Goal: Contribute content: Contribute content

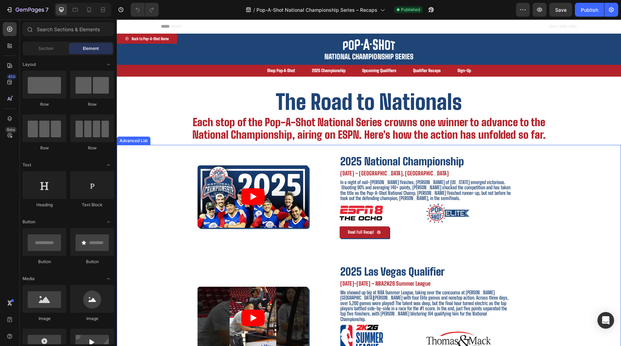
click at [323, 178] on div "2025 National Championship Text Block August 1st, 2025 – Orlando, FL Text Block…" at bounding box center [426, 196] width 229 height 103
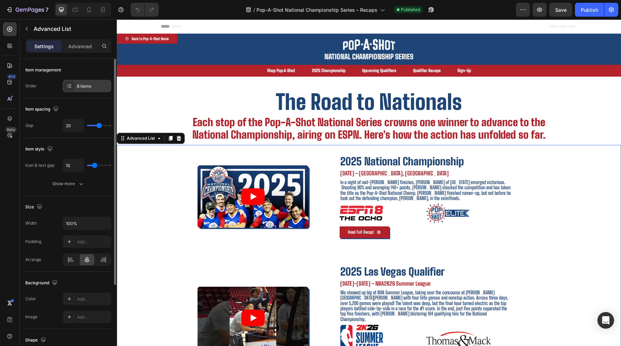
click at [70, 85] on icon at bounding box center [69, 84] width 3 height 0
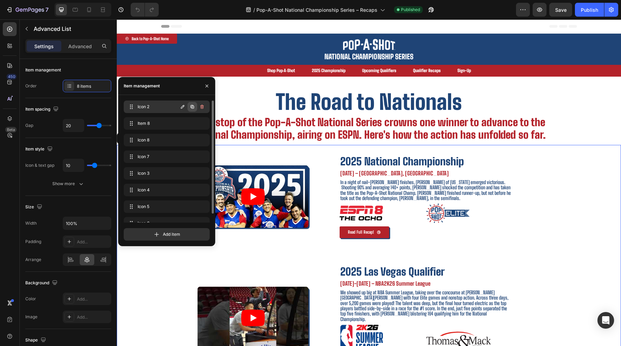
click at [190, 106] on icon "button" at bounding box center [192, 107] width 6 height 6
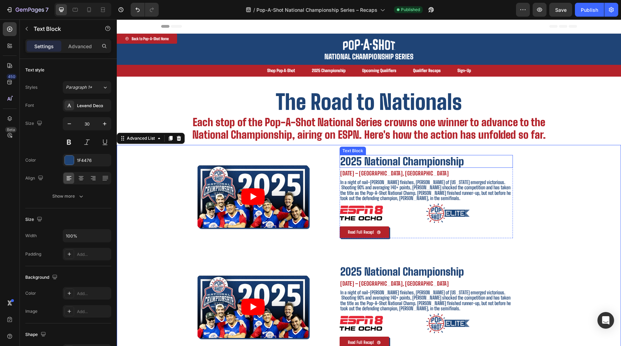
click at [389, 158] on p "2025 National Championship" at bounding box center [426, 161] width 172 height 11
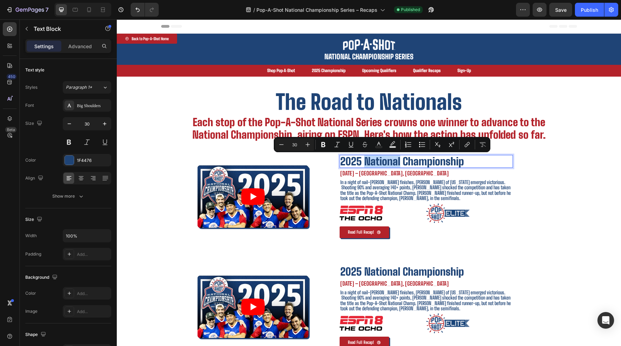
click at [377, 159] on p "2025 National Championship" at bounding box center [426, 161] width 172 height 11
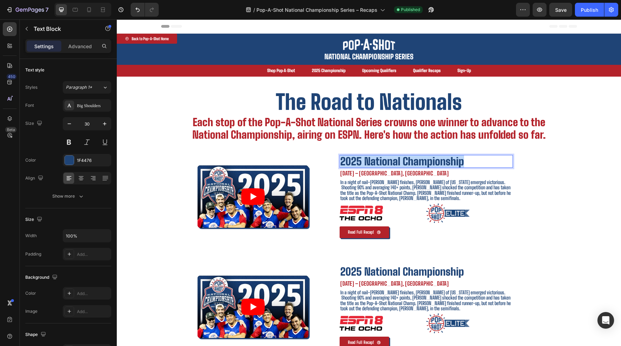
click at [377, 159] on p "2025 National Championship" at bounding box center [426, 161] width 172 height 11
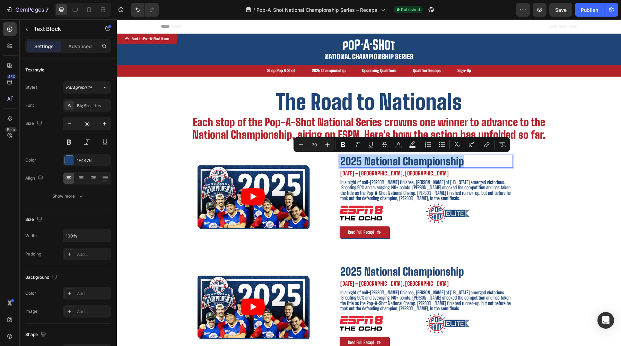
click at [354, 162] on p "2025 National Championship" at bounding box center [426, 161] width 172 height 11
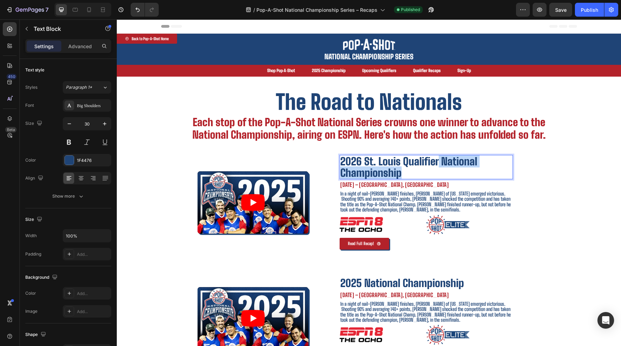
drag, startPoint x: 439, startPoint y: 161, endPoint x: 457, endPoint y: 171, distance: 20.9
click at [457, 171] on p "2026 St. Louis Qualifier National Championship" at bounding box center [426, 167] width 172 height 23
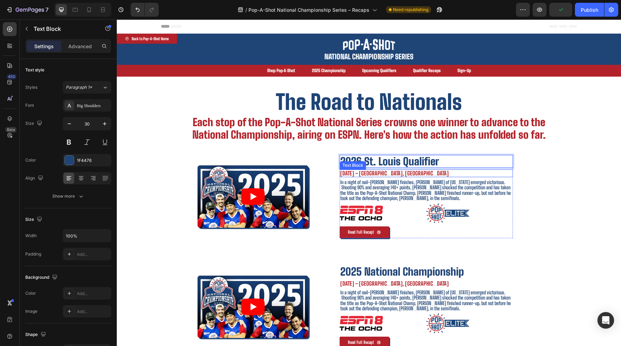
click at [358, 174] on strong "August 1st, 2025 – Orlando, FL" at bounding box center [394, 173] width 108 height 7
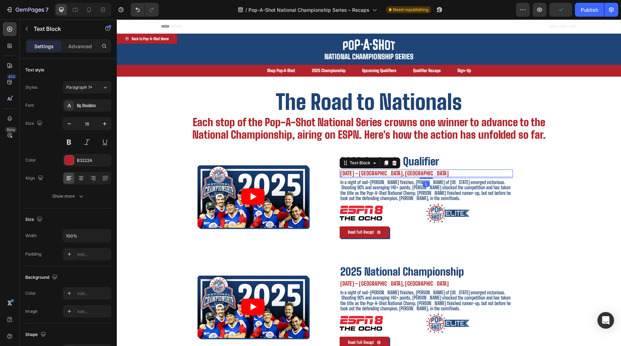
click at [358, 174] on strong "August 1st, 2025 – Orlando, FL" at bounding box center [394, 173] width 108 height 7
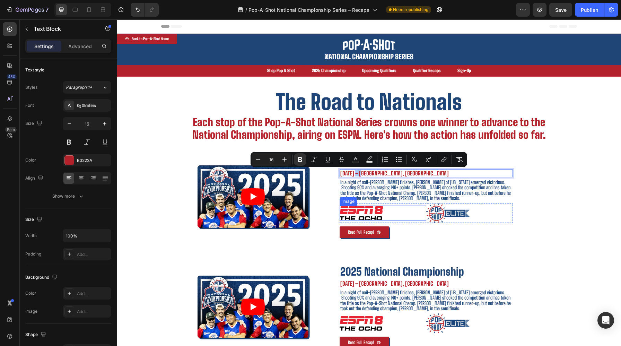
click at [361, 219] on img at bounding box center [360, 212] width 43 height 15
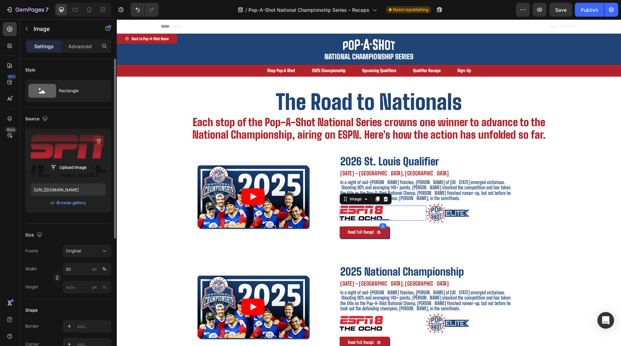
click at [98, 141] on icon "button" at bounding box center [98, 141] width 1 height 2
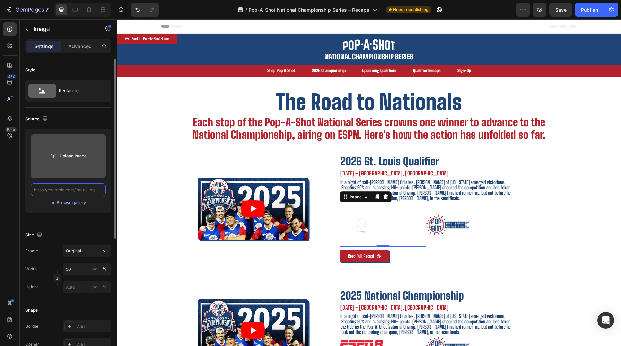
click at [68, 190] on input "text" at bounding box center [68, 189] width 75 height 12
paste input "https://us.jagermeister.com/"
type input "https://us.jagermeister.com/"
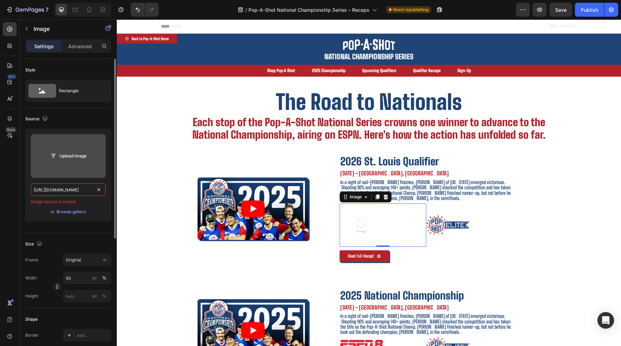
click at [103, 189] on input "https://us.jagermeister.com/" at bounding box center [68, 189] width 75 height 12
paste input "https://popashot.net/cdn/shop/files/gempages_472099609888424992-299448b9-5dcc-4…"
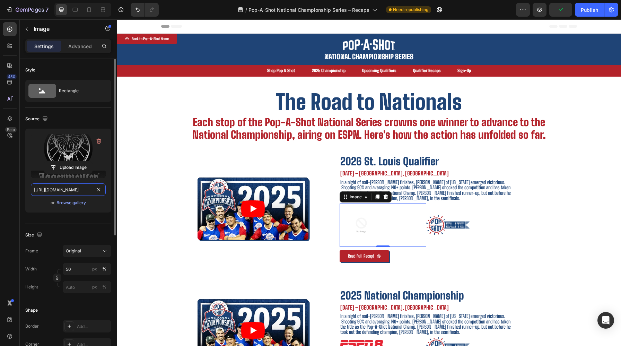
scroll to position [0, 234]
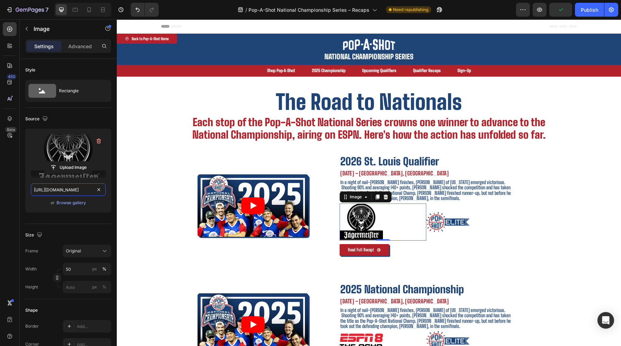
type input "https://popashot.net/cdn/shop/files/gempages_472099609888424992-299448b9-5dcc-4…"
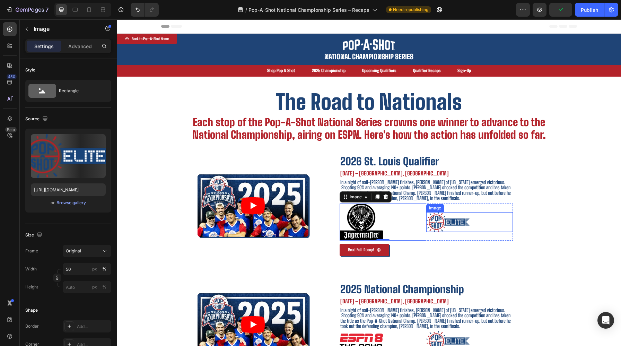
click at [444, 217] on img at bounding box center [447, 222] width 43 height 20
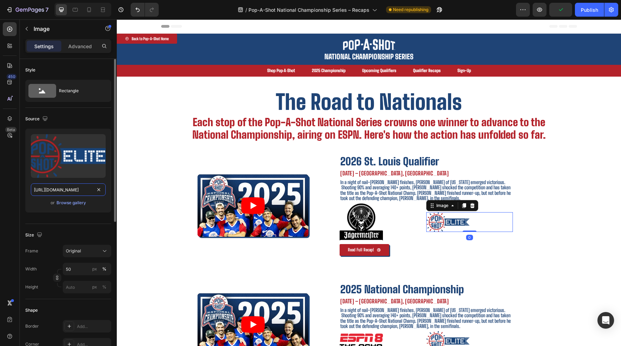
click at [70, 185] on input "https://cdn.shopify.com/s/files/1/0720/0440/3483/files/gempages_472099609888424…" at bounding box center [68, 189] width 75 height 12
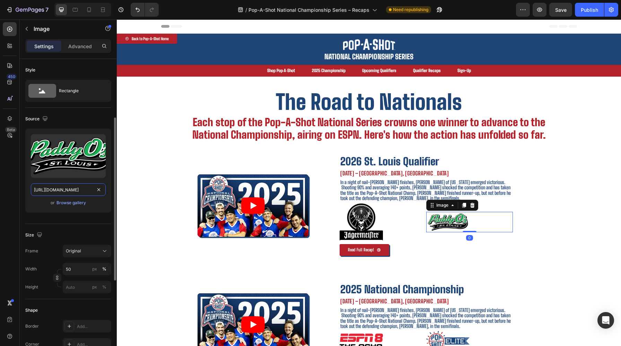
scroll to position [121, 0]
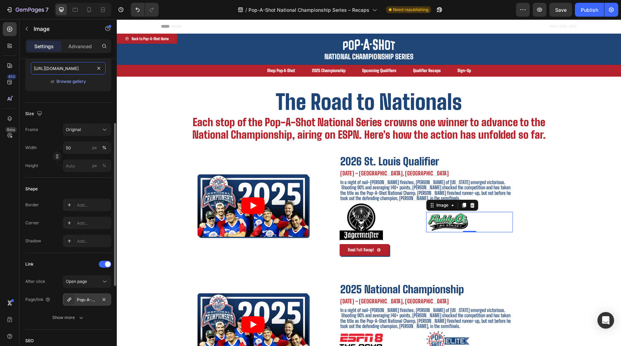
type input "https://stlpaddyos.com/wp-content/uploads/2019/03/PaddyOs_Logo_2018-High_Res_RG…"
click at [96, 299] on div "Pop-A-Shot Elite - Home" at bounding box center [87, 300] width 20 height 6
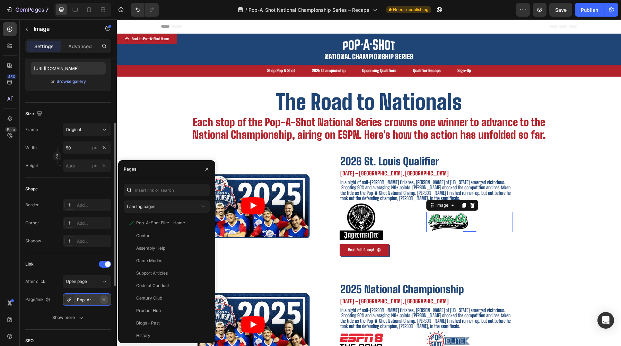
click at [103, 299] on icon "button" at bounding box center [104, 300] width 6 height 6
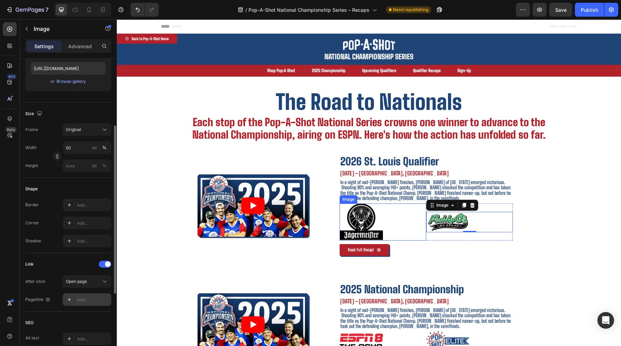
click at [368, 224] on img at bounding box center [360, 221] width 43 height 37
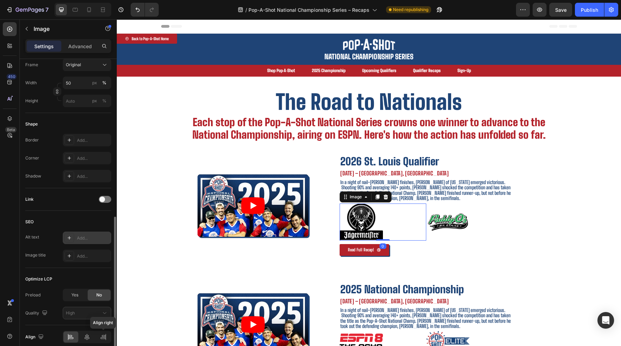
scroll to position [216, 0]
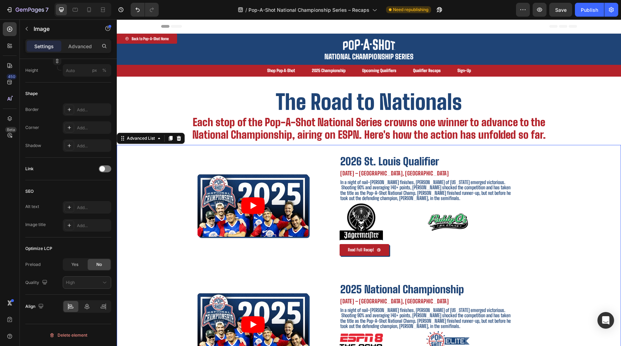
scroll to position [0, 0]
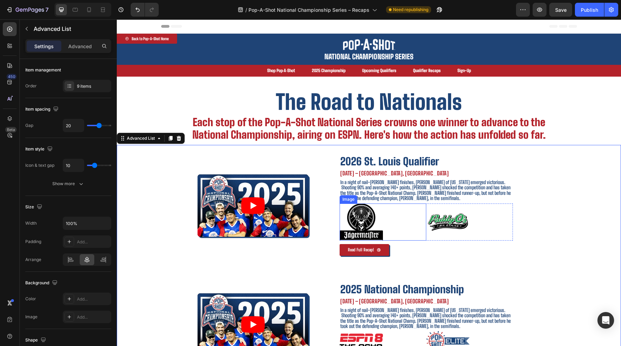
click at [362, 229] on img at bounding box center [360, 221] width 43 height 37
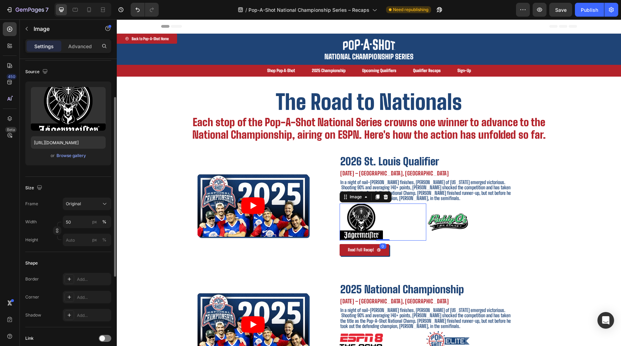
scroll to position [55, 0]
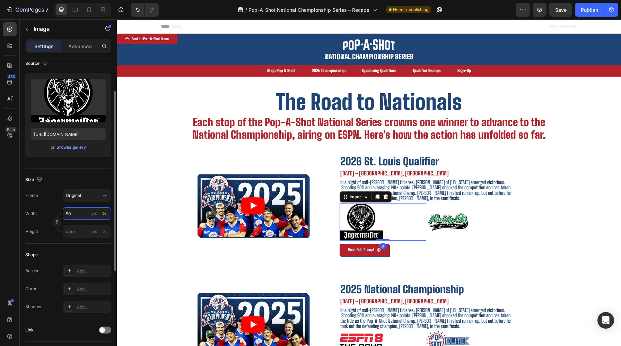
click at [71, 211] on input "50" at bounding box center [87, 213] width 48 height 12
type input "40"
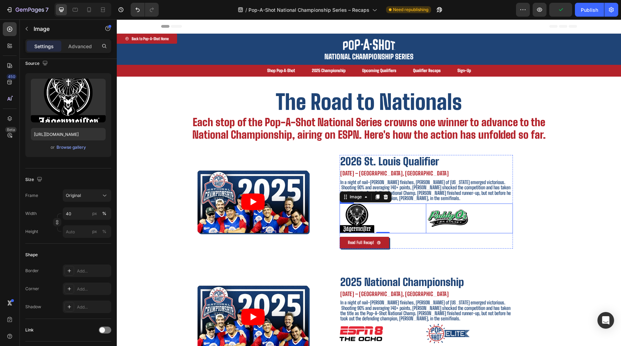
click at [429, 229] on div "Image" at bounding box center [469, 218] width 87 height 30
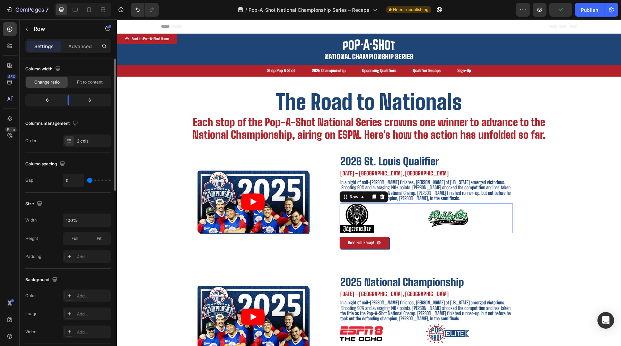
scroll to position [0, 0]
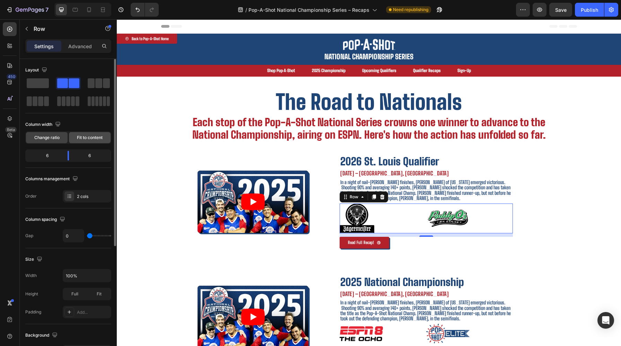
click at [83, 139] on span "Fit to content" at bounding box center [90, 137] width 26 height 6
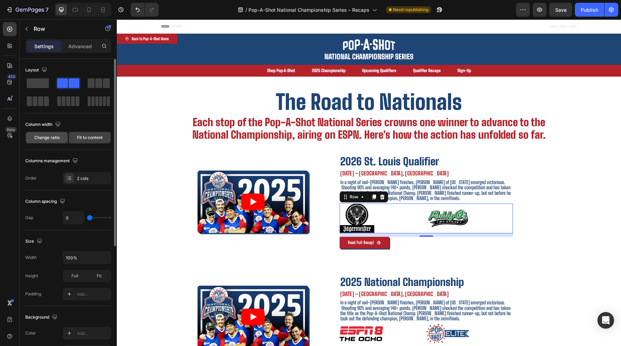
click at [50, 139] on span "Change ratio" at bounding box center [46, 137] width 25 height 6
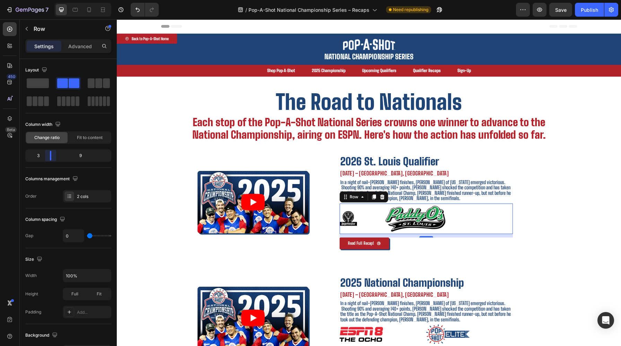
drag, startPoint x: 68, startPoint y: 153, endPoint x: 51, endPoint y: 154, distance: 17.3
click at [51, 0] on body "7 Version history / Pop-A-Shot National Championship Series – Recaps Need repub…" at bounding box center [310, 0] width 621 height 0
click at [89, 141] on div "Fit to content" at bounding box center [90, 137] width 42 height 11
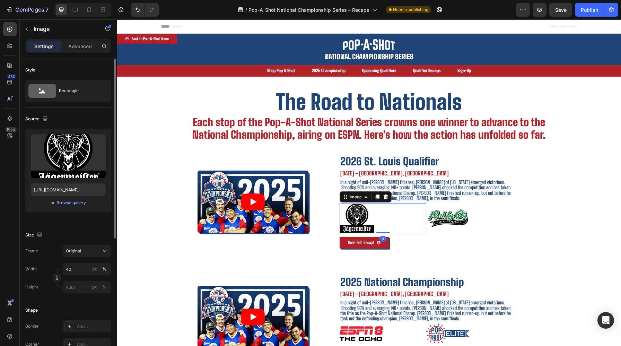
click at [376, 223] on div at bounding box center [382, 218] width 87 height 30
click at [347, 216] on img at bounding box center [356, 218] width 35 height 30
click at [78, 53] on div "Settings Advanced" at bounding box center [68, 49] width 97 height 20
click at [78, 38] on div "Image" at bounding box center [59, 29] width 79 height 20
click at [78, 47] on p "Advanced" at bounding box center [80, 46] width 24 height 7
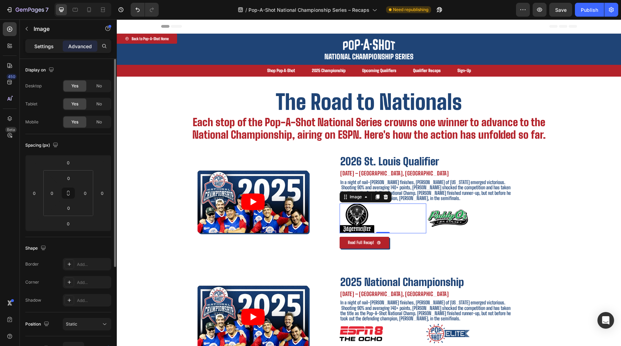
click at [44, 51] on div "Settings" at bounding box center [44, 46] width 35 height 11
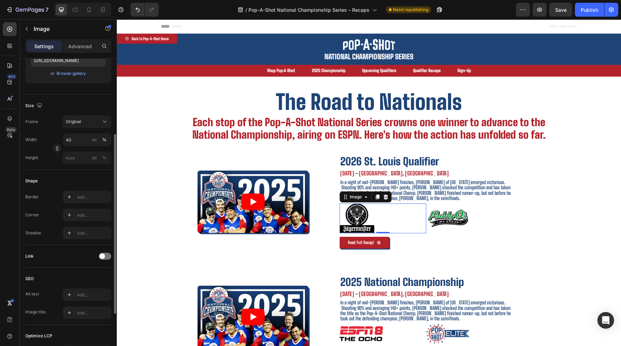
scroll to position [129, 0]
click at [78, 141] on input "40" at bounding box center [87, 140] width 48 height 12
click at [93, 142] on div "px" at bounding box center [94, 140] width 5 height 6
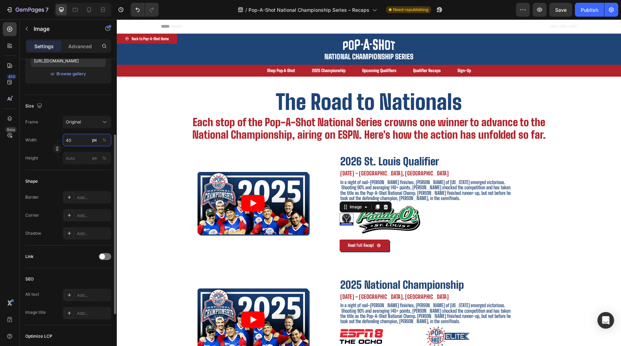
click at [76, 141] on input "40" at bounding box center [87, 140] width 48 height 12
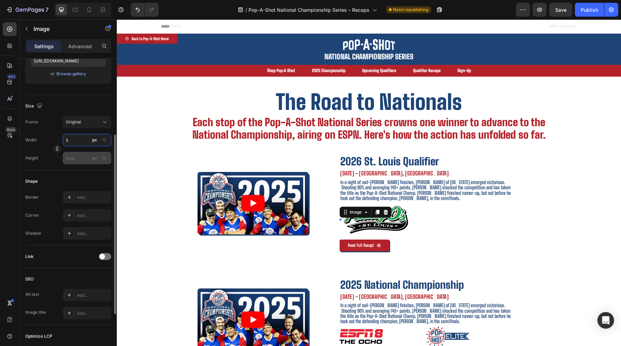
type input "5"
click at [78, 162] on input "px %" at bounding box center [87, 158] width 48 height 12
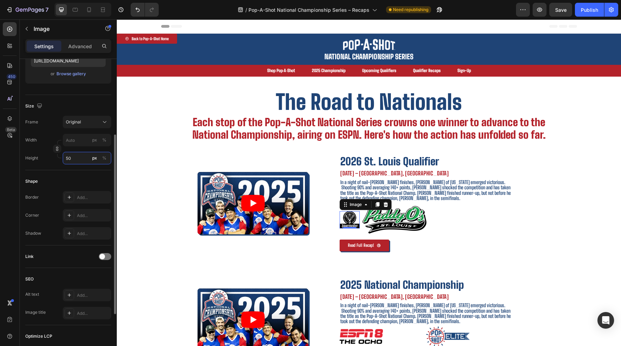
click at [74, 159] on input "50" at bounding box center [87, 158] width 48 height 12
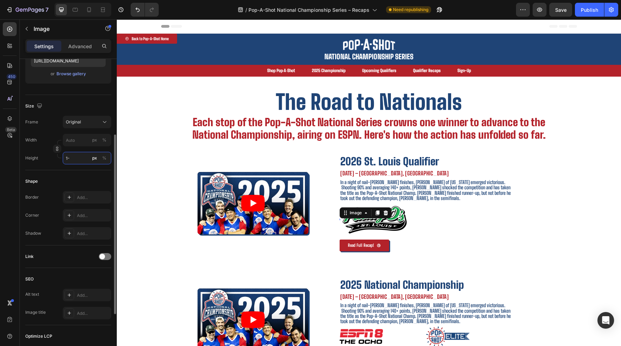
type input "1"
type input "100"
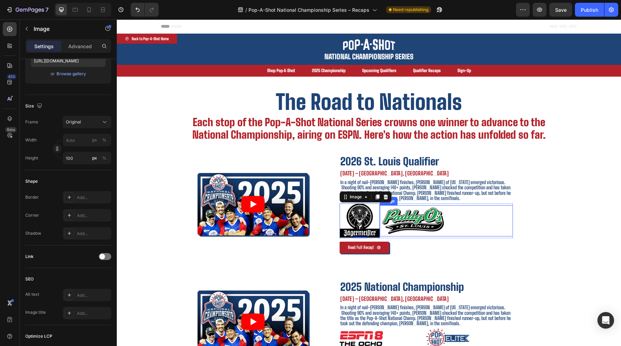
click at [417, 215] on img at bounding box center [413, 220] width 67 height 31
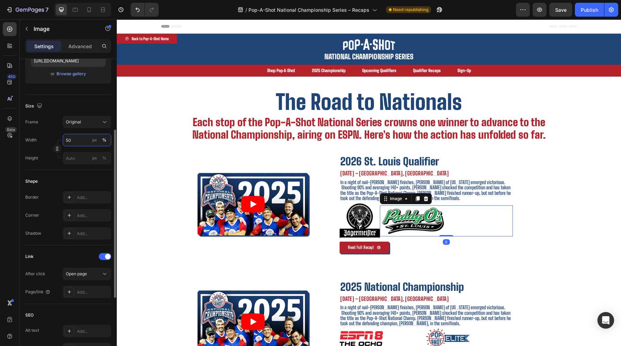
click at [78, 143] on input "50" at bounding box center [87, 140] width 48 height 12
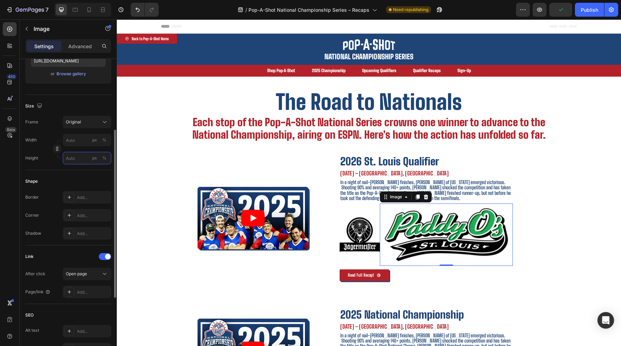
click at [81, 153] on input "px %" at bounding box center [87, 158] width 48 height 12
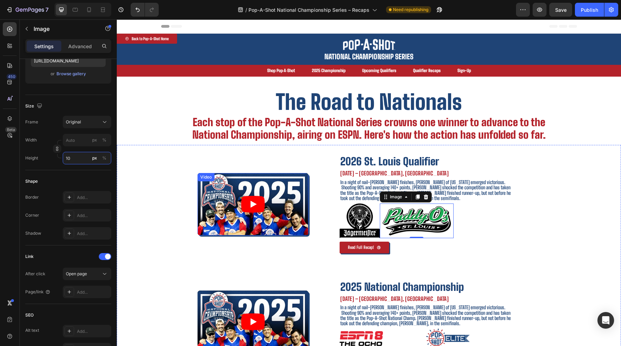
type input "1"
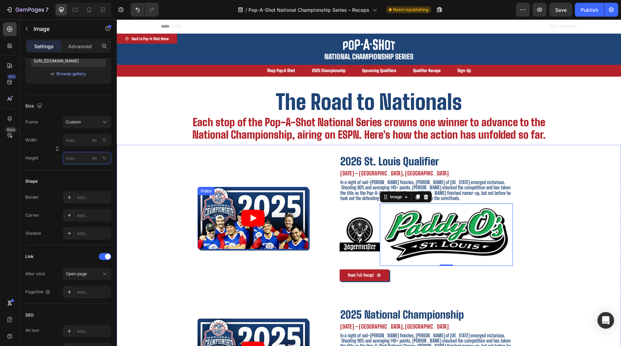
type input "8"
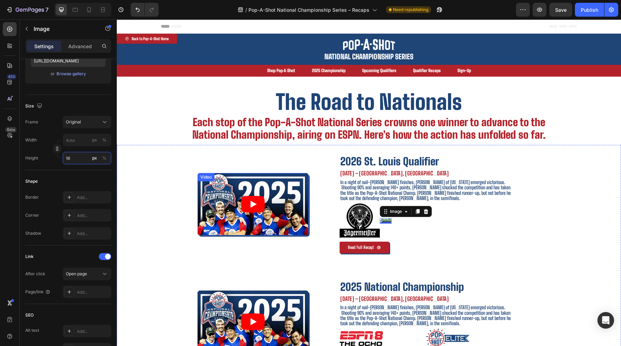
type input "1"
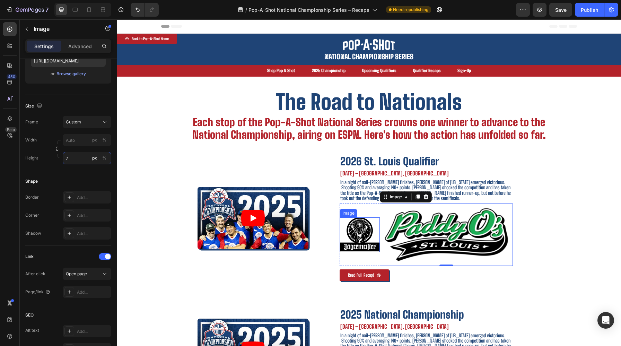
type input "75"
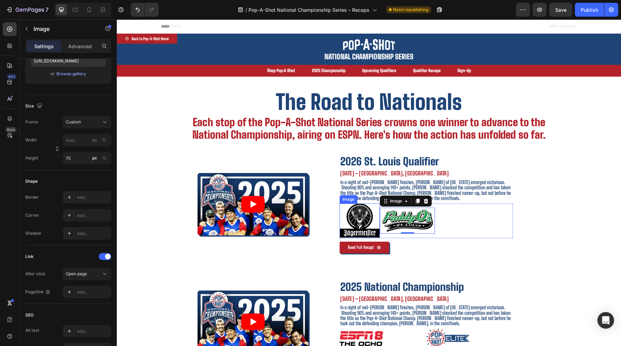
click at [346, 220] on img at bounding box center [359, 220] width 40 height 35
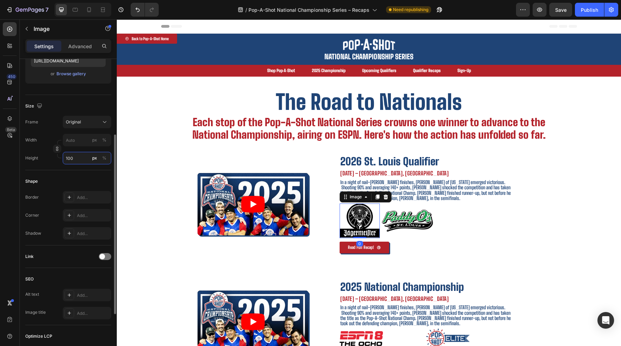
click at [78, 158] on input "100" at bounding box center [87, 158] width 48 height 12
type input "75"
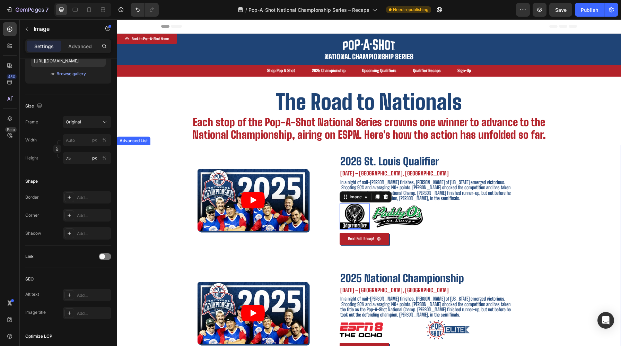
click at [533, 217] on div "2026 St. Louis Qualifier Text Block August 1st, 2025 – Orlando, FL Text Block I…" at bounding box center [426, 199] width 229 height 109
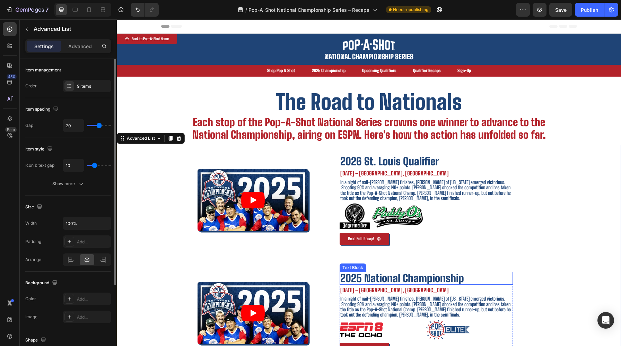
scroll to position [48, 0]
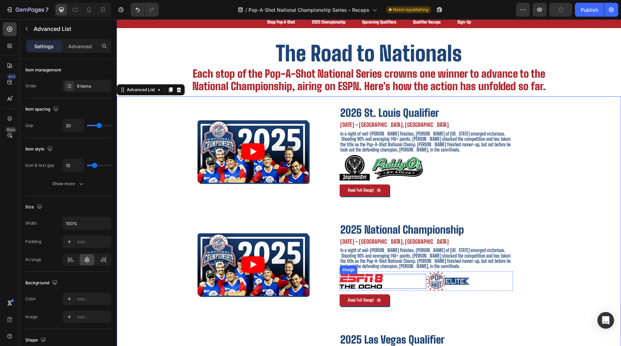
click at [367, 283] on img at bounding box center [360, 281] width 43 height 15
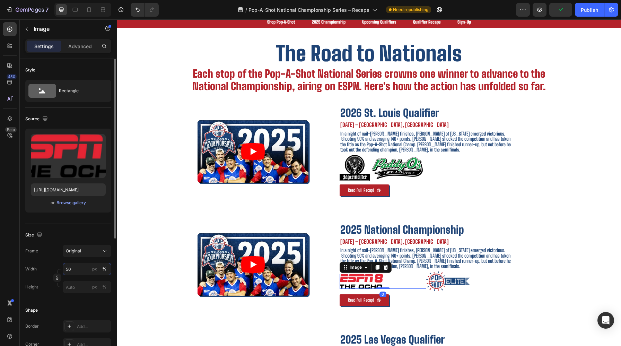
click at [80, 270] on input "50" at bounding box center [87, 269] width 48 height 12
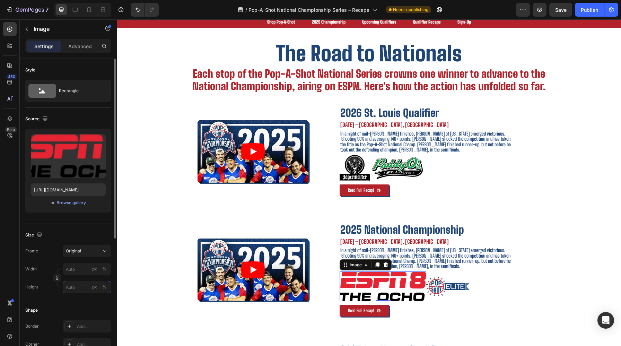
click at [73, 284] on input "px %" at bounding box center [87, 287] width 48 height 12
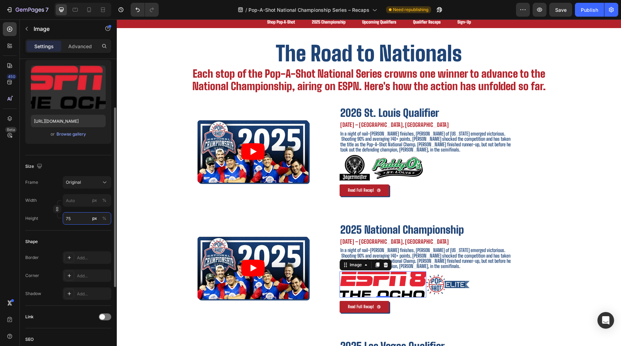
scroll to position [81, 0]
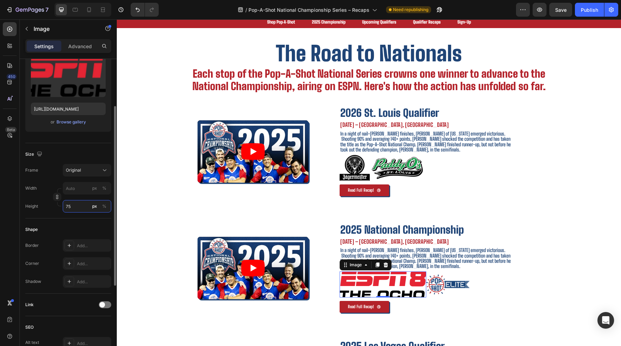
type input "75"
click at [88, 219] on div "Shape Border Add... Corner Add... Shadow Add..." at bounding box center [68, 255] width 86 height 75
click at [87, 176] on button "Original" at bounding box center [87, 170] width 48 height 12
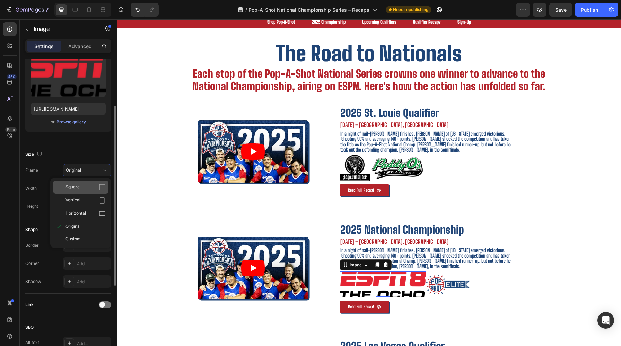
click at [81, 188] on div "Square" at bounding box center [85, 187] width 40 height 7
type input "75"
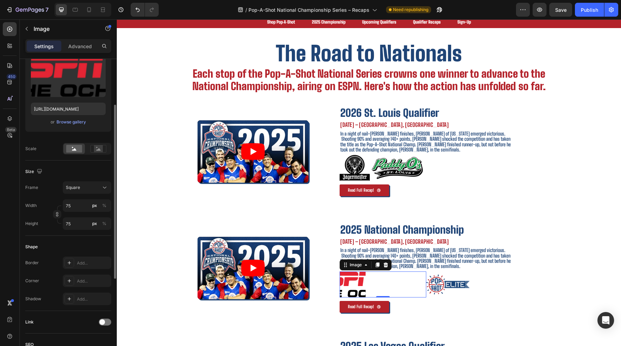
click at [85, 170] on div "Size" at bounding box center [68, 171] width 86 height 11
click at [83, 185] on div "Square" at bounding box center [83, 187] width 34 height 6
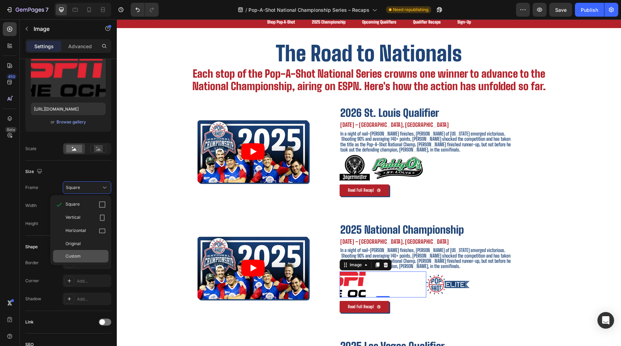
click at [72, 252] on div "Custom" at bounding box center [80, 256] width 55 height 12
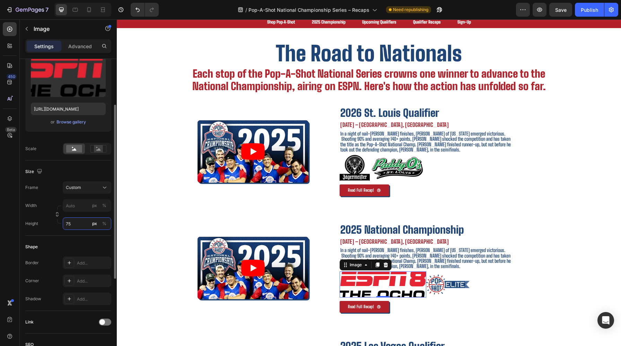
click at [85, 221] on div "Style Rectangle Source Upload Image https://cdn.shopify.com/s/files/1/0720/0440…" at bounding box center [68, 224] width 86 height 493
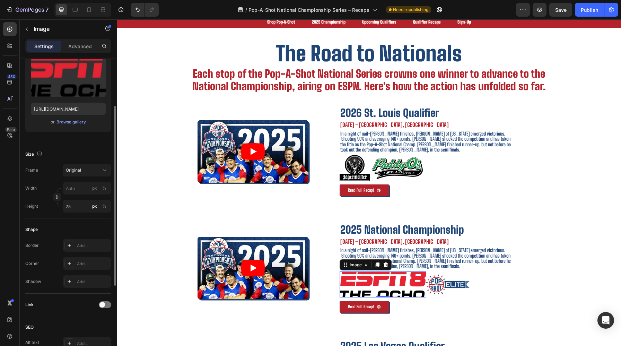
click at [85, 221] on div "Shape Border Add... Corner Add... Shadow Add..." at bounding box center [68, 255] width 86 height 75
click at [80, 209] on input "75" at bounding box center [87, 206] width 48 height 12
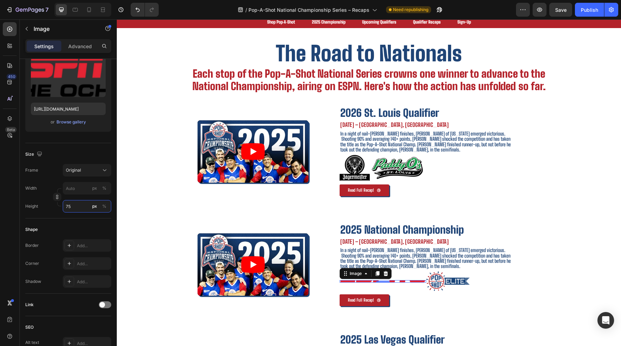
type input "75"
click at [87, 220] on div "Shape Border Add... Corner Add... Shadow Add..." at bounding box center [68, 255] width 86 height 75
click at [140, 8] on icon "Undo/Redo" at bounding box center [137, 9] width 7 height 7
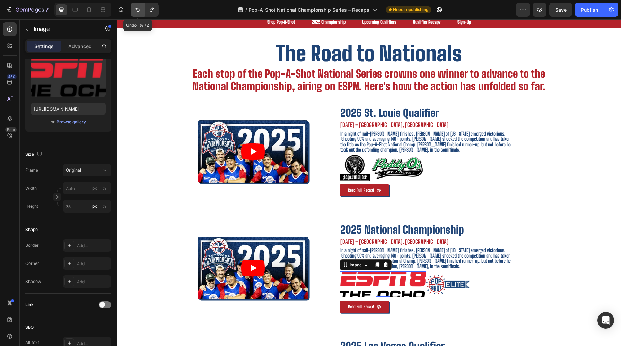
click at [140, 8] on icon "Undo/Redo" at bounding box center [137, 9] width 7 height 7
type input "75"
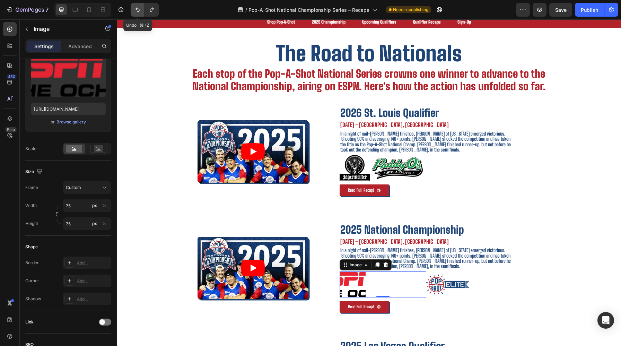
click at [140, 8] on icon "Undo/Redo" at bounding box center [137, 9] width 7 height 7
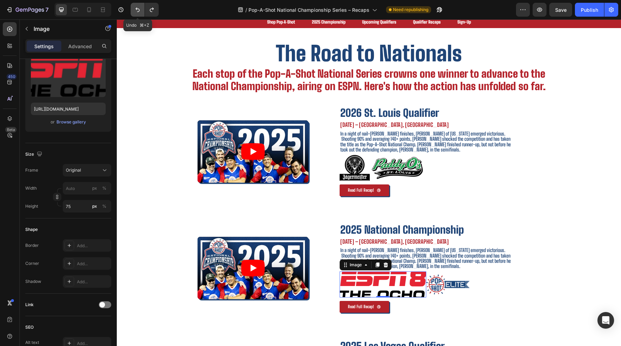
click at [140, 8] on icon "Undo/Redo" at bounding box center [137, 9] width 7 height 7
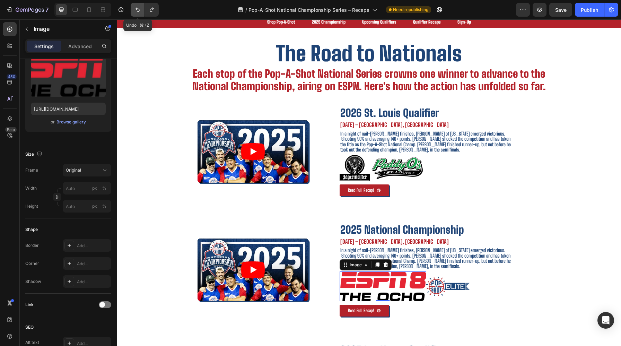
click at [140, 8] on icon "Undo/Redo" at bounding box center [137, 9] width 7 height 7
type input "50"
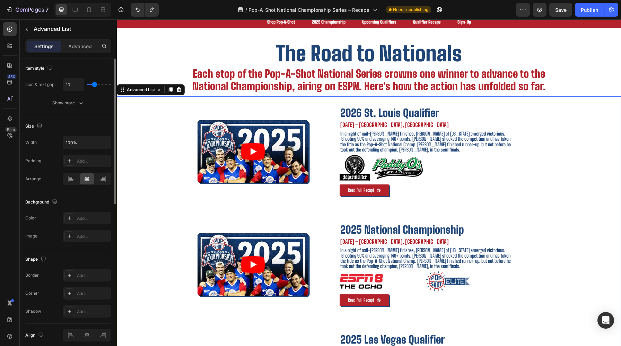
scroll to position [0, 0]
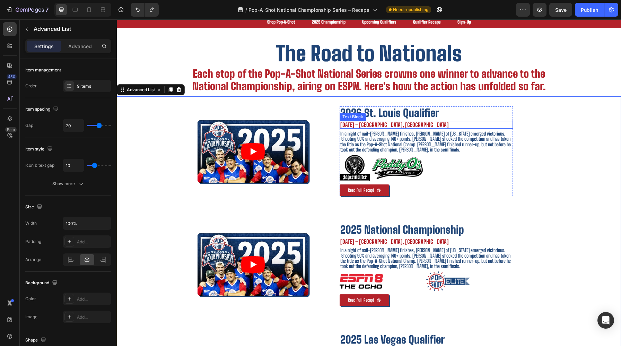
click at [375, 124] on strong "August 1st, 2025 – Orlando, FL" at bounding box center [394, 124] width 108 height 7
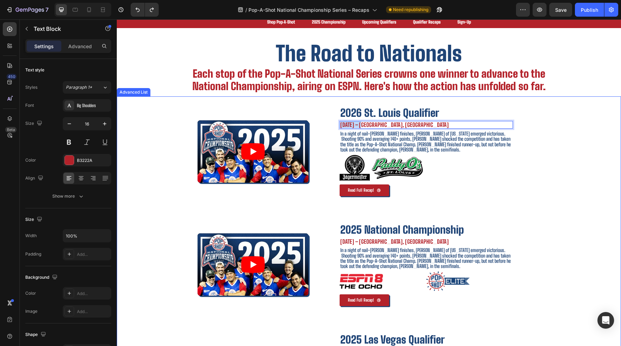
drag, startPoint x: 362, startPoint y: 126, endPoint x: 329, endPoint y: 126, distance: 33.6
click at [328, 126] on div "2026 St. Louis Qualifier Text Block August 1st, 2025 – Orlando, FL Text Block 5…" at bounding box center [426, 150] width 229 height 109
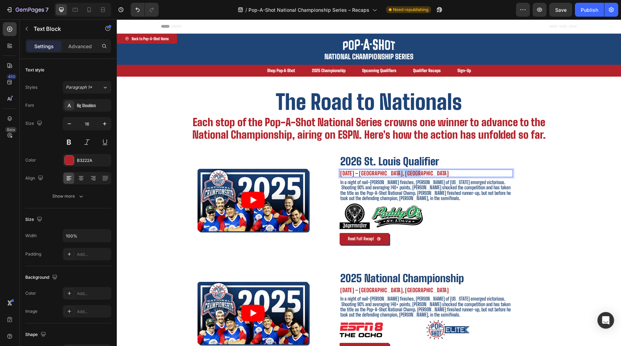
drag, startPoint x: 421, startPoint y: 174, endPoint x: 394, endPoint y: 174, distance: 27.0
click at [394, 174] on p "September 17th, 2025 – Orlando, FL" at bounding box center [426, 173] width 172 height 6
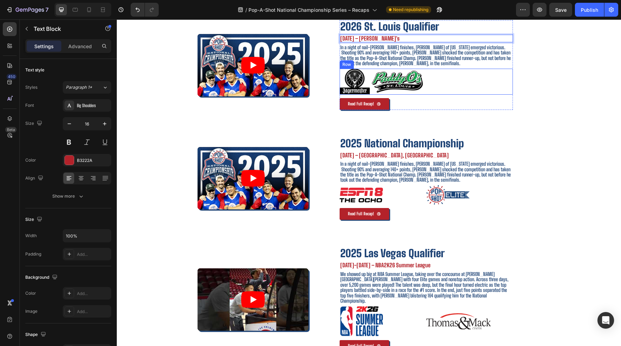
scroll to position [81, 0]
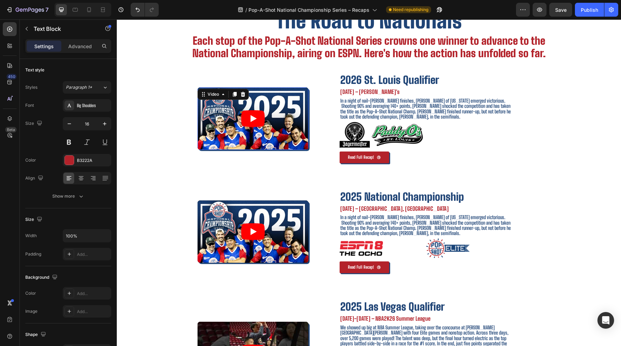
click at [292, 120] on article at bounding box center [252, 118] width 111 height 62
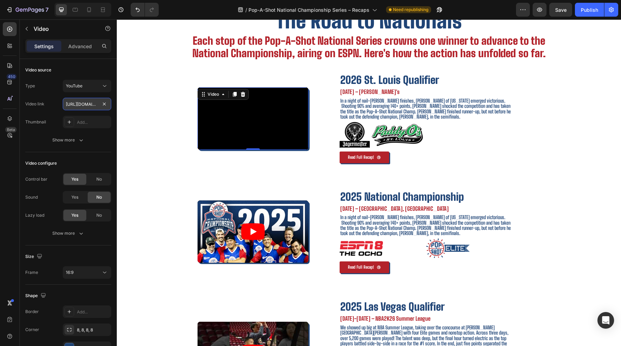
click at [92, 107] on input "https://youtu.be/9Dj9VDu9xLM?si=inaCnEuzkfWPfbyr" at bounding box center [87, 104] width 48 height 12
paste input "www.youtube.com/shorts/TSFteHZKYyE"
type input "https://www.youtube.com/shorts/TSFteHZKYyE"
click at [54, 104] on div "Video link https://www.youtube.com/shorts/TSFteHZKYyE" at bounding box center [68, 104] width 86 height 12
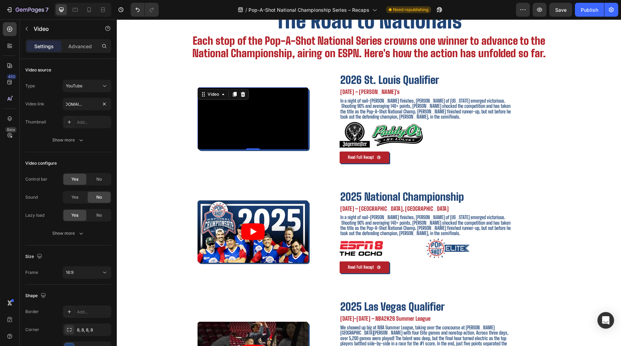
scroll to position [0, 0]
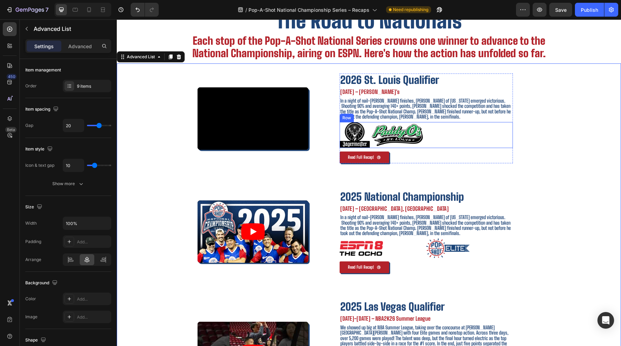
click at [471, 110] on p "In a night of nail-bitting finishes, Scott Setzke of Michigan emerged victoriou…" at bounding box center [426, 108] width 172 height 21
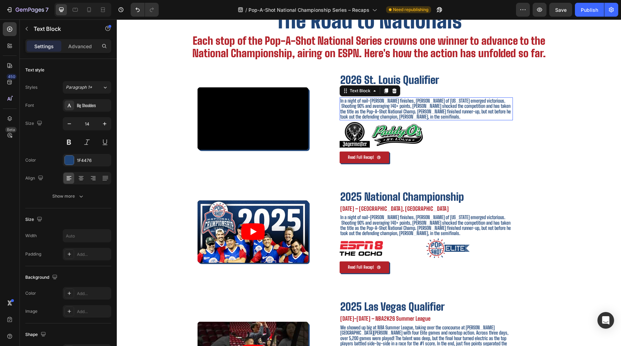
click at [471, 110] on p "In a night of nail-bitting finishes, Scott Setzke of Michigan emerged victoriou…" at bounding box center [426, 108] width 172 height 21
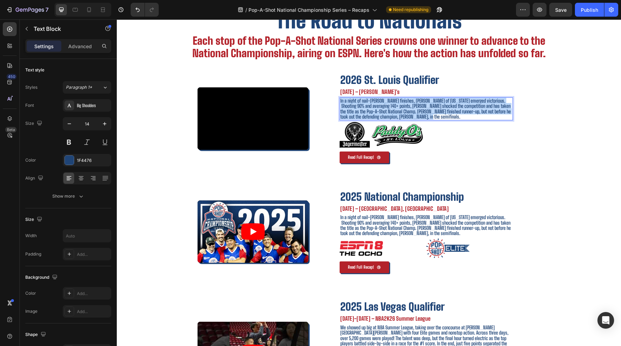
click at [471, 110] on p "In a night of nail-bitting finishes, Scott Setzke of Michigan emerged victoriou…" at bounding box center [426, 108] width 172 height 21
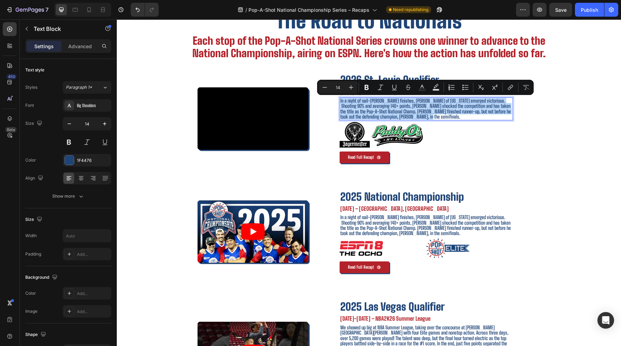
click at [441, 104] on p "In a night of nail-bitting finishes, Scott Setzke of Michigan emerged victoriou…" at bounding box center [426, 108] width 172 height 21
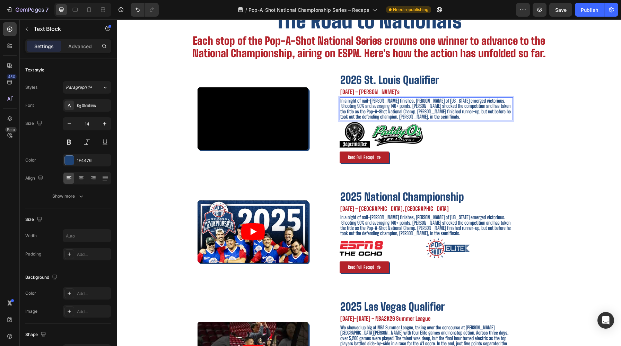
click at [406, 104] on p "In a night of nail-bitting finishes, Scott Setzke of Michigan emerged victoriou…" at bounding box center [426, 108] width 172 height 21
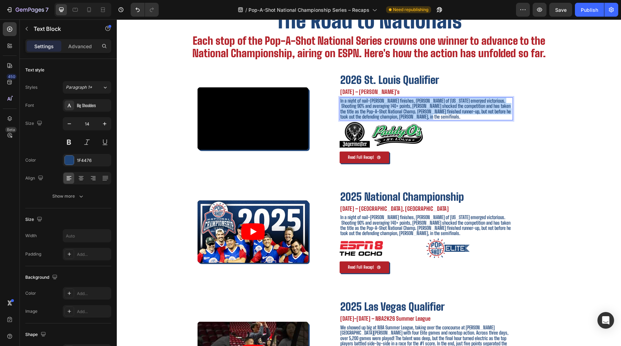
click at [406, 104] on p "In a night of nail-bitting finishes, Scott Setzke of Michigan emerged victoriou…" at bounding box center [426, 108] width 172 height 21
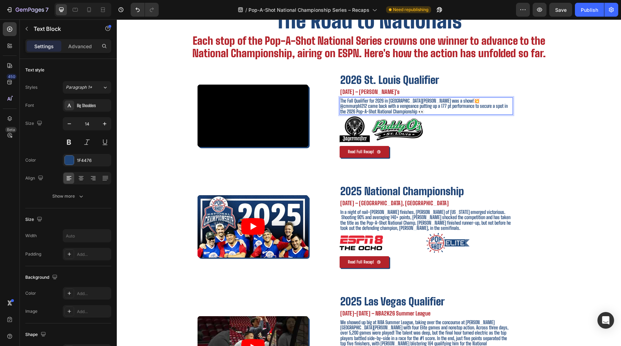
click at [428, 101] on p "The Fall Qualifier for 2026 in St.Louis was a show!💥" at bounding box center [426, 100] width 172 height 5
click at [430, 101] on p "The Fall Qualifier for 2026 in St.Louis was a show!💥" at bounding box center [426, 100] width 172 height 5
click at [365, 107] on p "@cmmurph1212 came back with a vengeance putting up a 177 pt performance to secu…" at bounding box center [426, 108] width 172 height 11
drag, startPoint x: 366, startPoint y: 107, endPoint x: 322, endPoint y: 107, distance: 43.3
click at [322, 107] on div "2026 St. Louis Qualifier Text Block September 17th, 2025 – Paddy O's Text Block…" at bounding box center [426, 115] width 229 height 104
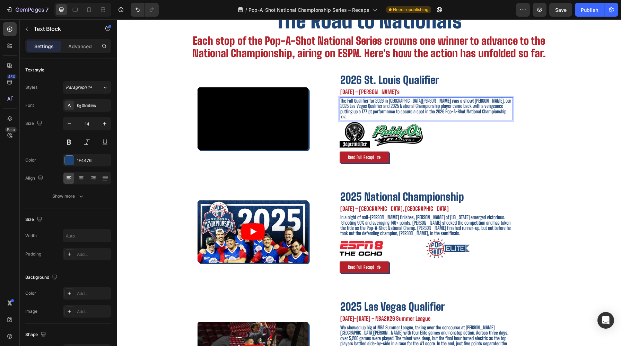
click at [396, 107] on p "The Fall Qualifier for 2026 in St.Louis was a show! Chris Murphy, our 2025 Las …" at bounding box center [426, 108] width 172 height 21
click at [488, 104] on p "The Fall Qualifier for 2026 in St.Louis was a show! Chris Murphy, our 2025 Las …" at bounding box center [426, 108] width 172 height 21
click at [362, 113] on p "The Fall Qualifier for 2026 in St.Louis was a show! Chris Murphy, our 2025 Las …" at bounding box center [426, 108] width 172 height 21
click at [388, 112] on p "The Fall Qualifier for 2026 in St.Louis was a show! Chris Murphy, our 2025 Las …" at bounding box center [426, 108] width 172 height 21
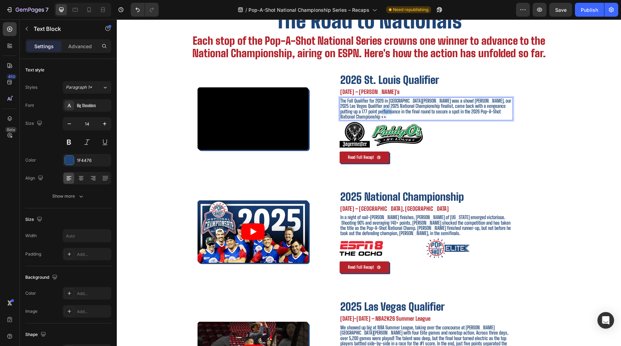
click at [388, 112] on p "The Fall Qualifier for 2026 in St.Louis was a show! Chris Murphy, our 2025 Las …" at bounding box center [426, 108] width 172 height 21
drag, startPoint x: 506, startPoint y: 112, endPoint x: 516, endPoint y: 114, distance: 10.8
click at [516, 114] on div "2026 St. Louis Qualifier Text Block September 17th, 2025 – Paddy O's Text Block…" at bounding box center [426, 117] width 229 height 109
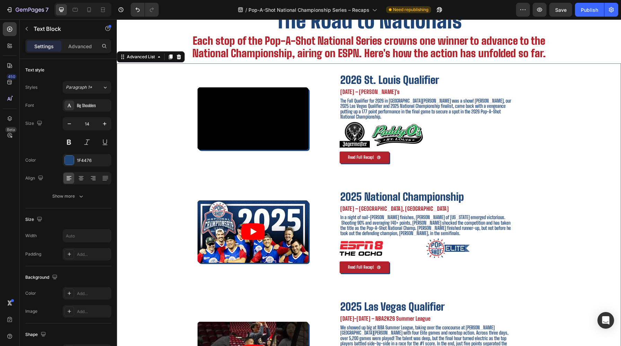
click at [538, 137] on div "2026 St. Louis Qualifier Text Block September 17th, 2025 – Paddy O's Text Block…" at bounding box center [426, 117] width 229 height 109
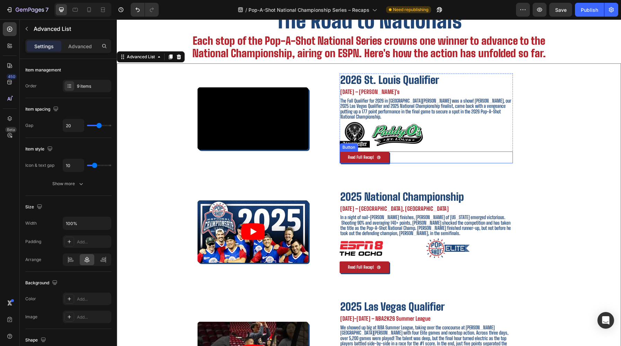
click at [406, 156] on div "Read Full Recap! Button" at bounding box center [425, 157] width 173 height 12
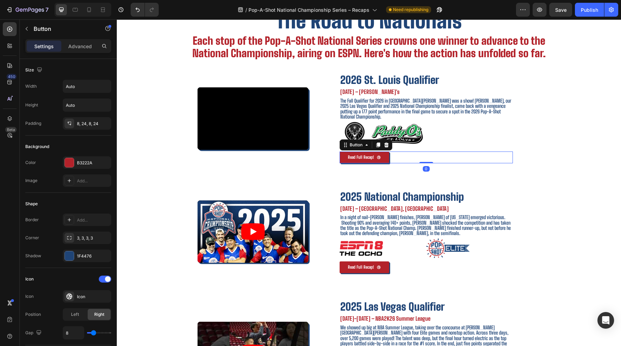
click at [386, 142] on icon at bounding box center [386, 144] width 5 height 5
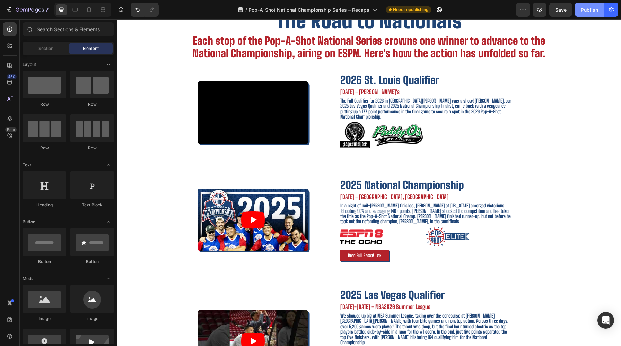
click at [586, 15] on button "Publish" at bounding box center [589, 10] width 29 height 14
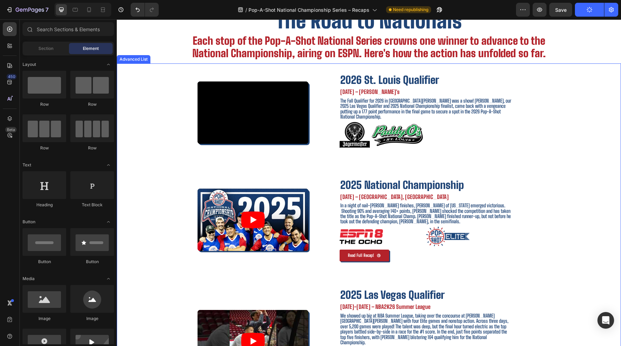
click at [336, 108] on div "2026 St. Louis Qualifier Text Block September 17th, 2025 – Paddy O's Text Block…" at bounding box center [426, 112] width 229 height 98
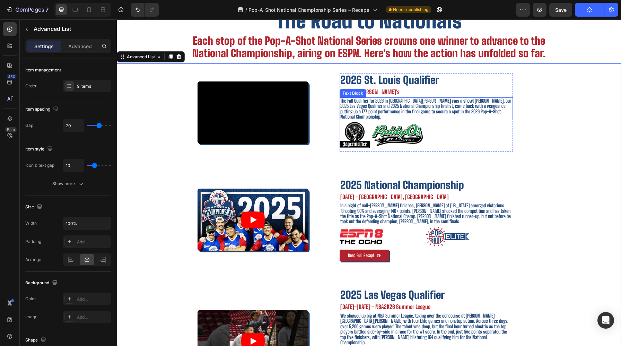
click at [343, 108] on p "The Fall Qualifier for 2026 in St.Louis was a show! Chris Murphy, our 2025 Las …" at bounding box center [426, 108] width 172 height 21
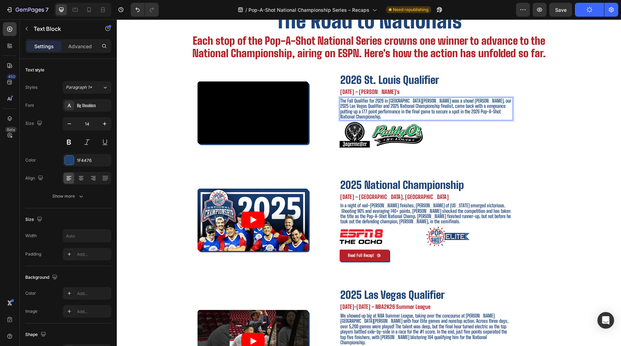
click at [341, 107] on p "The Fall Qualifier for 2026 in St.Louis was a show! Chris Murphy, our 2025 Las …" at bounding box center [426, 108] width 172 height 21
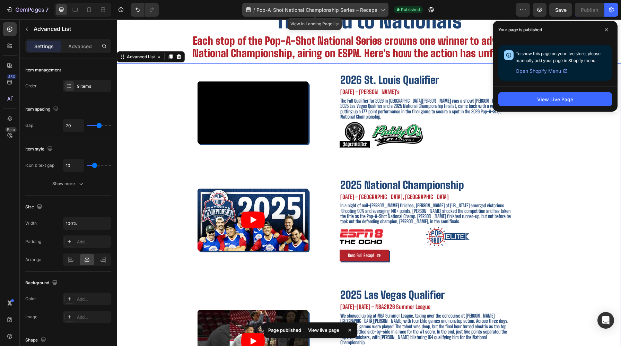
click at [327, 12] on span "Pop-A-Shot National Championship Series – Recaps" at bounding box center [316, 9] width 121 height 7
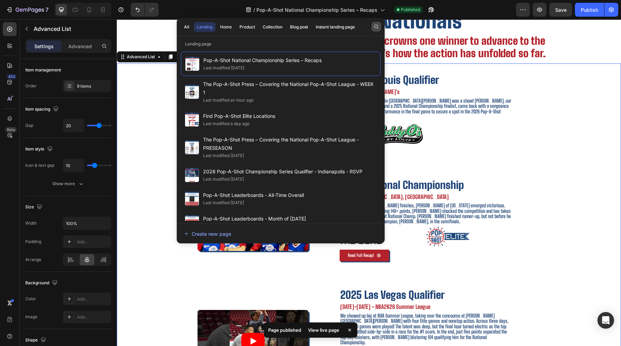
click at [378, 31] on button "button" at bounding box center [376, 27] width 10 height 10
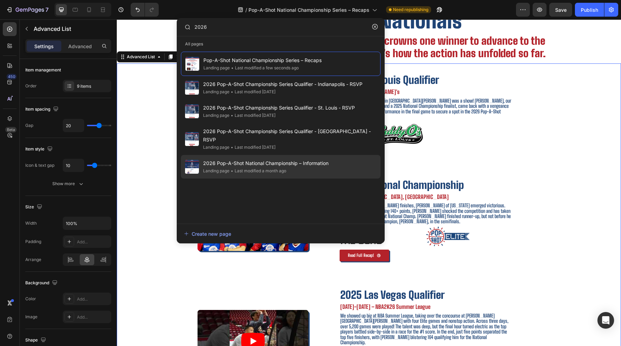
type input "2026"
click at [298, 167] on div "Landing page • Last modified a month ago" at bounding box center [265, 170] width 125 height 7
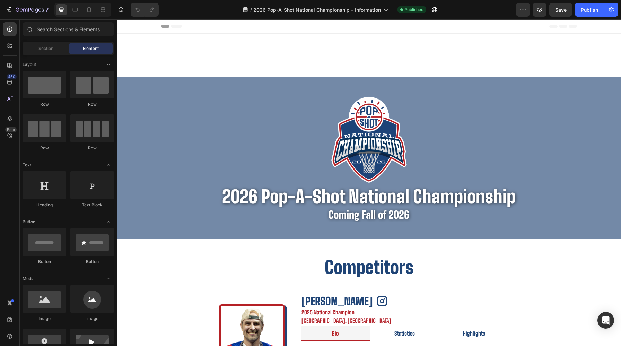
scroll to position [149, 0]
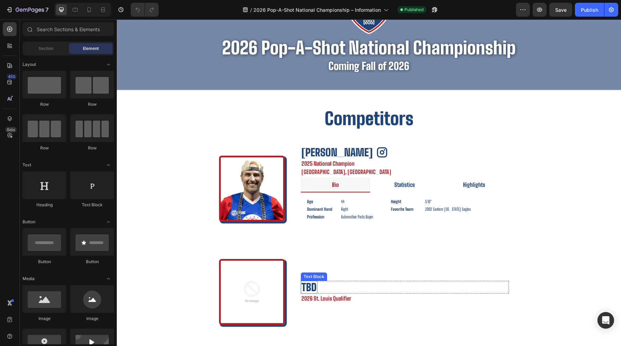
click at [314, 285] on p "TBD" at bounding box center [308, 286] width 15 height 11
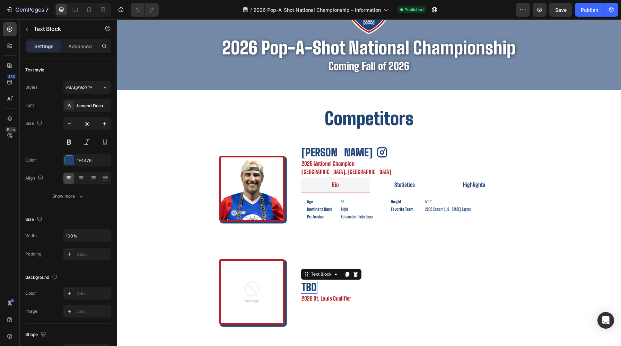
click at [314, 285] on p "TBD" at bounding box center [308, 286] width 15 height 11
click at [306, 288] on p "TBD" at bounding box center [308, 286] width 15 height 11
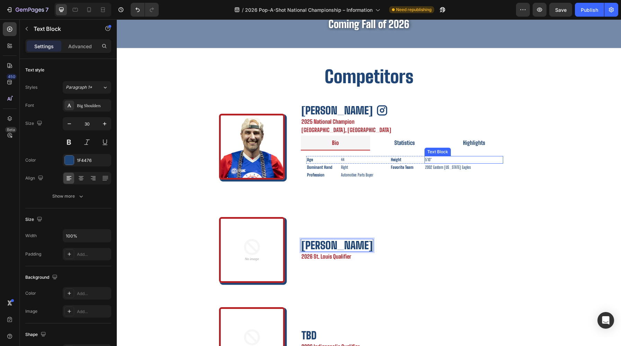
scroll to position [244, 0]
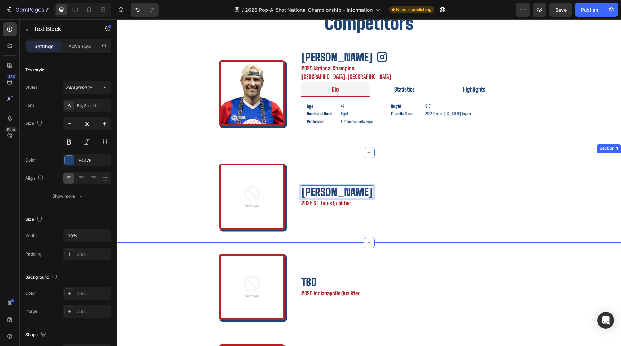
click at [249, 180] on img at bounding box center [252, 197] width 66 height 66
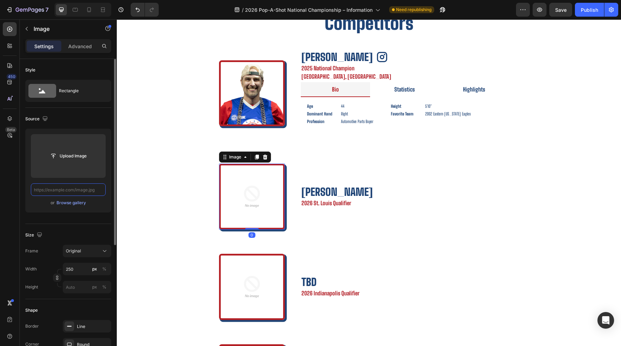
click at [79, 188] on input "text" at bounding box center [68, 189] width 75 height 12
paste input "https://cdn.shopify.com/s/files/1/0720/0440/3483/files/gempages_472099609888424…"
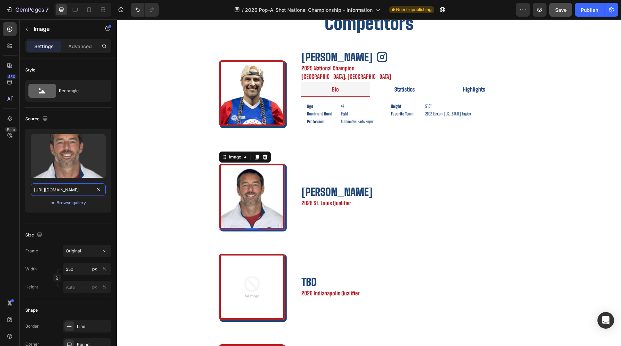
type input "https://cdn.shopify.com/s/files/1/0720/0440/3483/files/gempages_472099609888424…"
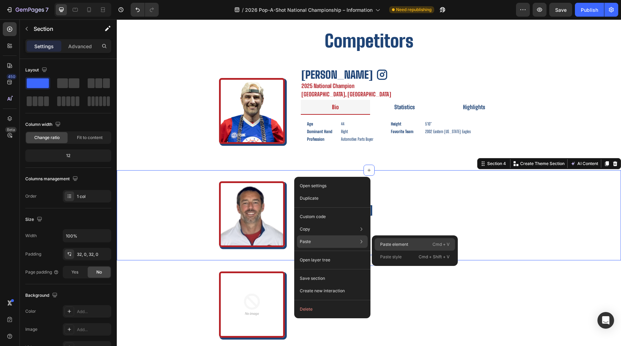
click at [387, 238] on div "Paste element Cmd + V" at bounding box center [414, 244] width 80 height 12
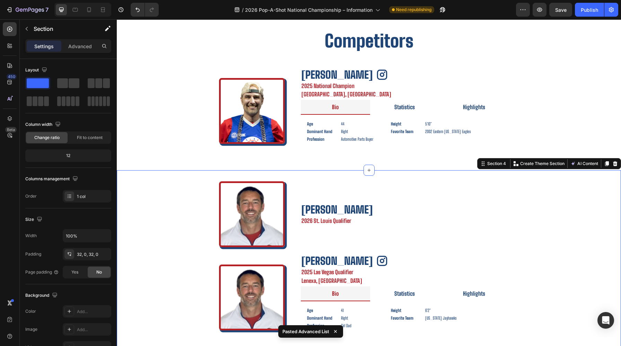
click at [303, 174] on div "Image Chris Murphy Text Block Row 2026 St. Louis Qualifier Text Block Row Advan…" at bounding box center [369, 263] width 504 height 186
click at [615, 166] on icon at bounding box center [615, 163] width 5 height 5
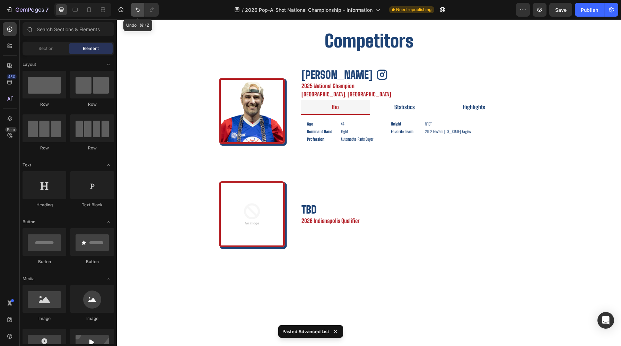
click at [138, 9] on icon "Undo/Redo" at bounding box center [137, 10] width 4 height 5
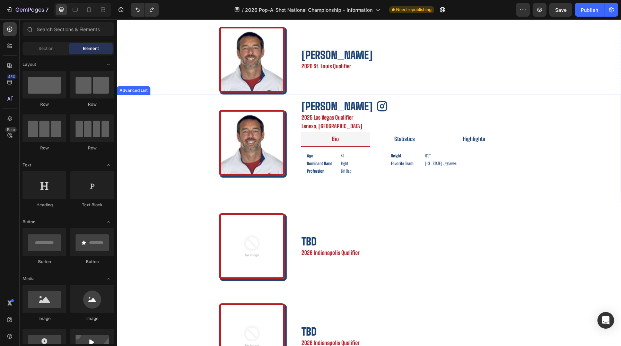
scroll to position [375, 0]
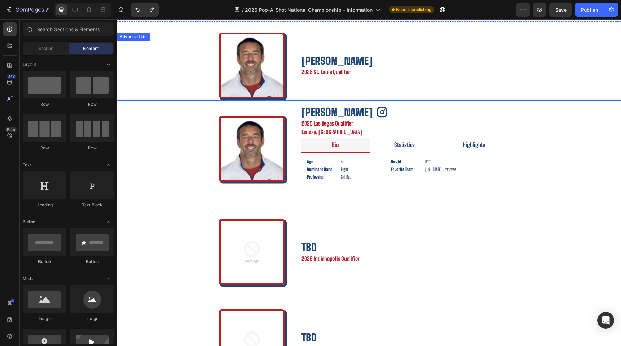
click at [288, 90] on li "Image Chris Murphy Text Block Row 2026 St. Louis Qualifier Text Block Row" at bounding box center [369, 66] width 300 height 66
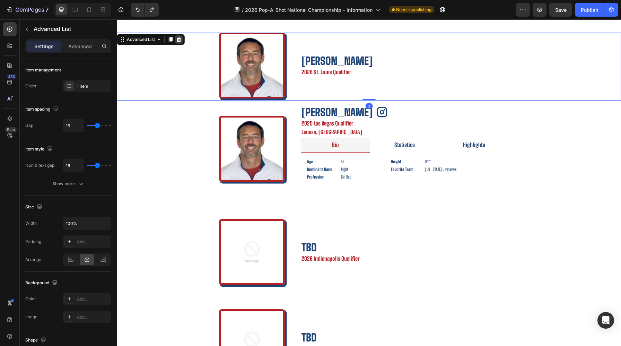
click at [182, 40] on div at bounding box center [179, 39] width 8 height 8
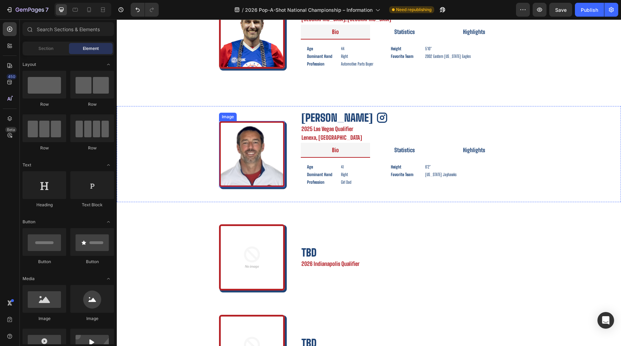
scroll to position [301, 0]
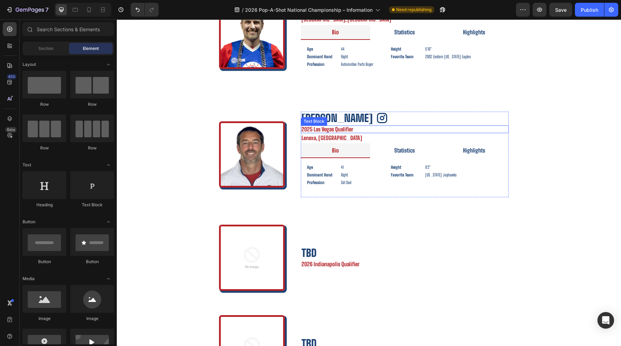
click at [311, 130] on p "2025 Las Vegas Qualifier" at bounding box center [404, 129] width 206 height 6
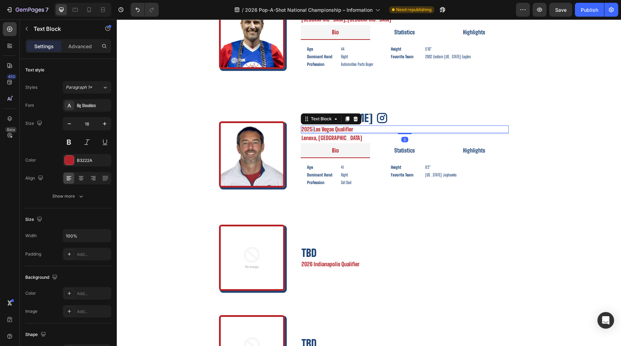
click at [311, 130] on p "2025 Las Vegas Qualifier" at bounding box center [404, 129] width 206 height 6
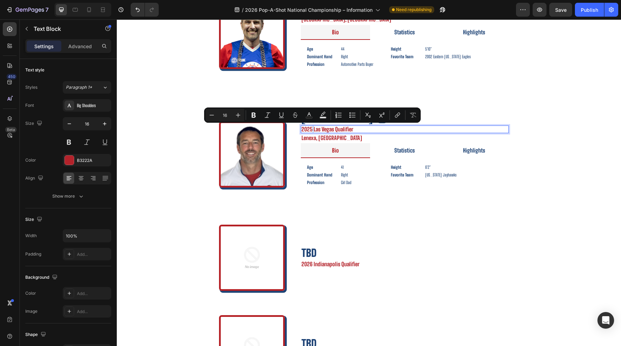
click at [311, 130] on p "2025 Las Vegas Qualifier" at bounding box center [404, 129] width 206 height 6
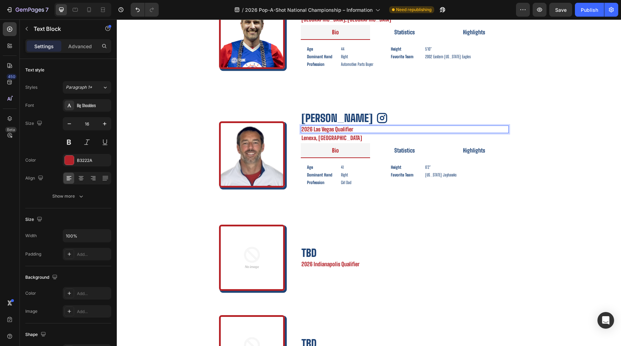
click at [327, 130] on p "2026 Las Vegas Qualifier" at bounding box center [404, 129] width 206 height 6
click at [383, 149] on li "Statistics" at bounding box center [404, 150] width 69 height 15
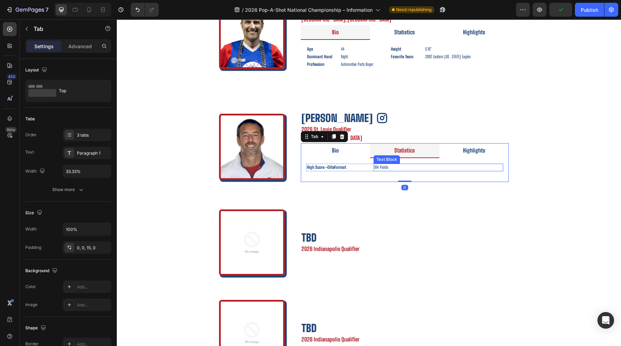
click at [374, 166] on p "164 Points" at bounding box center [438, 167] width 128 height 6
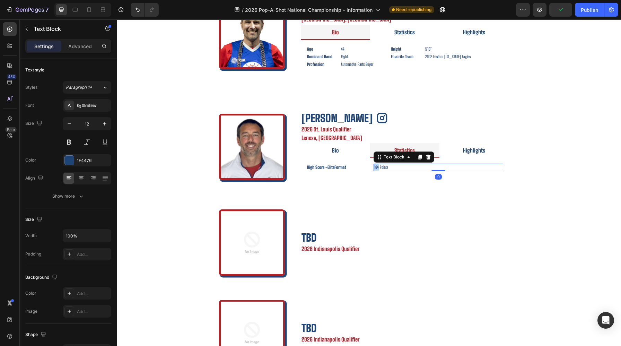
click at [374, 166] on p "164 Points" at bounding box center [438, 167] width 128 height 6
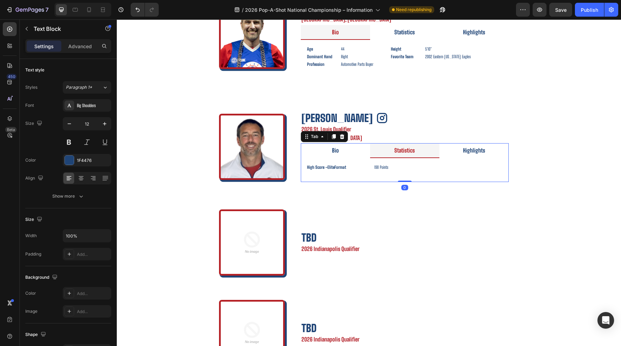
click at [400, 174] on div "Age Text Block 41 Text Block Height Text Block 6'2" Text Block Row Dominant Han…" at bounding box center [405, 167] width 208 height 19
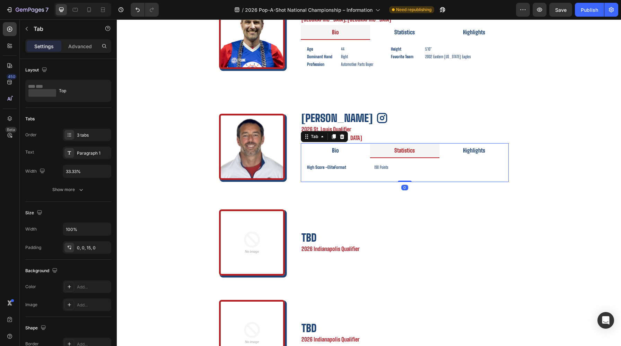
click at [438, 156] on li "Statistics" at bounding box center [404, 150] width 69 height 15
click at [445, 155] on li "Highlights" at bounding box center [473, 150] width 69 height 15
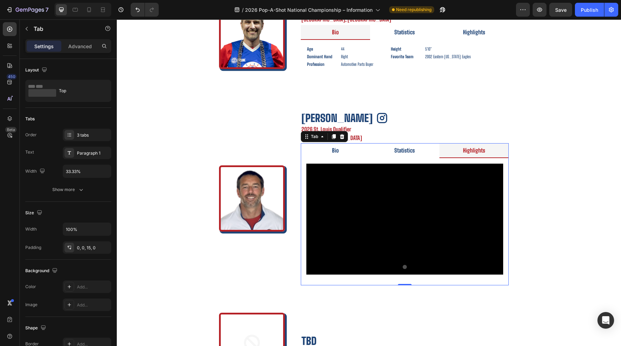
click at [436, 153] on li "Statistics" at bounding box center [404, 150] width 69 height 15
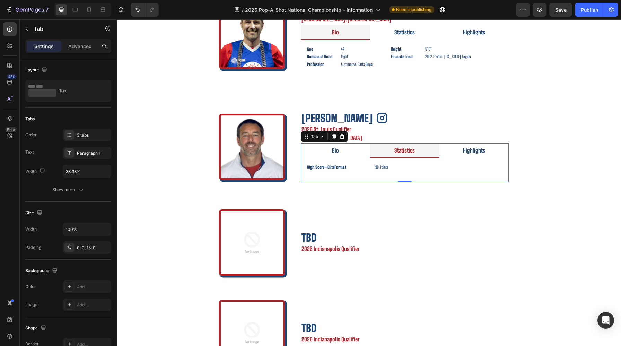
click at [347, 149] on li "Bio" at bounding box center [335, 150] width 69 height 15
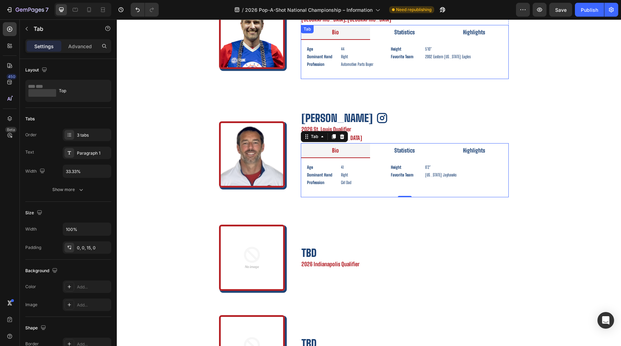
click at [386, 30] on li "Statistics" at bounding box center [404, 32] width 69 height 15
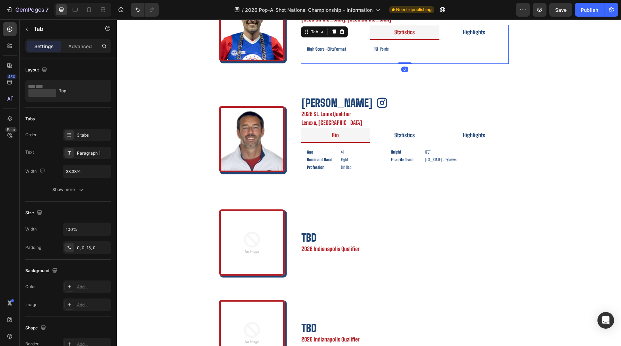
scroll to position [293, 0]
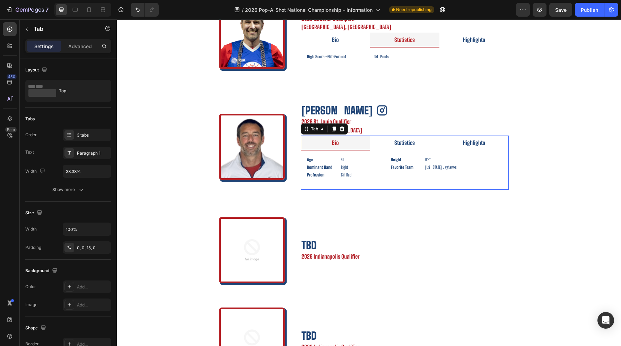
click at [447, 144] on li "Highlights" at bounding box center [473, 142] width 69 height 15
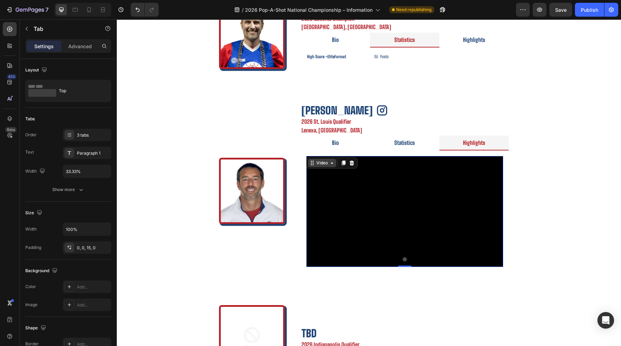
click at [315, 162] on div "Video" at bounding box center [322, 163] width 14 height 6
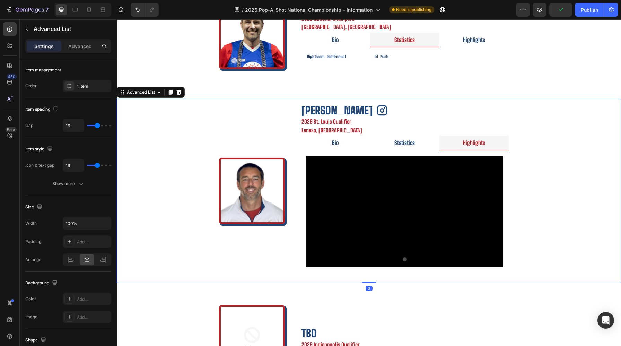
click at [530, 199] on div "Image Chris Murphy Text Block Icon Row 2026 St. Louis Qualifier Text Block Lene…" at bounding box center [369, 191] width 504 height 184
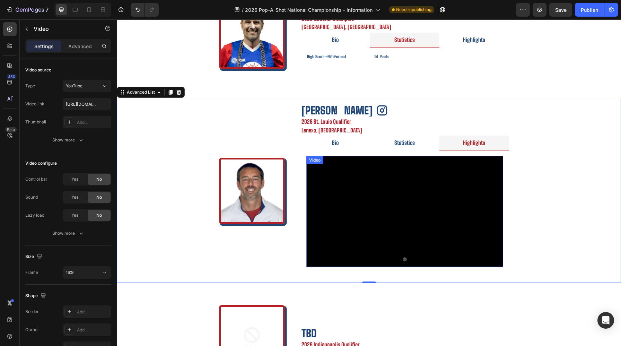
click at [317, 160] on div "Video" at bounding box center [315, 160] width 14 height 6
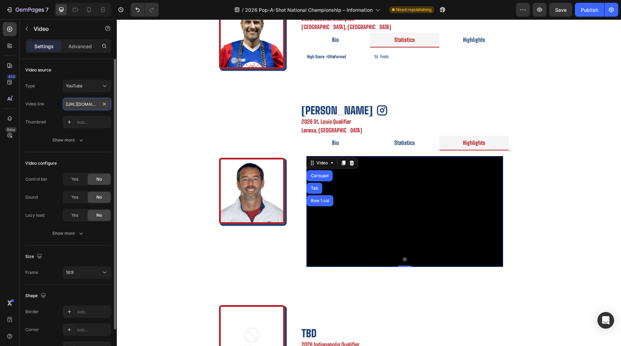
click at [94, 107] on input "https://youtube.com/shorts/qUfm4JiSLjE" at bounding box center [87, 104] width 48 height 12
paste input ".be/mpBemeJJAWA"
type input "[URL][DOMAIN_NAME]"
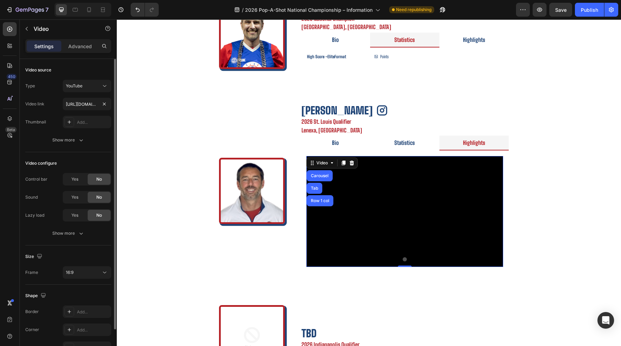
click at [51, 111] on div "Type YouTube Video link https://youtu.be/mpBemeJJAWA Thumbnail Add..." at bounding box center [68, 104] width 86 height 48
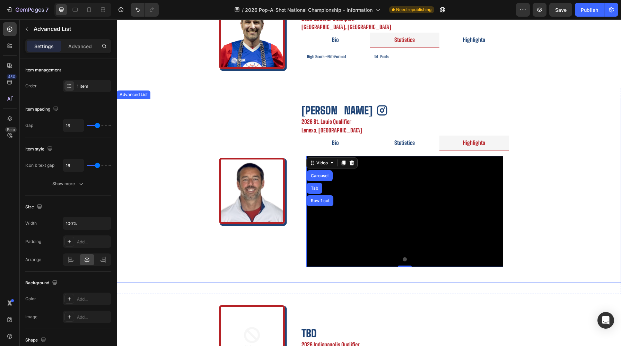
click at [558, 210] on div "Image Chris Murphy Text Block Icon Row 2026 St. Louis Qualifier Text Block Lene…" at bounding box center [369, 191] width 504 height 184
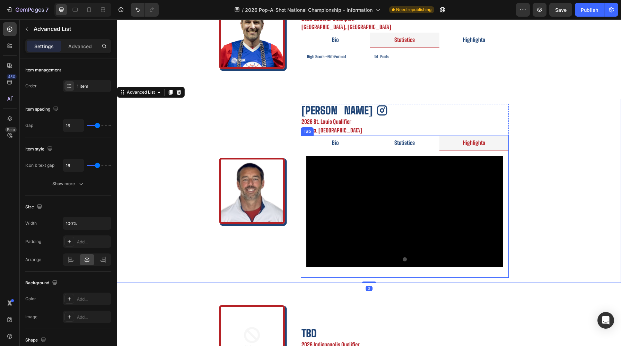
click at [381, 142] on li "Statistics" at bounding box center [404, 142] width 69 height 15
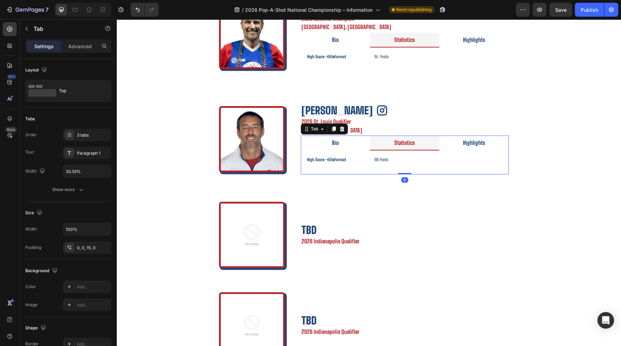
click at [355, 139] on li "Bio" at bounding box center [335, 142] width 69 height 15
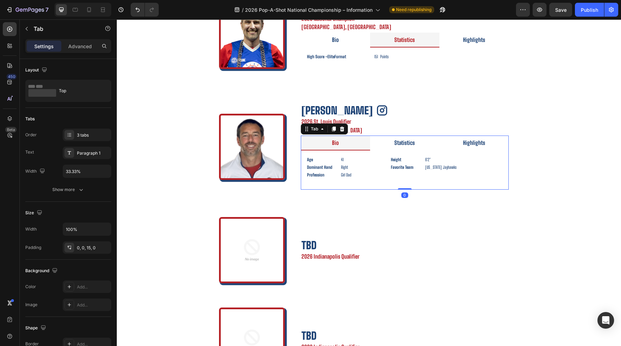
click at [442, 146] on li "Highlights" at bounding box center [473, 142] width 69 height 15
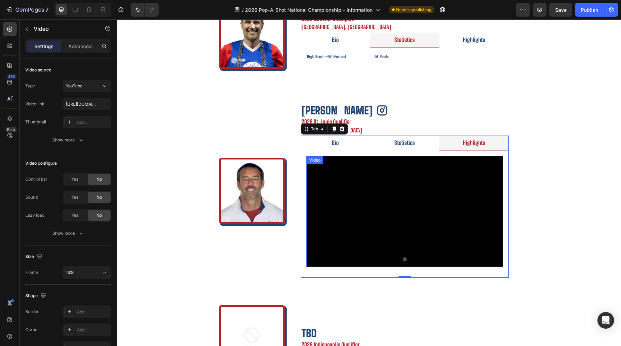
click at [316, 160] on div "Video" at bounding box center [315, 160] width 14 height 6
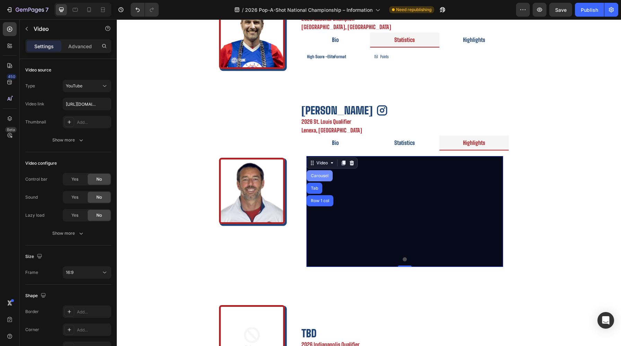
click at [316, 177] on div "Carousel" at bounding box center [319, 176] width 20 height 4
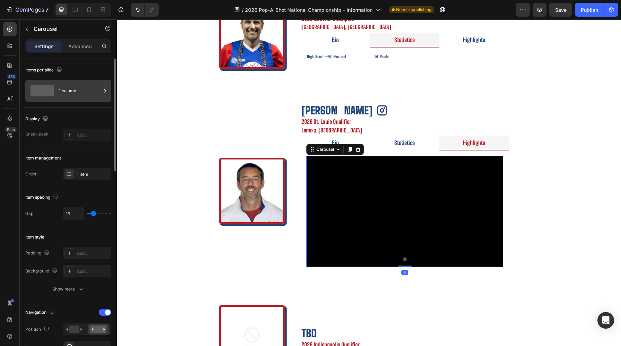
click at [77, 99] on div "1 column" at bounding box center [68, 91] width 86 height 22
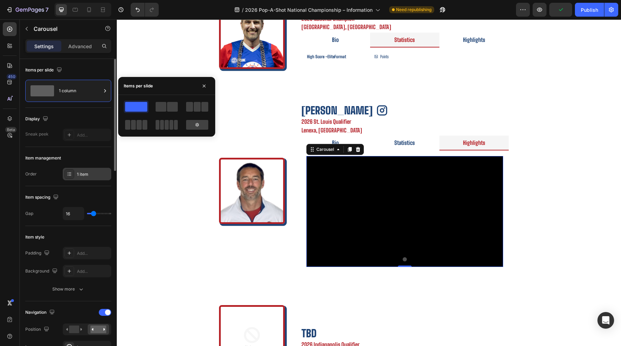
click at [70, 176] on icon at bounding box center [70, 174] width 6 height 6
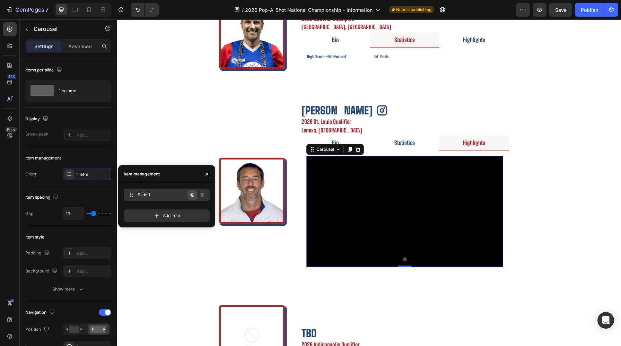
click at [192, 195] on icon "button" at bounding box center [192, 195] width 6 height 6
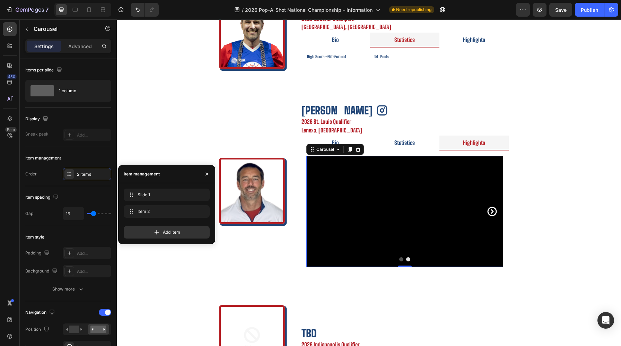
click at [493, 211] on icon "Carousel Next Arrow" at bounding box center [491, 211] width 9 height 9
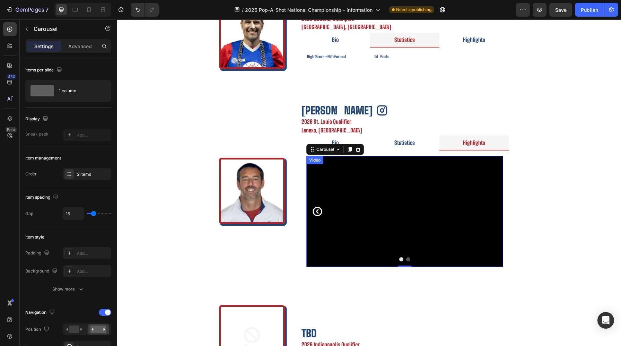
click at [313, 160] on div "Video" at bounding box center [315, 160] width 14 height 6
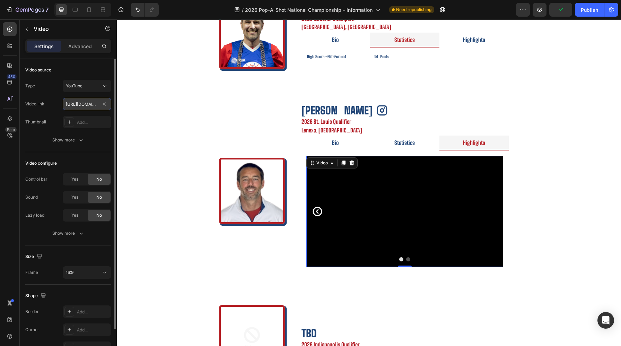
click at [72, 100] on input "[URL][DOMAIN_NAME]" at bounding box center [87, 104] width 48 height 12
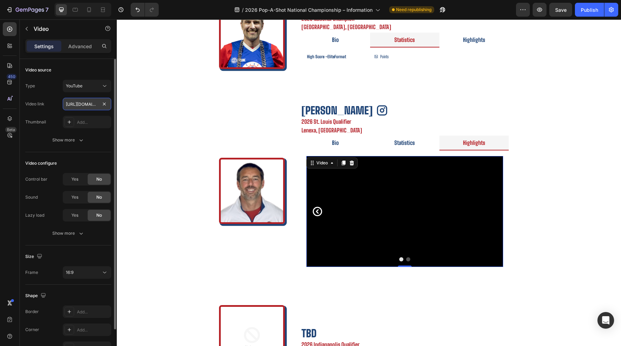
paste input "be.com/shorts/FdXLxC5a52o?feature=share"
type input "https://youtube.com/shorts/FdXLxC5a52o?feature=share"
click at [46, 103] on div "Video link https://youtube.com/shorts/FdXLxC5a52o?feature=share" at bounding box center [68, 104] width 86 height 12
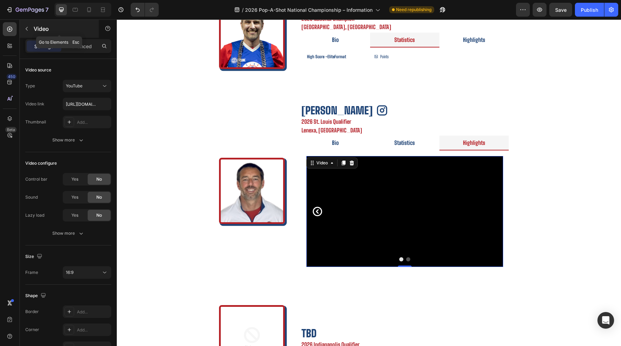
click at [33, 33] on div "Video" at bounding box center [59, 29] width 79 height 18
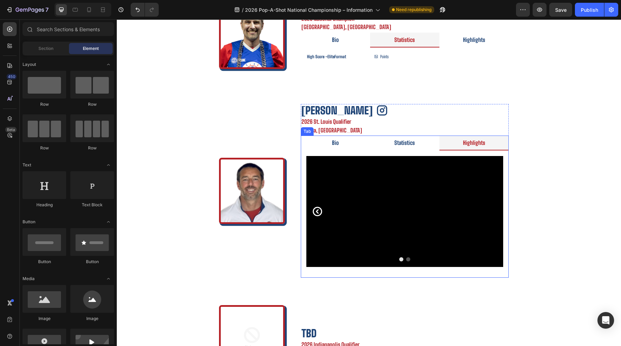
click at [419, 146] on li "Statistics" at bounding box center [404, 142] width 69 height 15
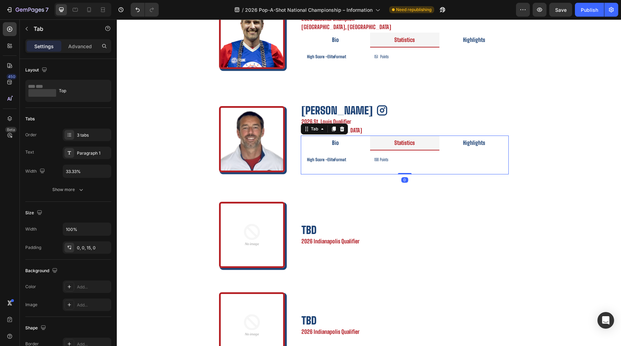
click at [359, 141] on li "Bio" at bounding box center [335, 142] width 69 height 15
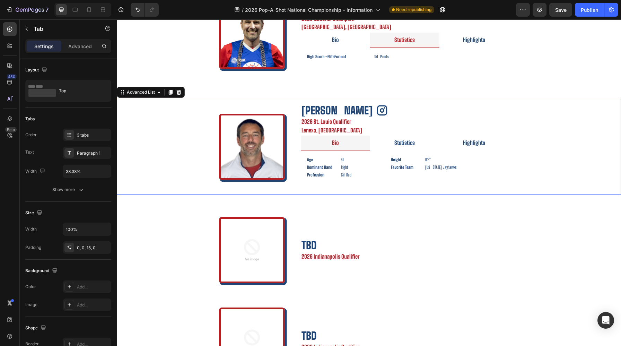
click at [559, 168] on div "Image Chris Murphy Text Block Icon Row 2026 St. Louis Qualifier Text Block Lene…" at bounding box center [369, 147] width 504 height 96
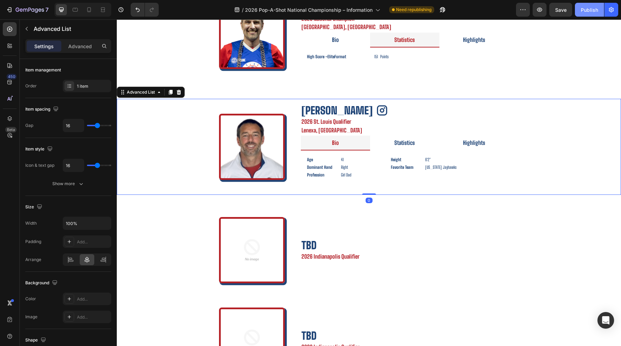
click at [588, 13] on div "Publish" at bounding box center [589, 9] width 17 height 7
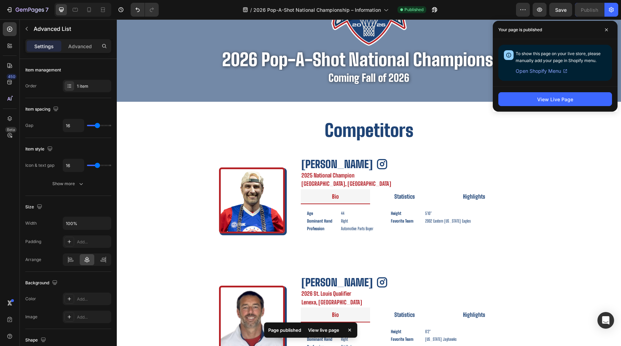
scroll to position [493, 0]
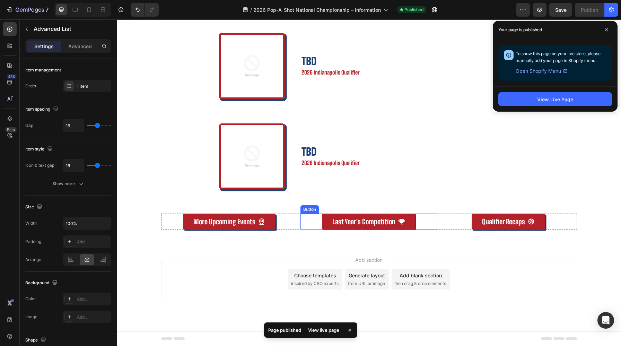
click at [410, 221] on link "Last Year's Competition" at bounding box center [369, 221] width 94 height 16
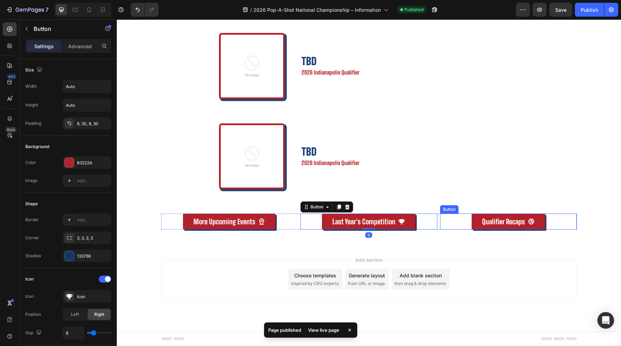
click at [461, 225] on div "Qualifier Recaps Button" at bounding box center [508, 221] width 137 height 16
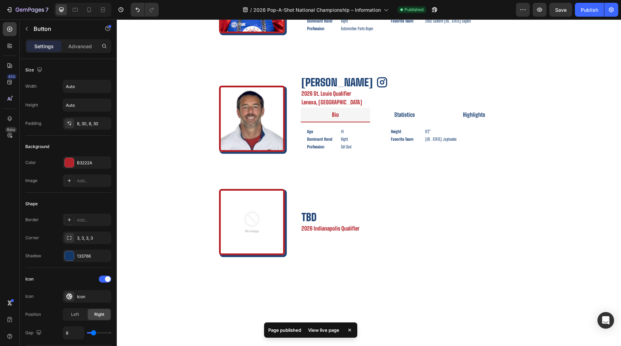
scroll to position [0, 0]
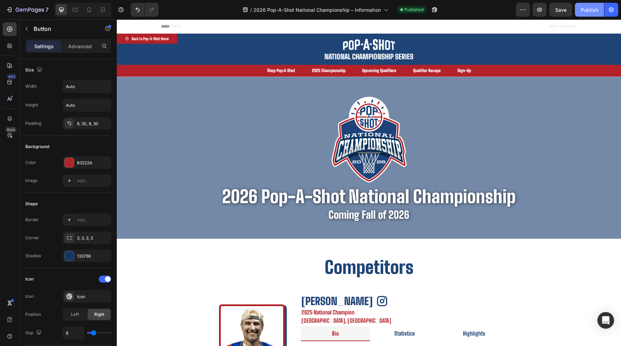
click at [582, 6] on button "Publish" at bounding box center [589, 10] width 29 height 14
click at [602, 1] on div "7 Version history / 2026 Pop-A-Shot National Championship – Information Publish…" at bounding box center [310, 10] width 621 height 20
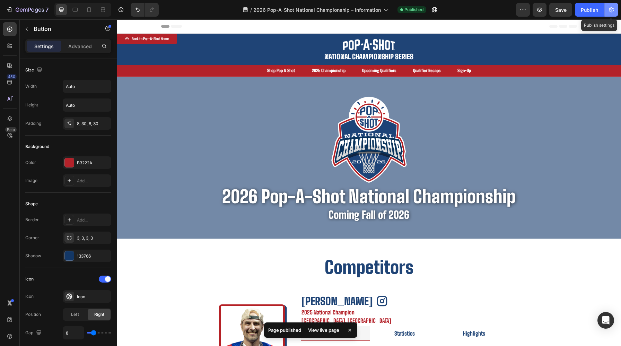
click at [607, 6] on button "button" at bounding box center [611, 10] width 14 height 14
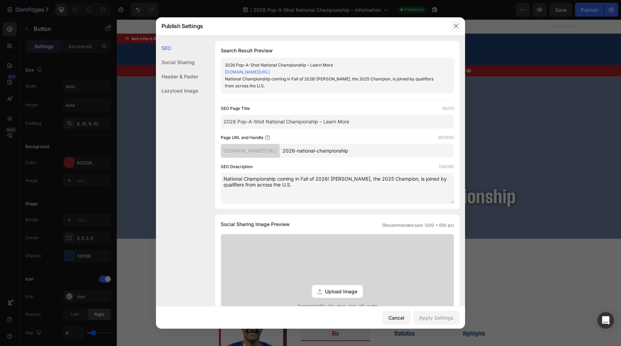
click at [456, 27] on icon "button" at bounding box center [456, 26] width 6 height 6
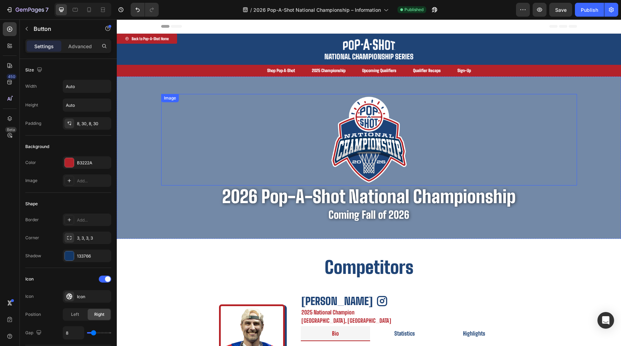
scroll to position [8, 0]
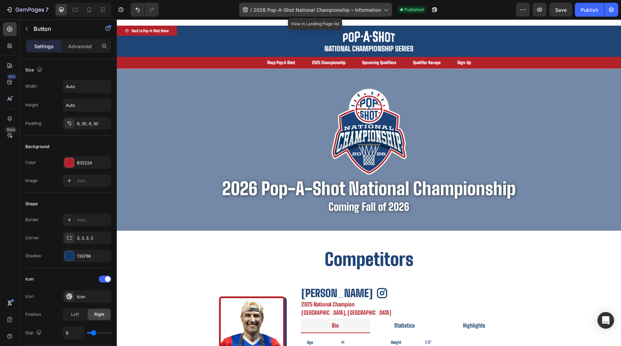
click at [334, 11] on span "2026 Pop-A-Shot National Championship – Information" at bounding box center [316, 9] width 127 height 7
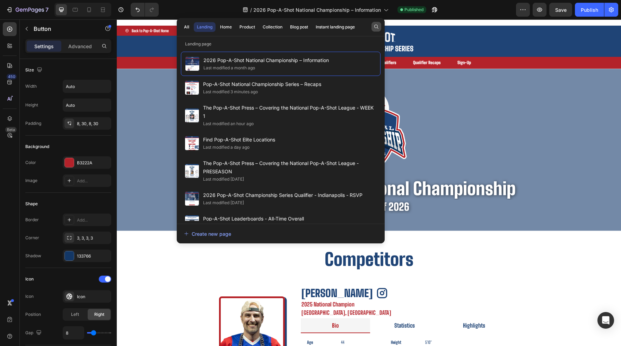
click at [372, 25] on button "button" at bounding box center [376, 27] width 10 height 10
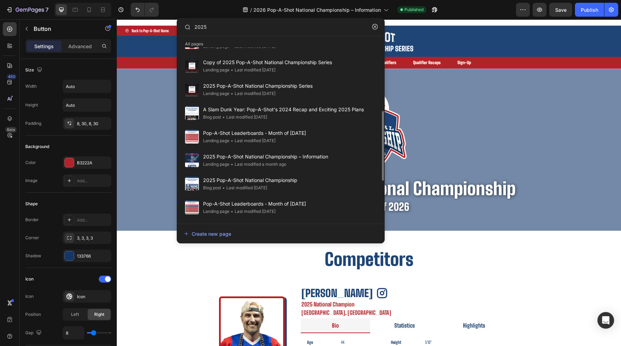
scroll to position [161, 0]
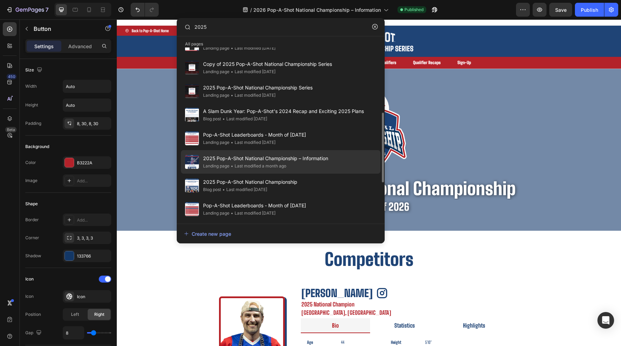
type input "2025"
click at [301, 168] on div "Landing page • Last modified a month ago" at bounding box center [265, 165] width 125 height 7
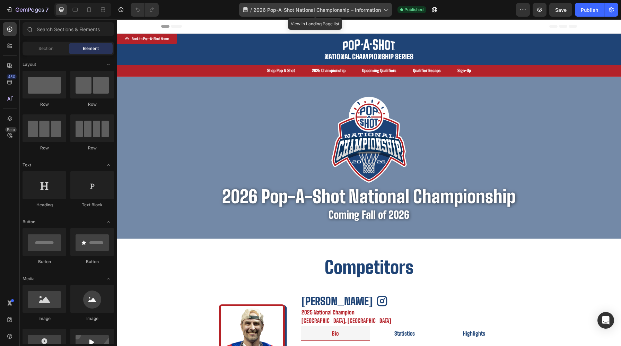
click at [341, 5] on div "/ 2026 Pop-A-Shot National Championship – Information" at bounding box center [315, 10] width 153 height 14
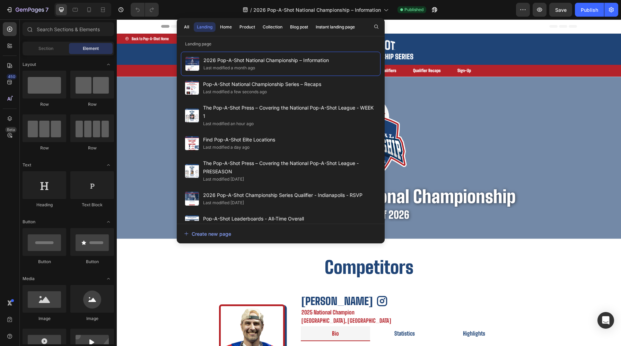
click at [382, 26] on div "All Landing Home Product Collection Blog post Instant landing page" at bounding box center [281, 27] width 208 height 18
click at [377, 27] on icon "button" at bounding box center [376, 27] width 4 height 4
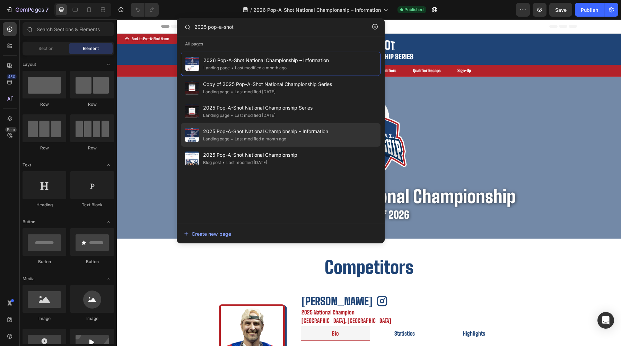
type input "2025 pop-a-shot"
click at [298, 142] on div "Landing page • Last modified a month ago" at bounding box center [265, 138] width 125 height 7
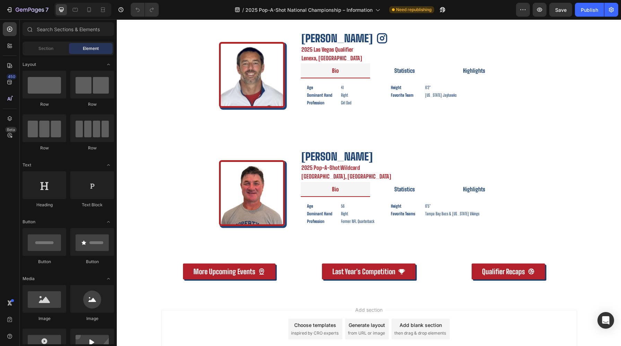
scroll to position [1240, 0]
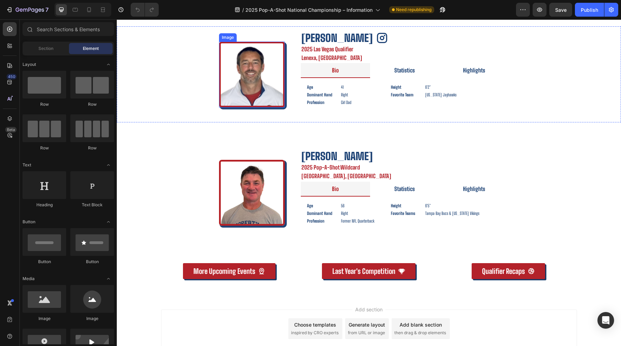
click at [248, 60] on img at bounding box center [252, 75] width 66 height 66
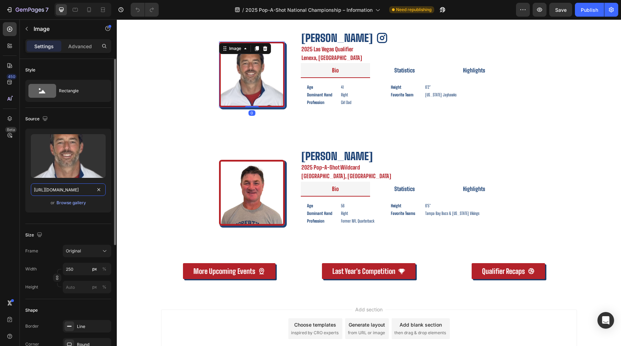
click at [67, 192] on input "https://cdn.shopify.com/s/files/1/0720/0440/3483/files/gempages_472099609888424…" at bounding box center [68, 189] width 75 height 12
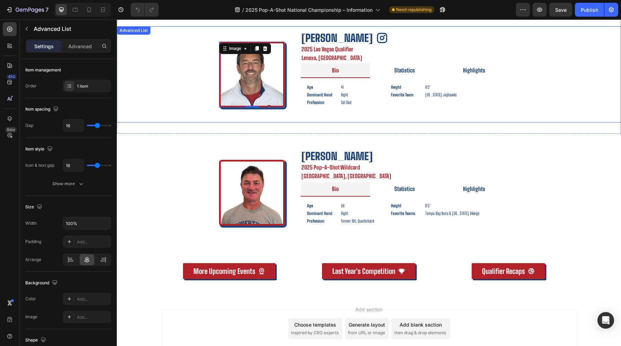
click at [294, 74] on div "Chris Murphy Text Block Icon Row 2025 Las Vegas Qualifier Text Block Lenexa, KS…" at bounding box center [404, 74] width 229 height 96
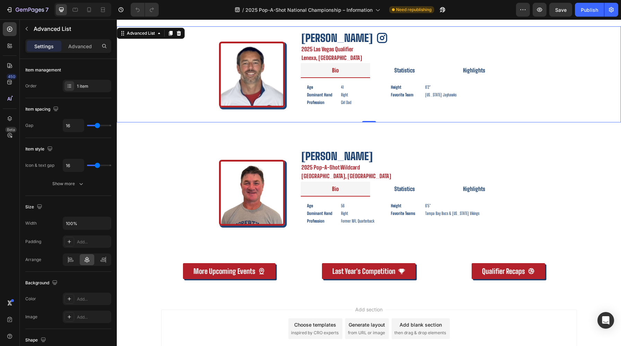
click at [293, 60] on div "Chris Murphy Text Block Icon Row 2025 Las Vegas Qualifier Text Block Lenexa, KS…" at bounding box center [404, 74] width 229 height 96
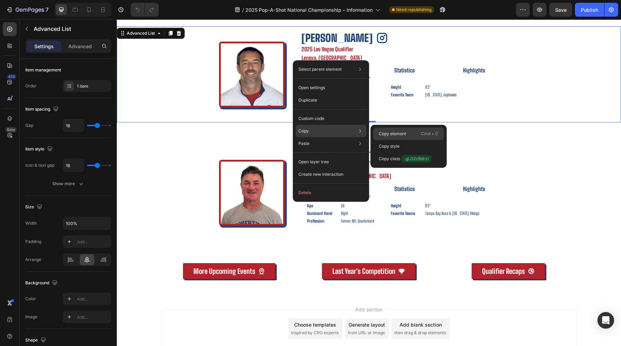
click at [384, 129] on div "Copy element Cmd + C" at bounding box center [408, 133] width 71 height 12
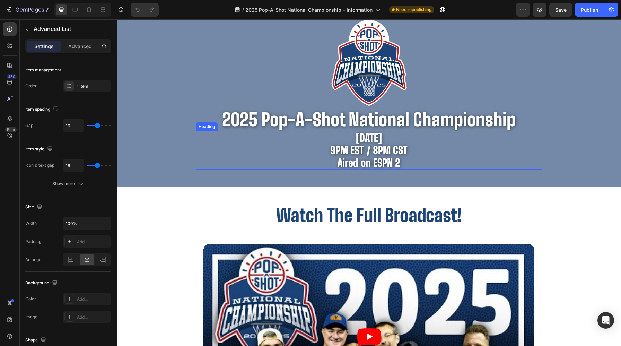
scroll to position [0, 0]
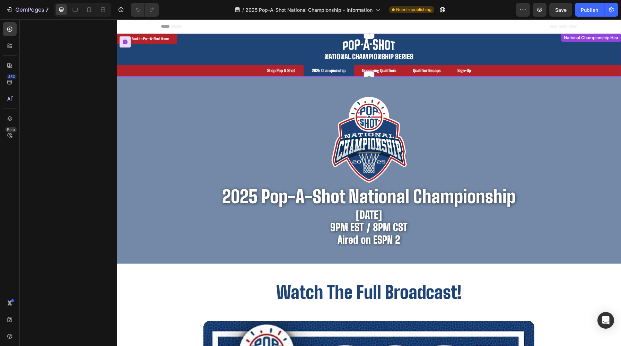
click at [322, 72] on p "2025 Championship" at bounding box center [329, 71] width 34 height 6
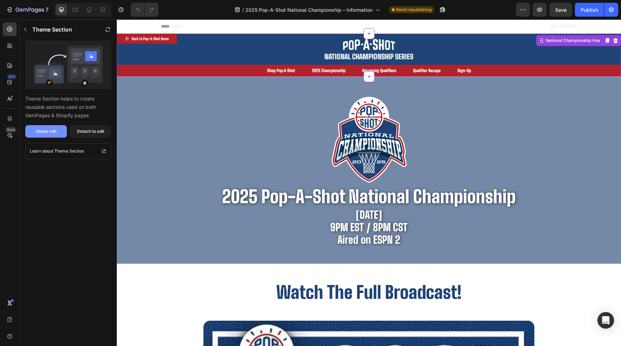
click at [55, 131] on div "Global edit" at bounding box center [46, 131] width 21 height 6
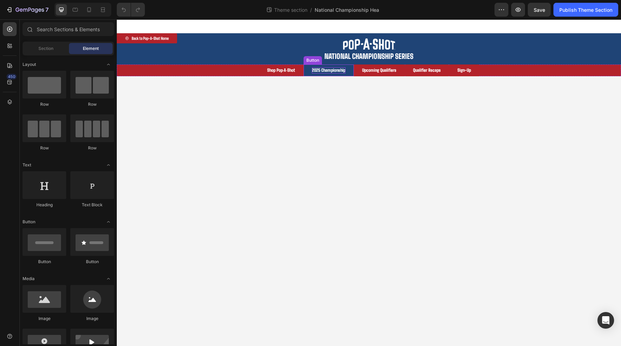
click at [334, 68] on p "2025 Championship" at bounding box center [329, 70] width 34 height 6
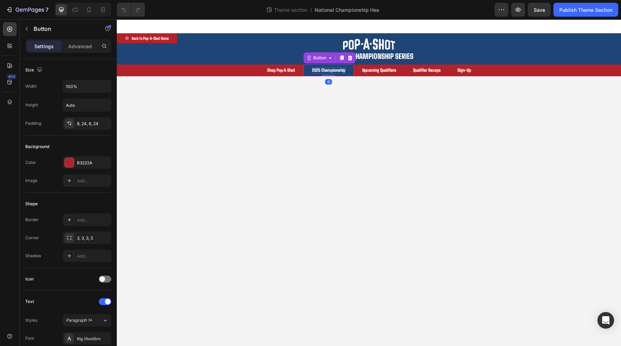
click at [322, 71] on p "2025 Championship" at bounding box center [329, 70] width 34 height 6
click at [320, 71] on p "2025 Championship" at bounding box center [329, 70] width 34 height 6
click at [350, 66] on link "2026 Championship" at bounding box center [328, 70] width 50 height 12
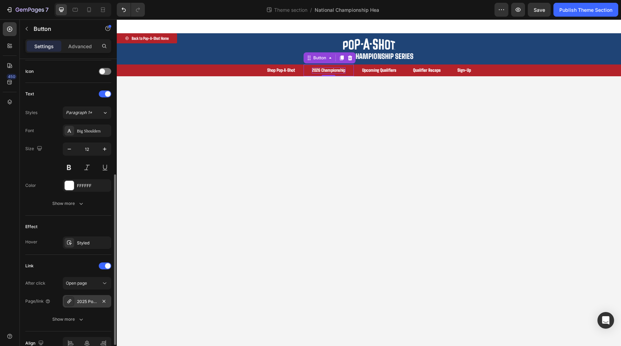
click at [78, 304] on div "2025 Pop-A-Shot National Championship – Information" at bounding box center [87, 301] width 48 height 12
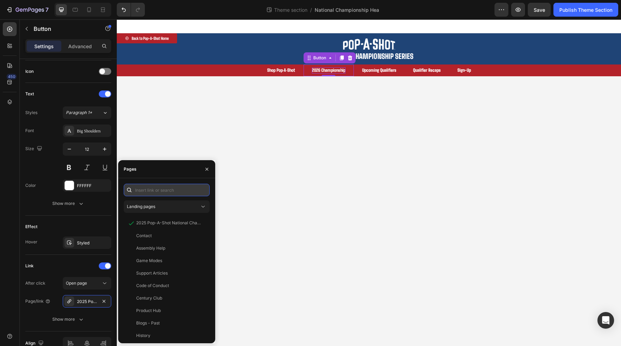
click at [169, 194] on input "text" at bounding box center [167, 190] width 86 height 12
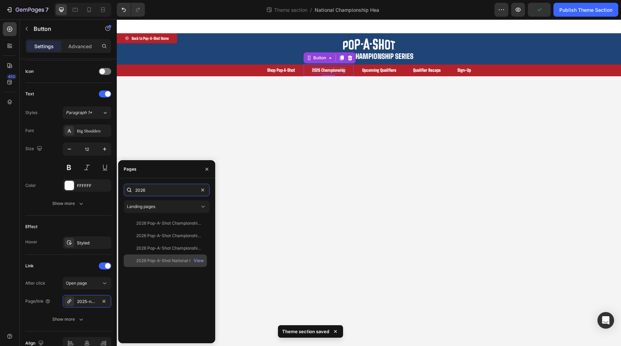
type input "2026"
click at [173, 260] on div "2026 Pop-A-Shot National Championship – Information" at bounding box center [169, 260] width 67 height 6
click at [198, 260] on div "View" at bounding box center [199, 260] width 10 height 6
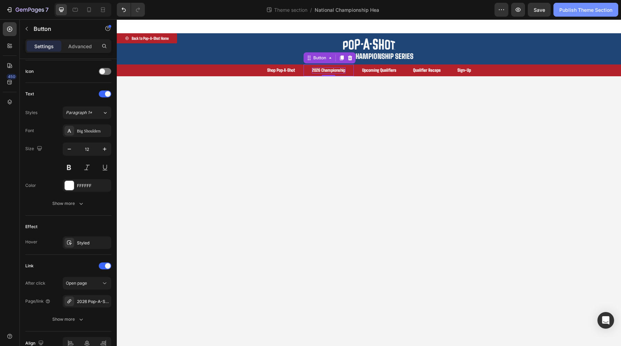
click at [599, 11] on div "Publish Theme Section" at bounding box center [585, 9] width 53 height 7
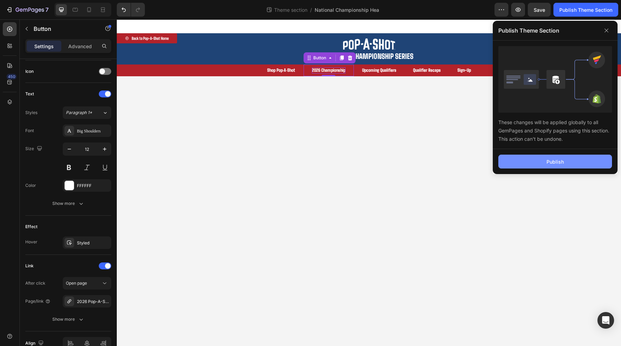
click at [546, 159] on button "Publish" at bounding box center [555, 161] width 114 height 14
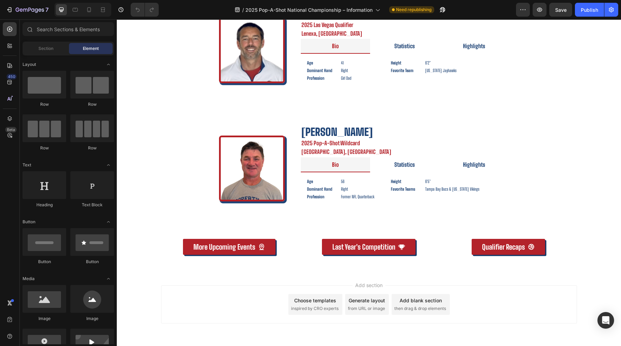
scroll to position [1265, 0]
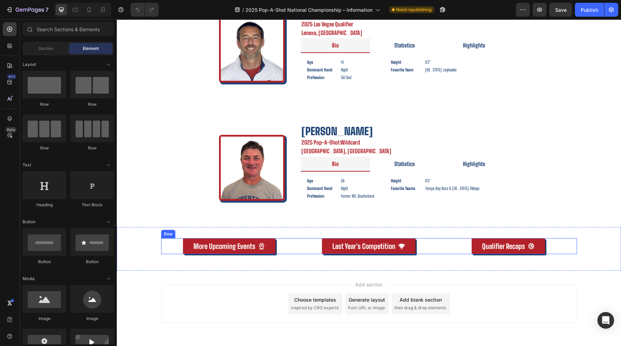
click at [299, 252] on div "More Upcoming Events Button Last Year's Competition Button Qualifier Recaps But…" at bounding box center [369, 246] width 416 height 16
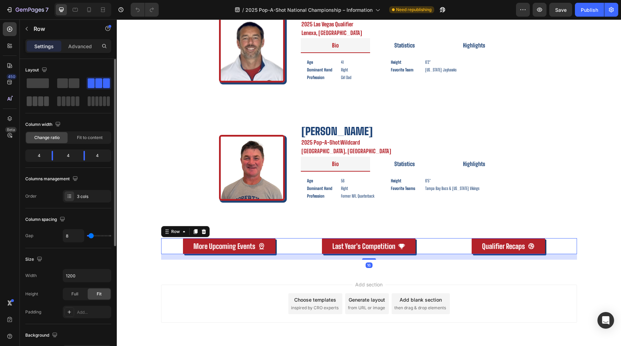
click at [33, 98] on span at bounding box center [35, 101] width 5 height 10
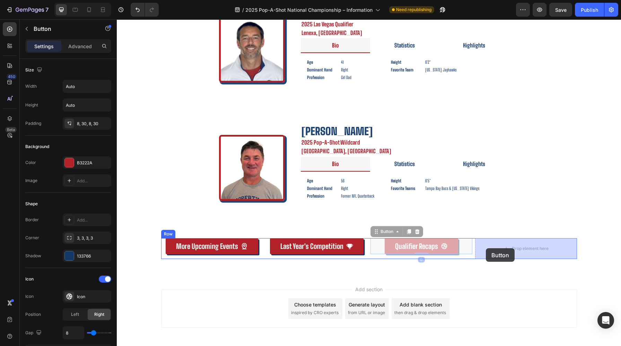
drag, startPoint x: 381, startPoint y: 247, endPoint x: 486, endPoint y: 248, distance: 104.6
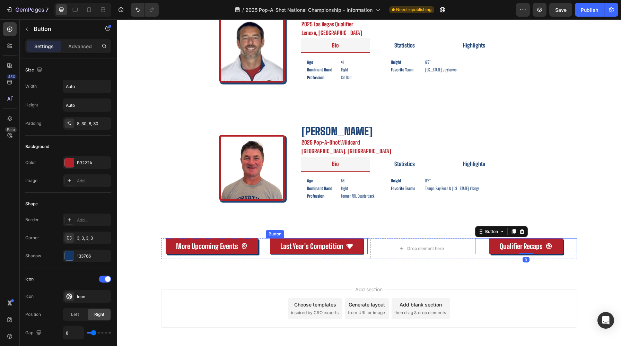
click at [357, 241] on link "Last Year's Competition" at bounding box center [317, 246] width 94 height 16
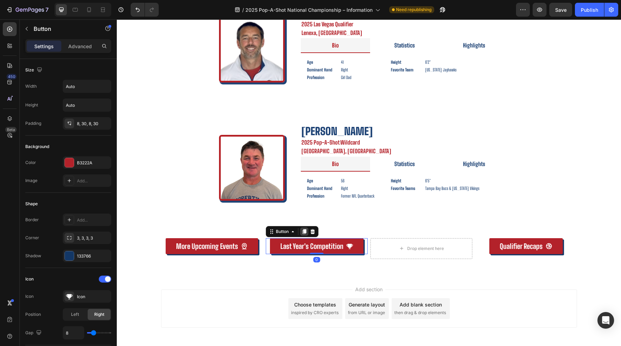
click at [304, 229] on icon at bounding box center [304, 232] width 6 height 6
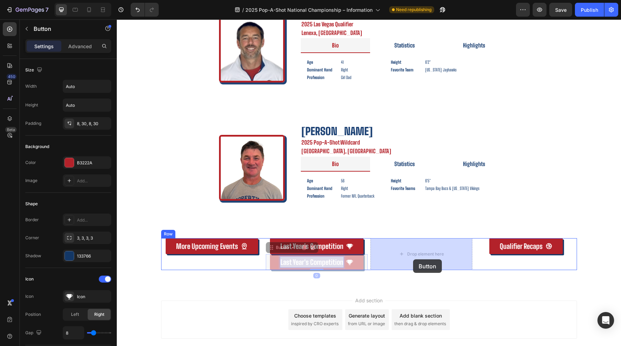
drag, startPoint x: 294, startPoint y: 256, endPoint x: 413, endPoint y: 259, distance: 118.5
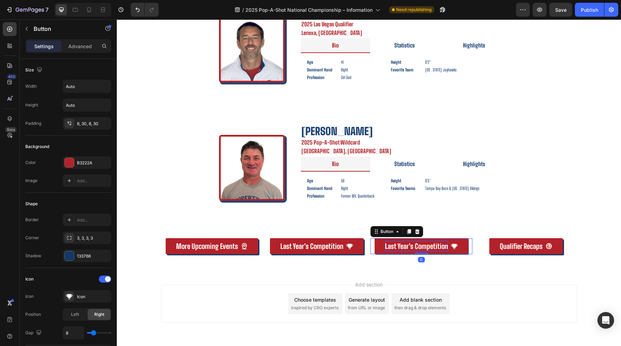
click at [389, 244] on p "Last Year's Competition" at bounding box center [416, 246] width 63 height 10
click at [411, 246] on p "Last Year's Competition" at bounding box center [416, 246] width 63 height 10
drag, startPoint x: 414, startPoint y: 246, endPoint x: 363, endPoint y: 246, distance: 50.2
click at [363, 246] on div "More Upcoming Events Button Last Year's Competition Button Last Year's Competit…" at bounding box center [369, 246] width 416 height 16
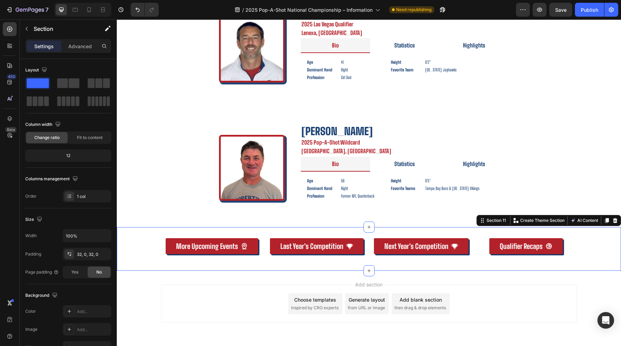
click at [375, 262] on div "More Upcoming Events Button Last Year's Competition Button Next Year's Competit…" at bounding box center [369, 249] width 504 height 44
click at [308, 245] on p "Last Year's Competition" at bounding box center [311, 246] width 63 height 10
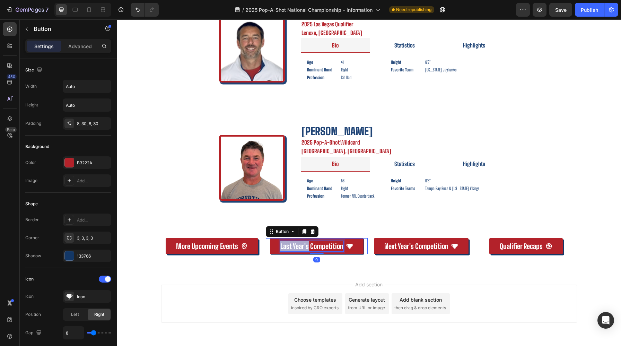
drag, startPoint x: 308, startPoint y: 245, endPoint x: 276, endPoint y: 245, distance: 31.5
click at [276, 245] on link "Last Year's Competition" at bounding box center [317, 246] width 94 height 16
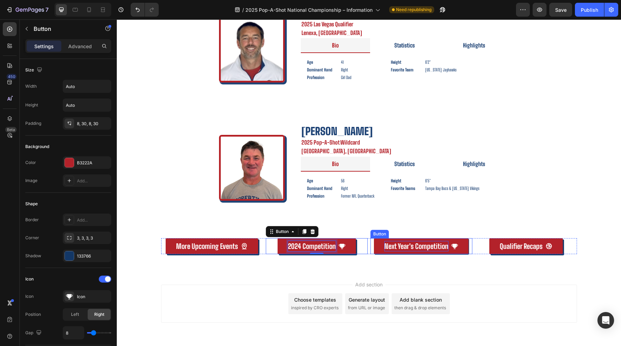
click at [406, 249] on p "Next Year's Competition" at bounding box center [416, 246] width 64 height 10
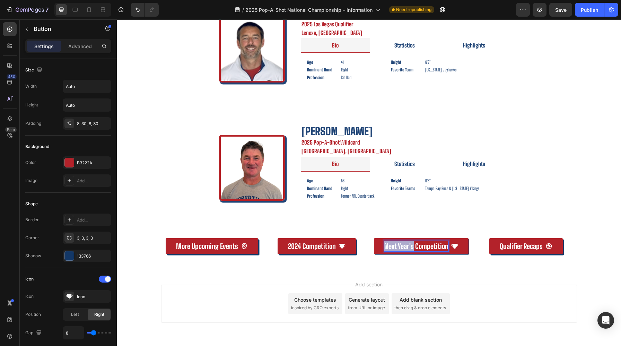
drag, startPoint x: 413, startPoint y: 246, endPoint x: 371, endPoint y: 244, distance: 42.3
click at [371, 244] on div "Next Year's Competition Button 0" at bounding box center [421, 246] width 102 height 16
click at [465, 251] on div "2026 Competition Button 0" at bounding box center [421, 246] width 102 height 16
click at [458, 250] on link "2026 Competition" at bounding box center [421, 246] width 78 height 16
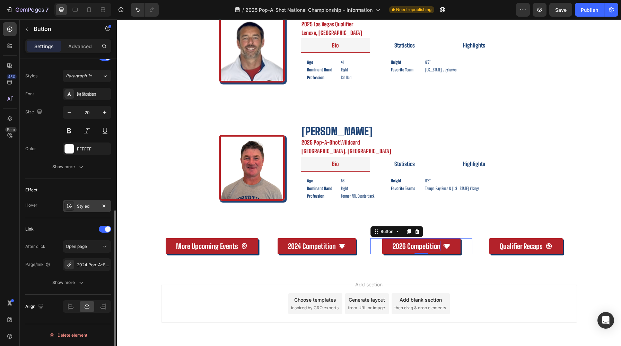
scroll to position [299, 0]
click at [90, 260] on div "2024 Pop-A-Shot National Championship – Information" at bounding box center [87, 264] width 48 height 12
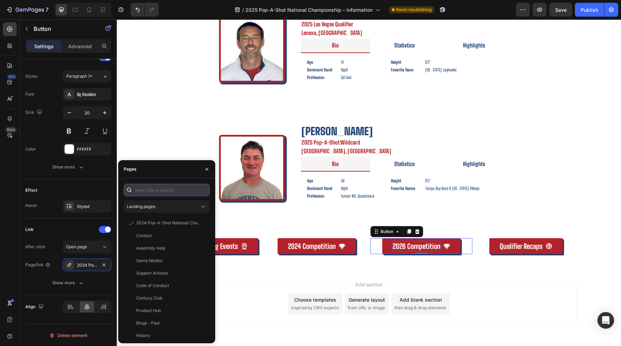
click at [178, 185] on input "text" at bounding box center [167, 190] width 86 height 12
type input "2026"
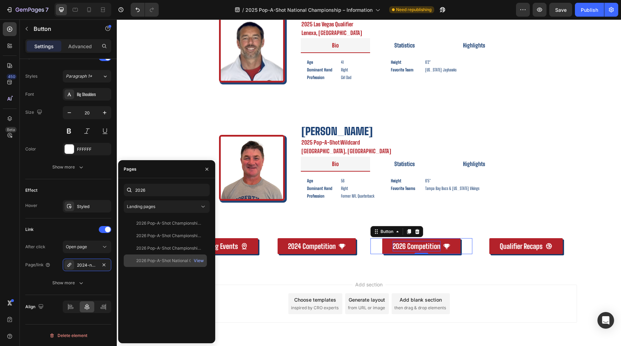
click at [172, 258] on div "2026 Pop-A-Shot National Championship – Information" at bounding box center [169, 260] width 67 height 6
click at [206, 170] on icon "button" at bounding box center [207, 169] width 6 height 6
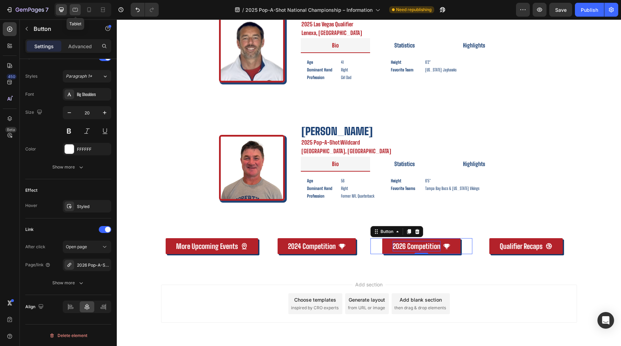
click at [76, 10] on icon at bounding box center [75, 9] width 7 height 7
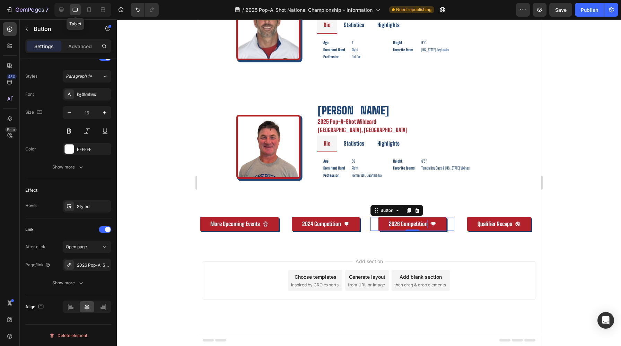
scroll to position [1288, 0]
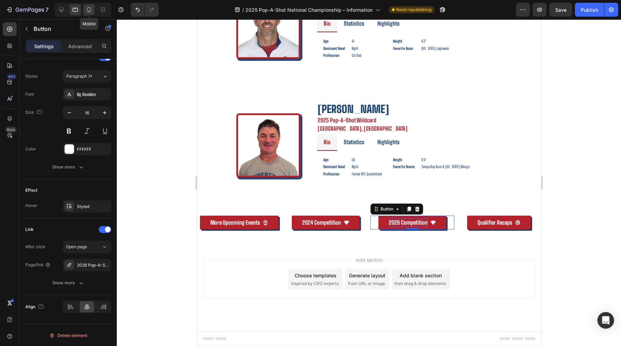
click at [88, 11] on icon at bounding box center [89, 9] width 7 height 7
type input "12"
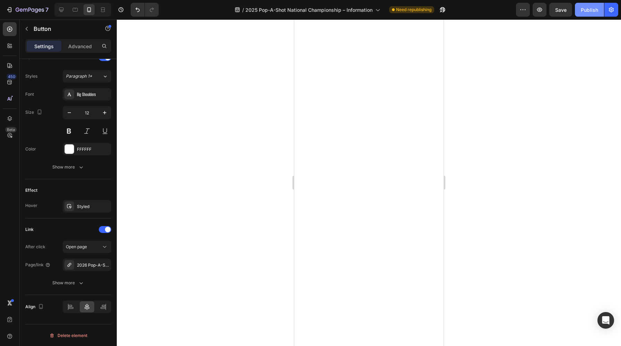
scroll to position [366, 0]
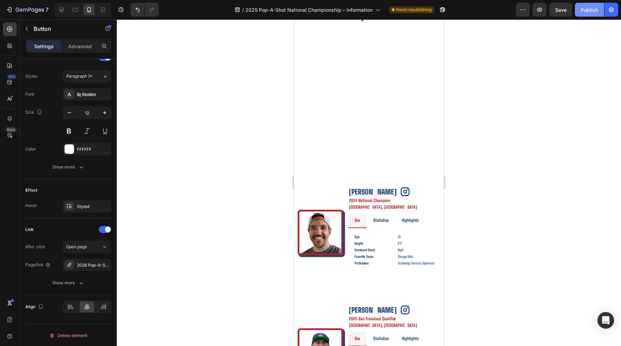
click at [590, 9] on div "Publish" at bounding box center [589, 9] width 17 height 7
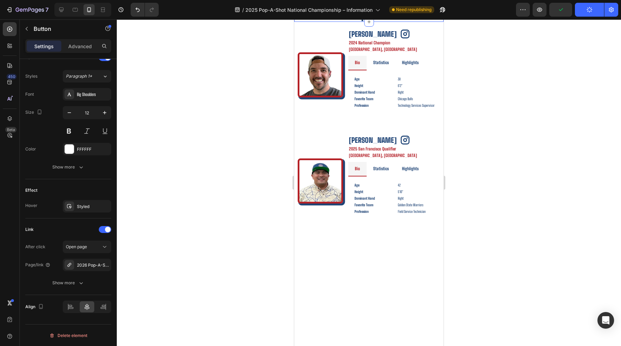
scroll to position [0, 0]
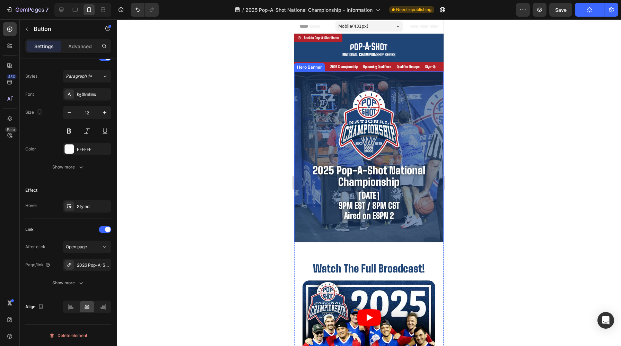
click at [321, 79] on div "Image 2025 pop-a-shot national championship Heading Friday, August 1st 9PM EST …" at bounding box center [368, 156] width 149 height 171
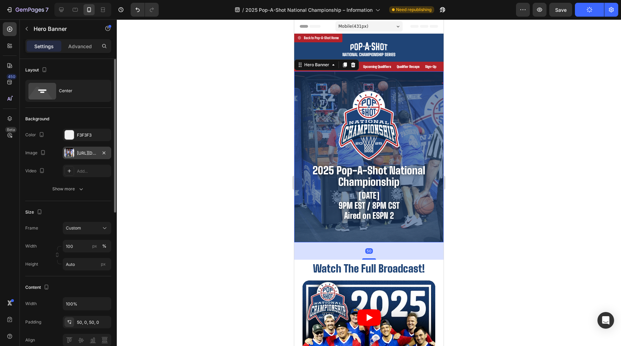
click at [86, 153] on div "[URL][DOMAIN_NAME]" at bounding box center [87, 153] width 20 height 6
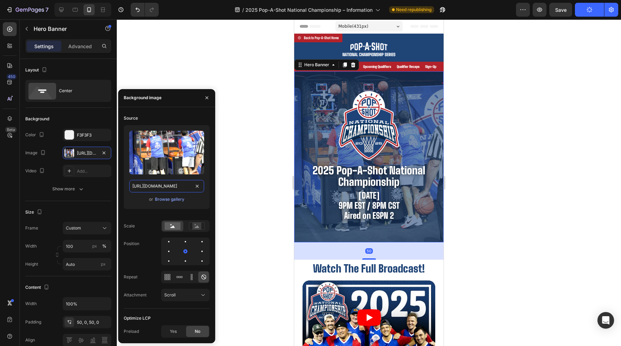
click at [180, 188] on input "[URL][DOMAIN_NAME]" at bounding box center [166, 186] width 75 height 12
click at [293, 17] on div "/ 2025 Pop-A-Shot National Championship – Information" at bounding box center [307, 9] width 152 height 17
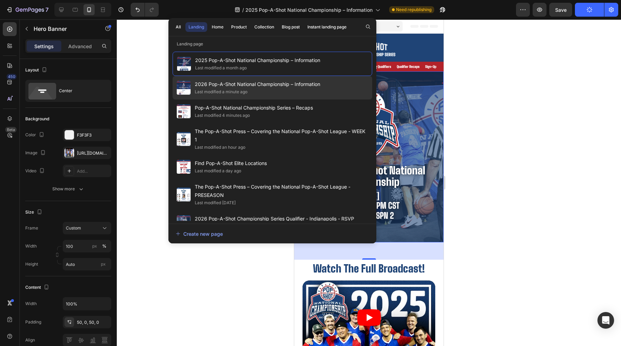
click at [254, 85] on span "2026 Pop-A-Shot National Championship – Information" at bounding box center [257, 84] width 125 height 8
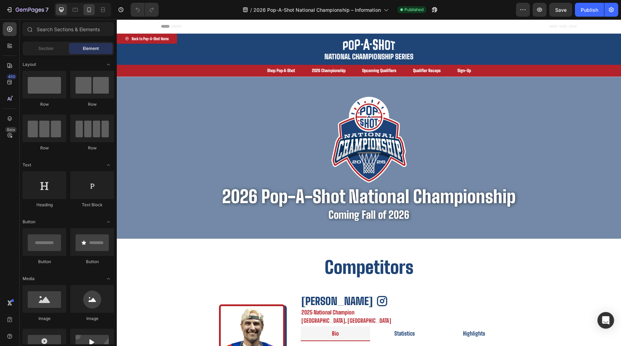
click at [95, 11] on div at bounding box center [82, 10] width 57 height 14
click at [92, 11] on div at bounding box center [88, 9] width 11 height 11
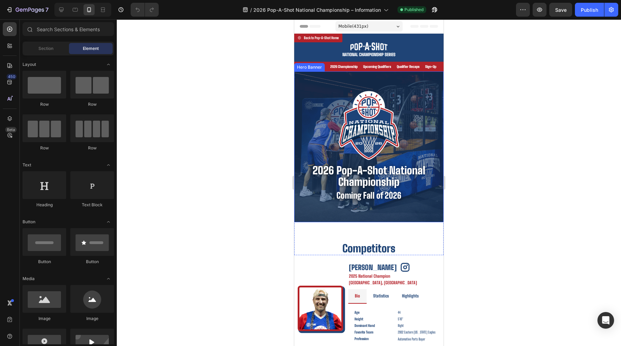
click at [354, 76] on div "Image 2026 pop-a-shot national championship Heading Coming Fall of 2026 Heading" at bounding box center [368, 146] width 149 height 151
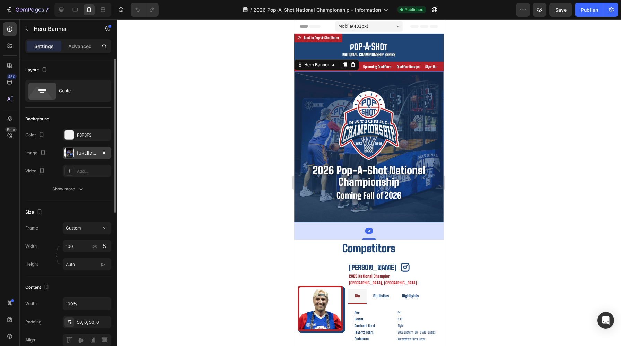
click at [88, 156] on div "[URL][DOMAIN_NAME]" at bounding box center [87, 153] width 48 height 12
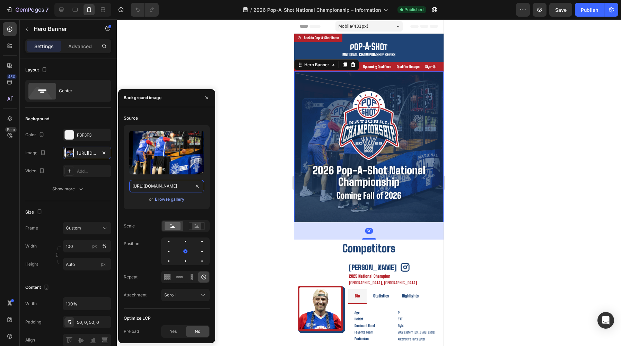
click at [152, 183] on input "[URL][DOMAIN_NAME]" at bounding box center [166, 186] width 75 height 12
paste input "[DOMAIN_NAME]"
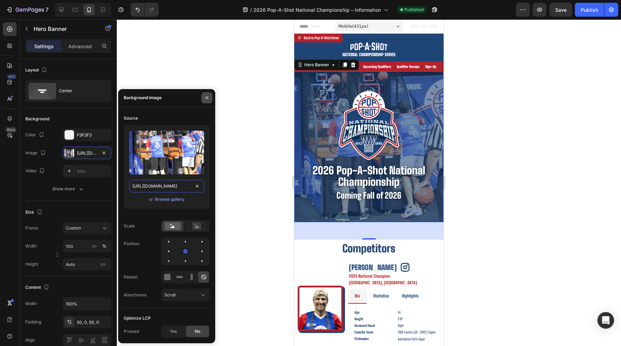
type input "[URL][DOMAIN_NAME]"
click at [208, 98] on icon "button" at bounding box center [207, 98] width 6 height 6
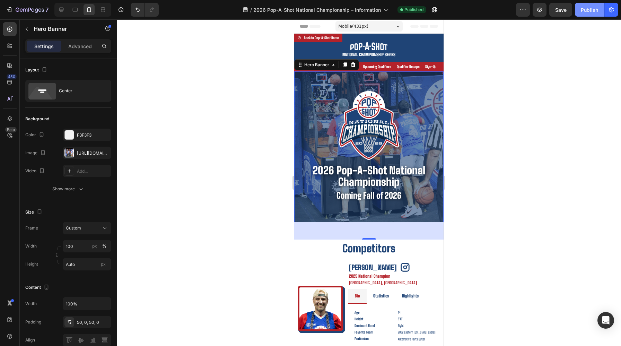
click at [579, 12] on button "Publish" at bounding box center [589, 10] width 29 height 14
click at [500, 143] on div at bounding box center [369, 182] width 504 height 326
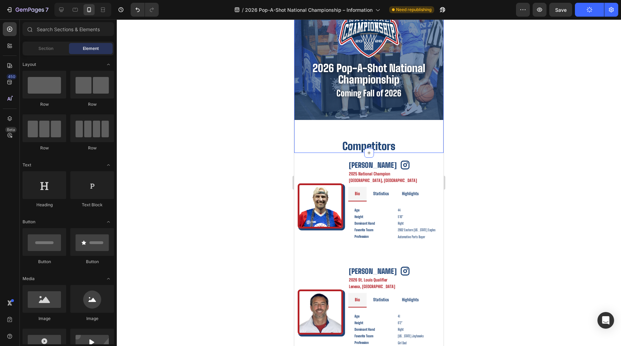
scroll to position [103, 0]
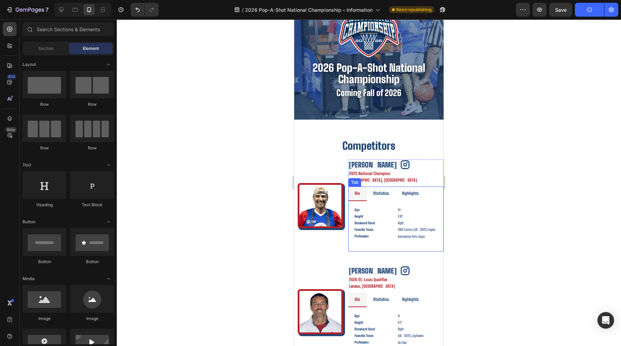
click at [393, 195] on li "Statistics" at bounding box center [380, 193] width 29 height 15
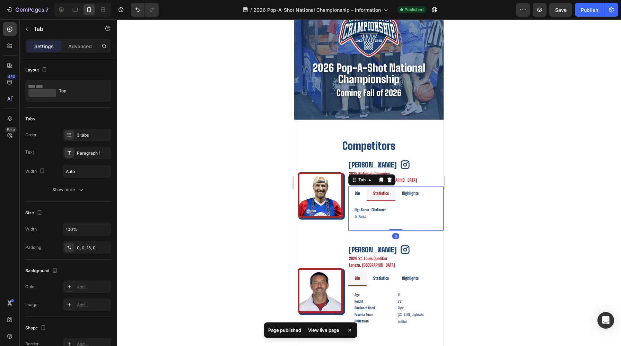
click at [419, 194] on li "Highlights" at bounding box center [410, 193] width 30 height 15
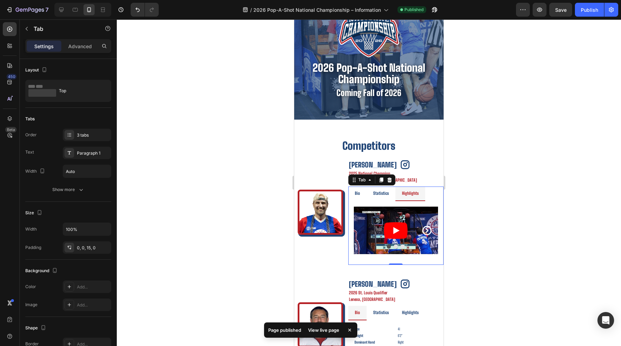
scroll to position [121, 0]
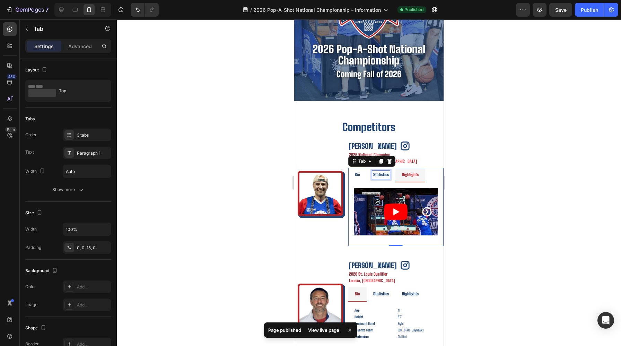
click at [389, 176] on div "Statistics" at bounding box center [381, 174] width 18 height 8
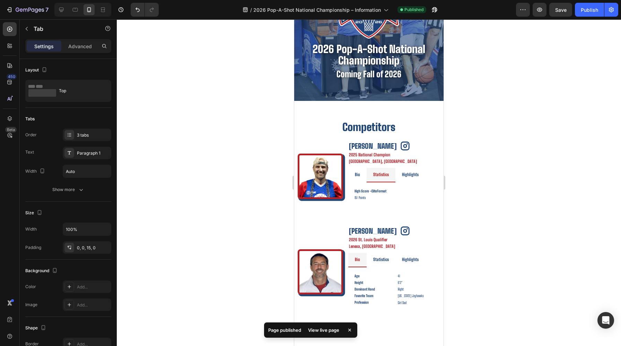
click at [365, 176] on li "Bio" at bounding box center [357, 175] width 18 height 15
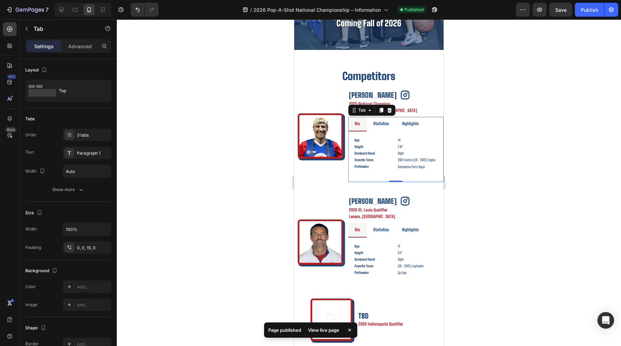
scroll to position [182, 0]
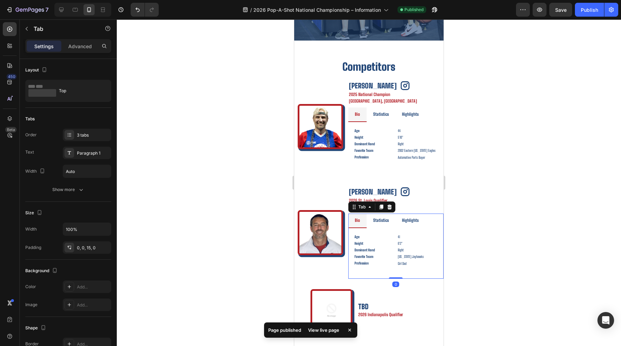
click at [389, 215] on li "Statistics" at bounding box center [380, 220] width 29 height 15
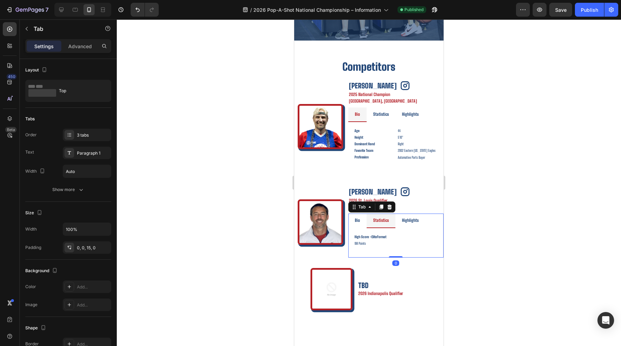
click at [398, 216] on li "Highlights" at bounding box center [410, 220] width 30 height 15
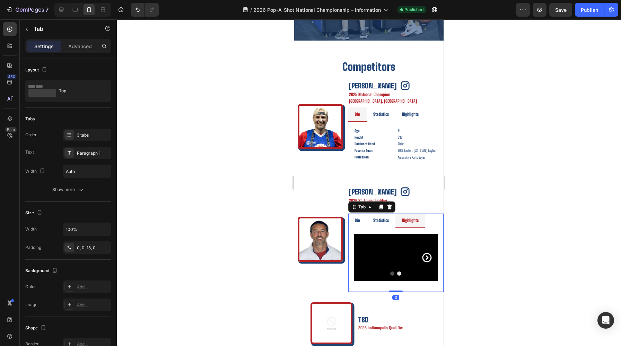
click at [392, 217] on li "Statistics" at bounding box center [380, 220] width 29 height 15
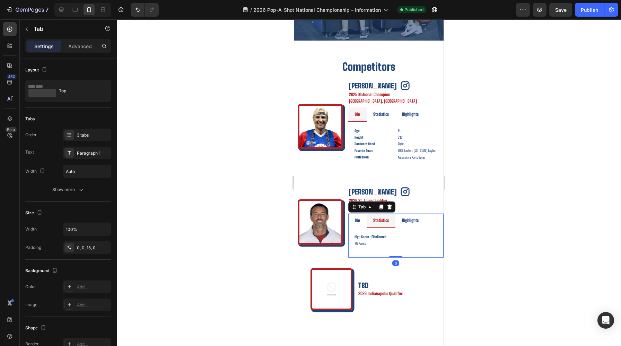
click at [363, 216] on li "Bio" at bounding box center [357, 220] width 18 height 15
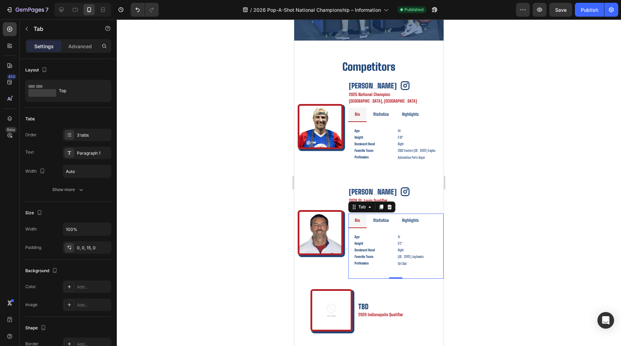
click at [483, 216] on div at bounding box center [369, 182] width 504 height 326
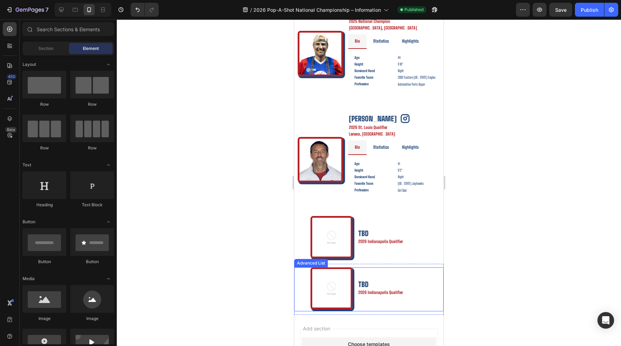
scroll to position [265, 0]
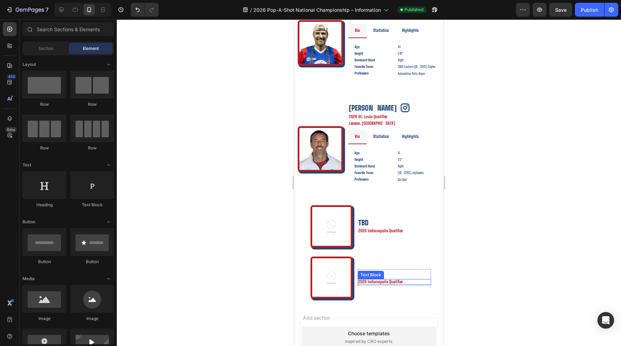
click at [377, 281] on p "2026 Indianapolis Qualifier" at bounding box center [394, 282] width 72 height 4
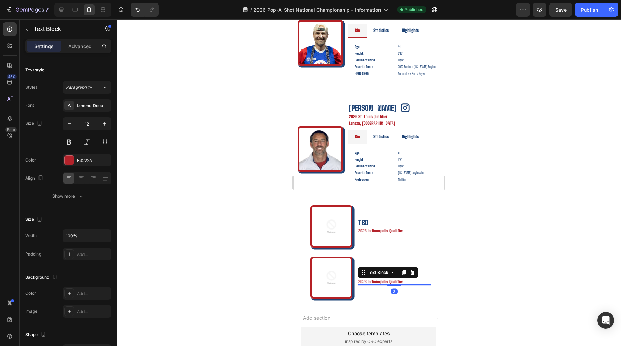
click at [377, 281] on p "2026 Indianapolis Qualifier" at bounding box center [394, 282] width 72 height 4
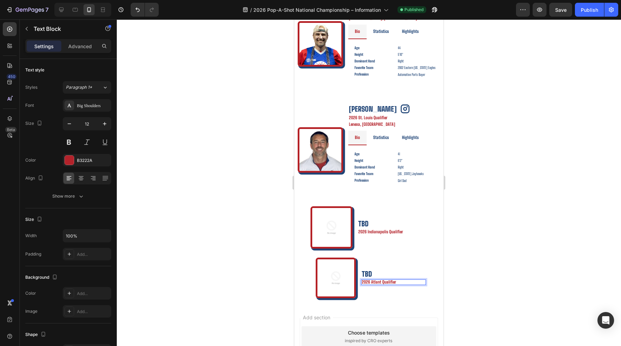
scroll to position [265, 0]
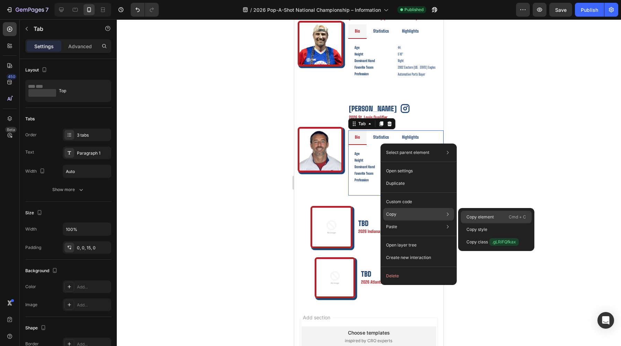
click at [478, 213] on div "Copy element Cmd + C" at bounding box center [496, 217] width 71 height 12
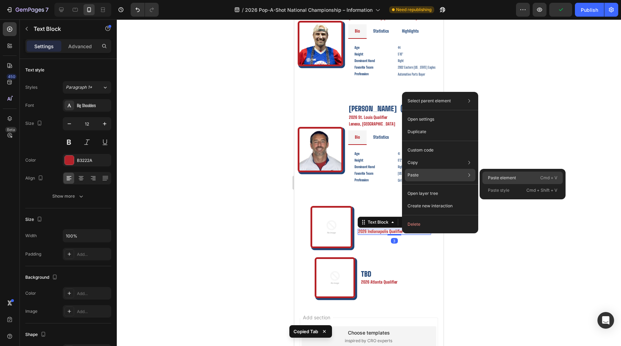
click at [501, 178] on p "Paste element" at bounding box center [502, 178] width 28 height 6
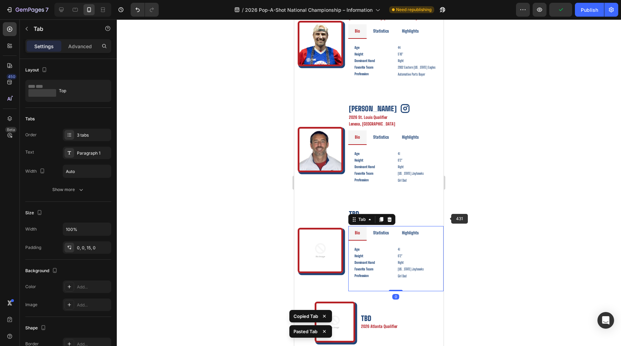
click at [448, 218] on div at bounding box center [369, 182] width 504 height 326
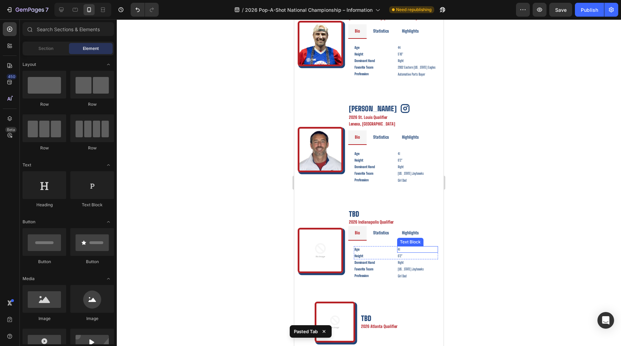
click at [400, 250] on p "41" at bounding box center [417, 249] width 39 height 5
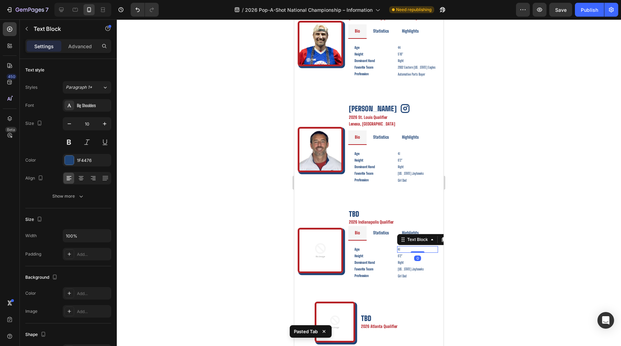
click at [400, 250] on p "41" at bounding box center [417, 249] width 39 height 5
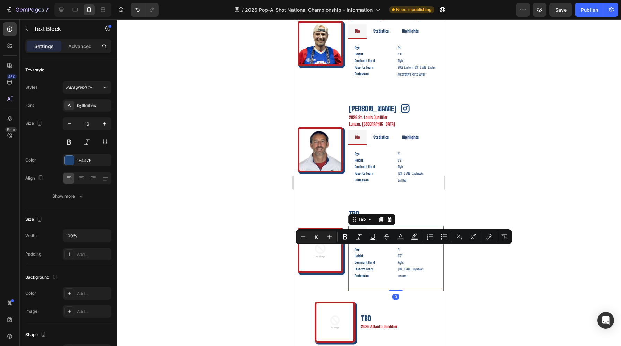
click at [350, 274] on div "Age Text Block 41 Text Block Height Text Block 6'2" Text Block Row Dominant Han…" at bounding box center [395, 262] width 95 height 45
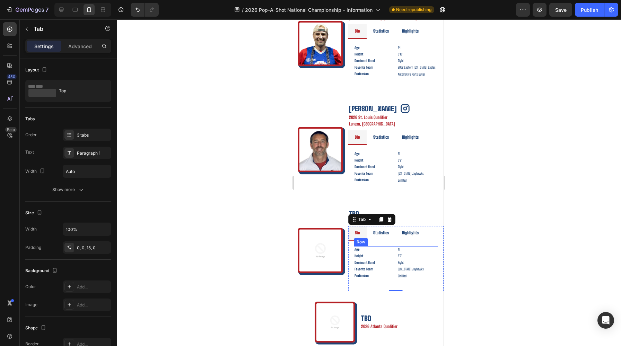
click at [395, 257] on div "Age Text Block 41 Text Block Height Text Block 6'2" Text Block Row" at bounding box center [396, 252] width 84 height 13
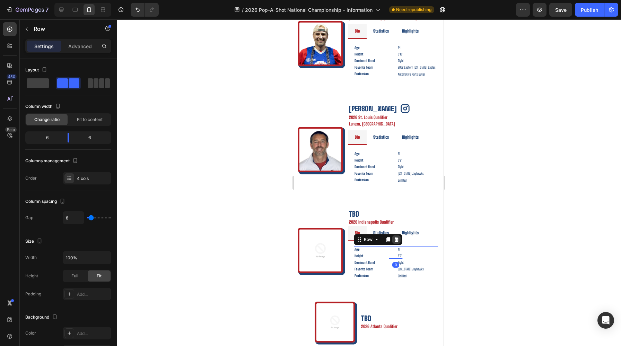
click at [398, 239] on icon at bounding box center [397, 240] width 6 height 6
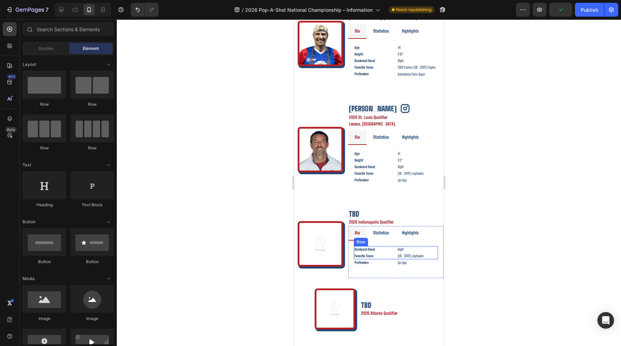
click at [396, 254] on div "Dominant Hand Text Block Right Text Block Favorite Team Text Block [US_STATE] J…" at bounding box center [396, 252] width 84 height 13
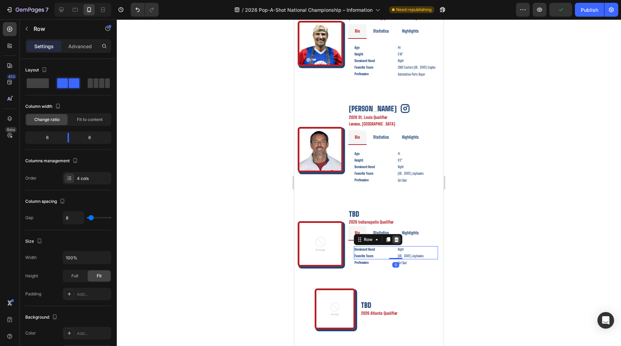
click at [396, 242] on div at bounding box center [396, 239] width 8 height 8
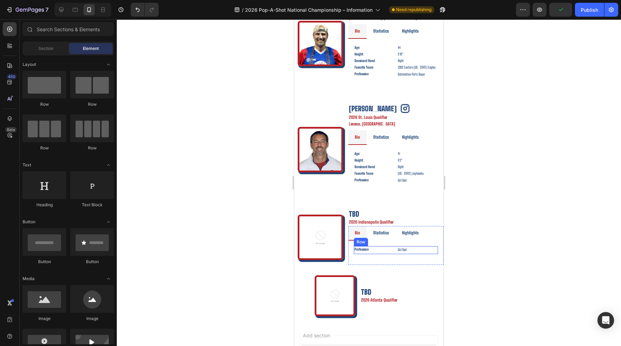
click at [396, 250] on div "Profession Text Block Girl Dad Text Block Text Block Text Block Row" at bounding box center [396, 250] width 84 height 8
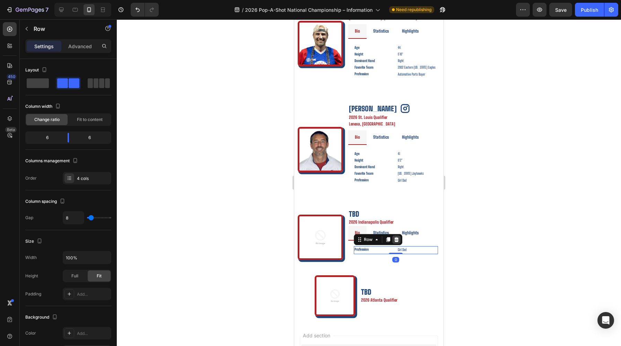
click at [395, 239] on icon at bounding box center [396, 239] width 5 height 5
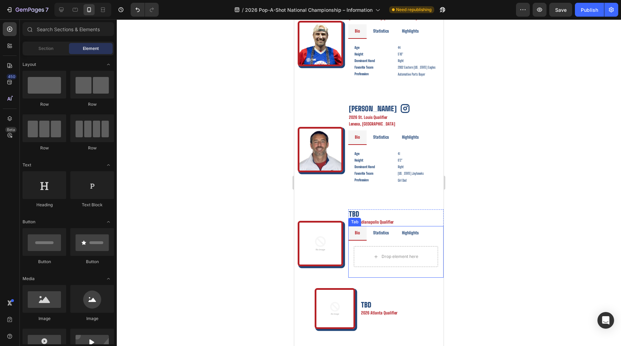
click at [390, 233] on li "Statistics" at bounding box center [380, 233] width 29 height 15
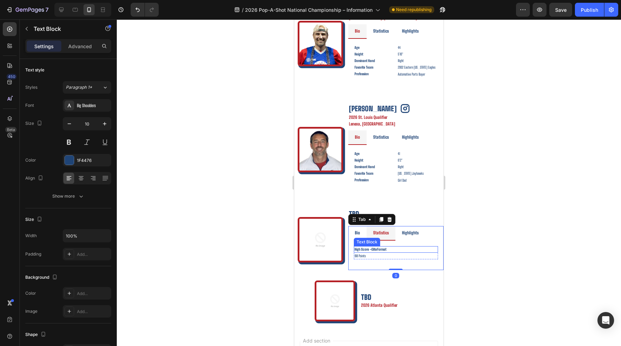
click at [398, 248] on p "High Score – Elite Format" at bounding box center [395, 249] width 83 height 5
click at [411, 257] on p "198 Points" at bounding box center [395, 255] width 83 height 5
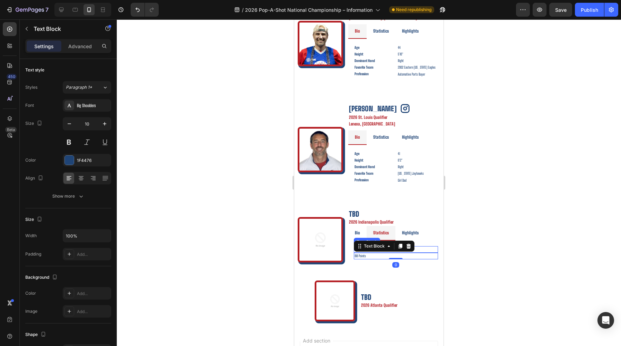
click at [417, 251] on p "High Score – Elite Format" at bounding box center [395, 249] width 83 height 5
click at [417, 253] on div "198 Points" at bounding box center [396, 256] width 84 height 7
click at [408, 247] on icon at bounding box center [408, 246] width 5 height 5
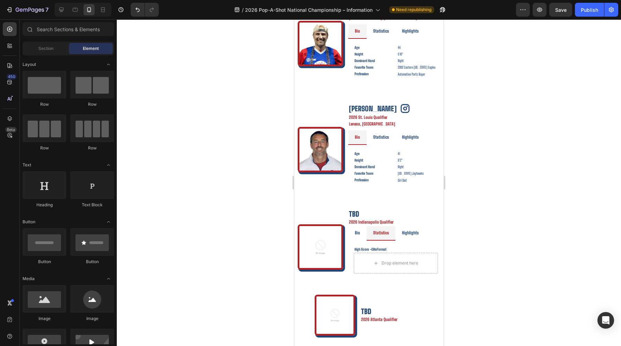
click at [407, 250] on p "High Score – Elite Format" at bounding box center [395, 249] width 83 height 5
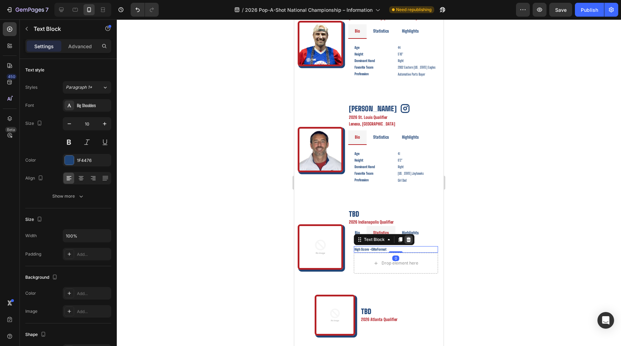
click at [408, 239] on icon at bounding box center [408, 239] width 5 height 5
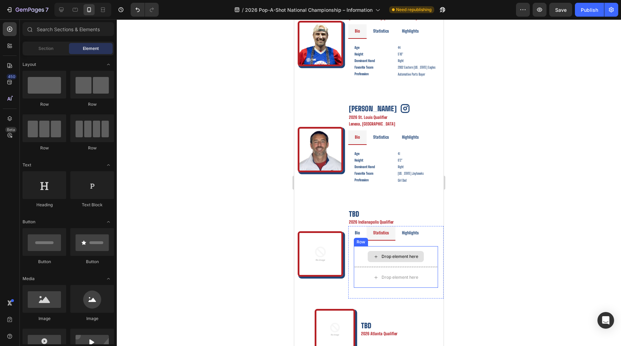
click at [403, 253] on div "Drop element here" at bounding box center [396, 256] width 56 height 11
click at [398, 256] on div "Drop element here" at bounding box center [399, 257] width 37 height 6
click at [362, 242] on div "Drop element here Drop element here Row Video Video Carousel" at bounding box center [395, 266] width 95 height 53
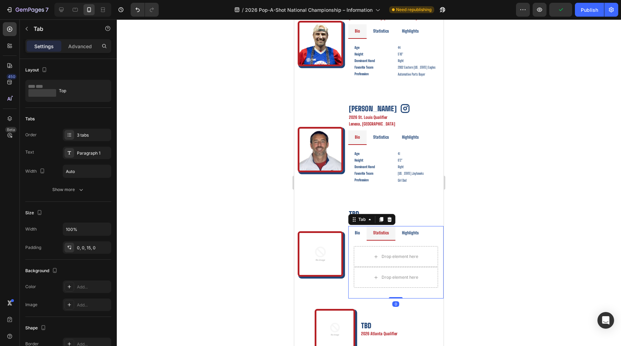
click at [362, 251] on div "Drop element here" at bounding box center [396, 256] width 84 height 21
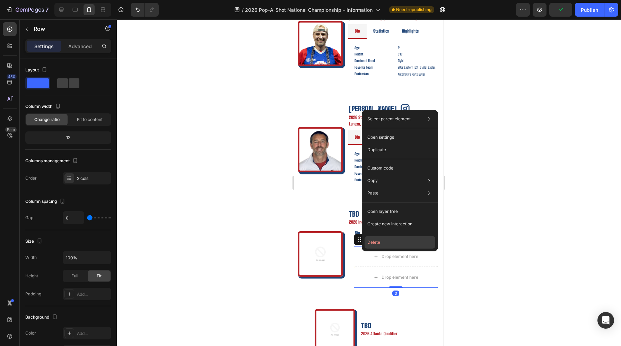
click at [375, 243] on button "Delete" at bounding box center [399, 242] width 71 height 12
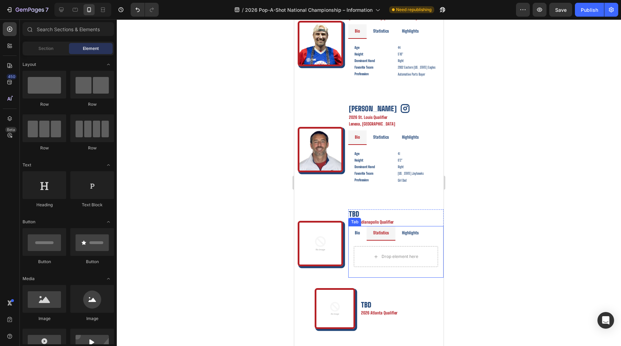
click at [361, 233] on li "Bio" at bounding box center [357, 233] width 18 height 15
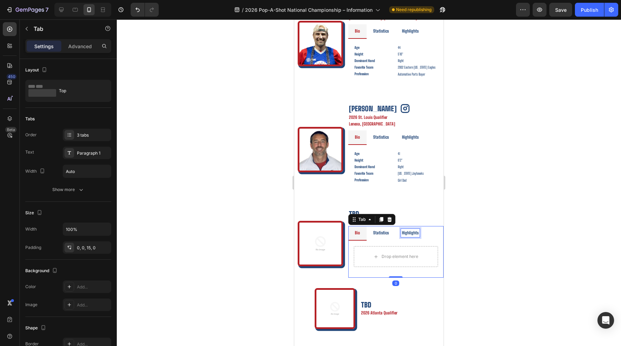
click at [401, 236] on div "Highlights" at bounding box center [410, 233] width 19 height 8
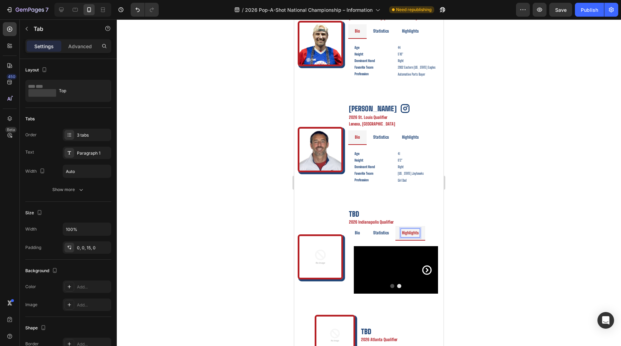
click at [396, 236] on li "Highlights" at bounding box center [410, 233] width 30 height 15
click at [362, 248] on div "Video" at bounding box center [379, 252] width 51 height 11
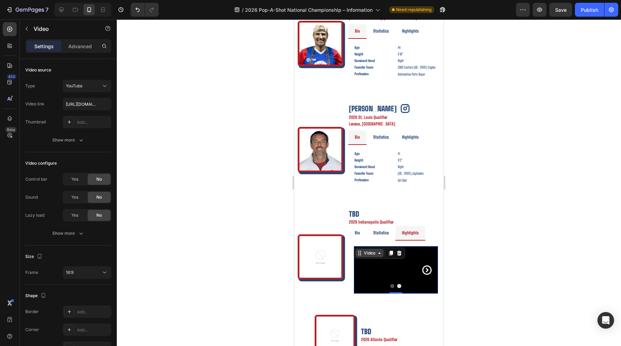
click at [362, 254] on icon at bounding box center [360, 253] width 6 height 6
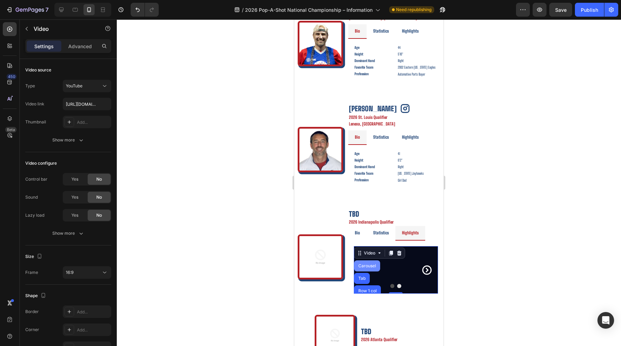
click at [363, 266] on div "Carousel" at bounding box center [367, 266] width 20 height 4
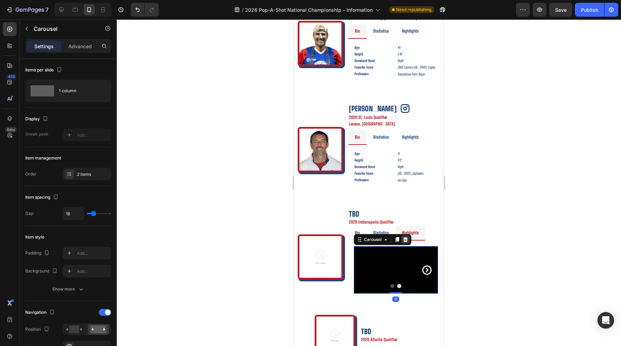
click at [404, 239] on icon at bounding box center [406, 240] width 6 height 6
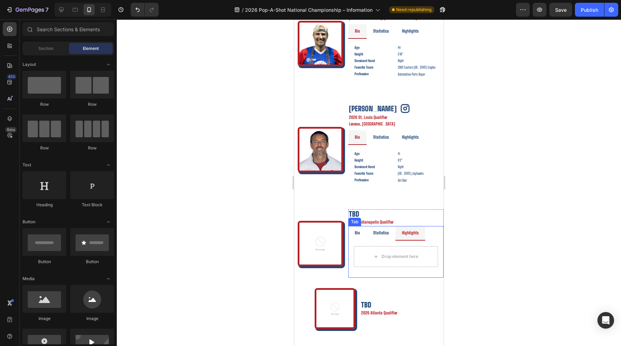
click at [388, 236] on div "Statistics" at bounding box center [381, 233] width 18 height 8
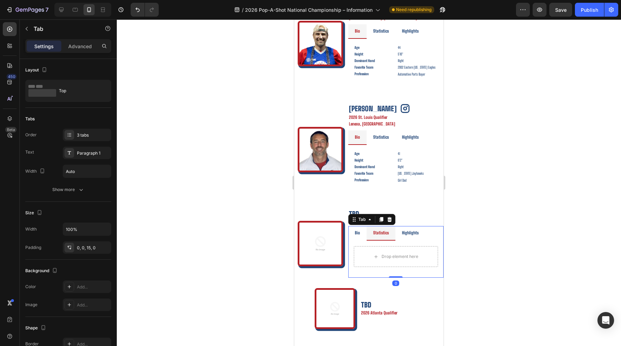
click at [365, 236] on li "Bio" at bounding box center [357, 233] width 18 height 15
click at [450, 238] on div at bounding box center [369, 182] width 504 height 326
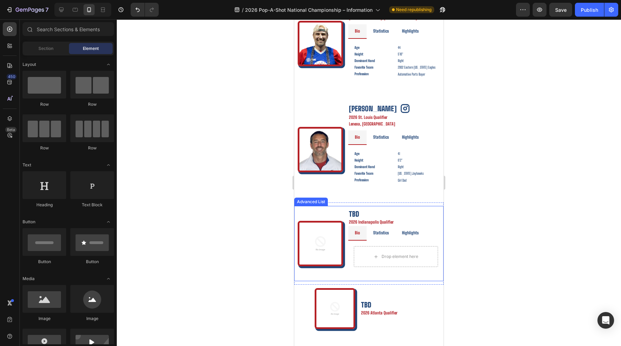
click at [346, 256] on li "Image TBD Text Block Row 2026 Indianapolis Qualifier Text Block Bio Statistics …" at bounding box center [371, 243] width 146 height 75
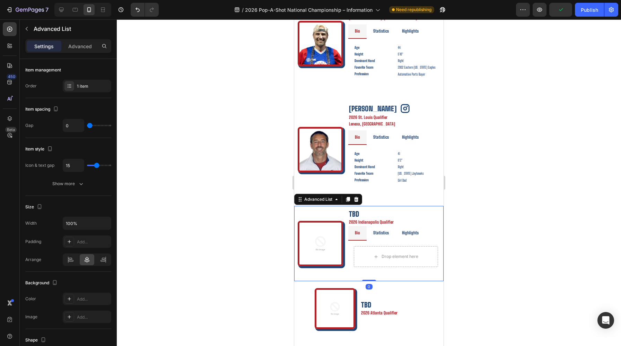
drag, startPoint x: 347, startPoint y: 202, endPoint x: 371, endPoint y: 209, distance: 25.1
click at [372, 209] on div "Image TBD Text Block Row 2026 Indianapolis Qualifier Text Block Bio Statistics …" at bounding box center [368, 243] width 149 height 75
click at [384, 204] on div "Image TBD Text Block Row 2026 Indianapolis Qualifier Text Block Bio Statistics …" at bounding box center [368, 243] width 149 height 82
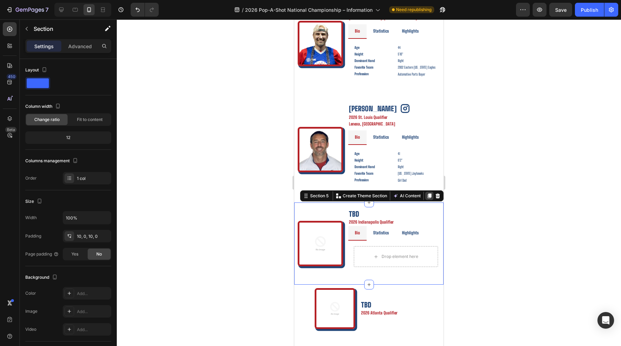
click at [426, 199] on div at bounding box center [429, 196] width 8 height 8
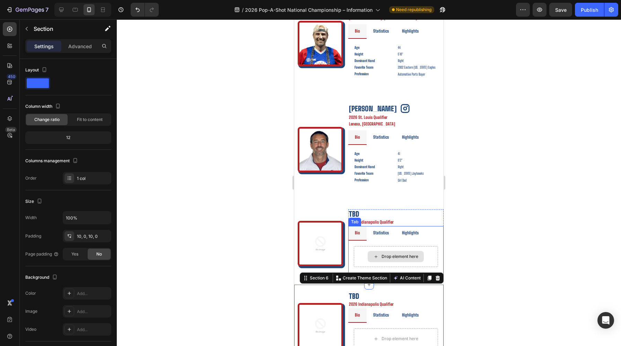
scroll to position [364, 0]
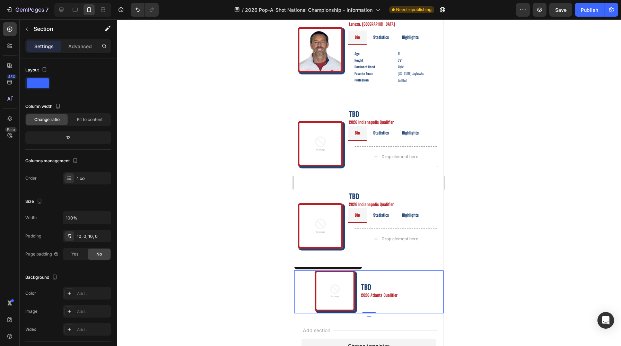
click at [389, 275] on li "Image TBD Text Block Row 2026 Atlanta Qualifier Text Block Row" at bounding box center [371, 290] width 112 height 41
click at [395, 268] on div "Image TBD Text Block Row 2026 Atlanta Qualifier Text Block Row Advanced List 0 …" at bounding box center [368, 292] width 149 height 50
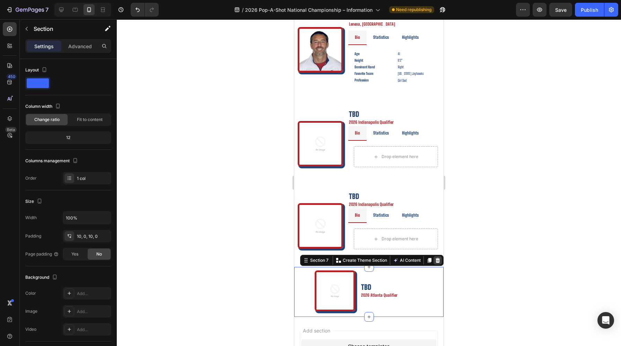
click at [436, 260] on icon at bounding box center [437, 260] width 5 height 5
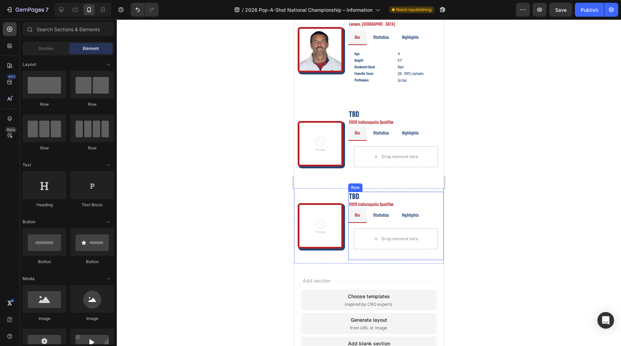
click at [369, 206] on p "2026 Indianapolis Qualifier" at bounding box center [396, 204] width 94 height 4
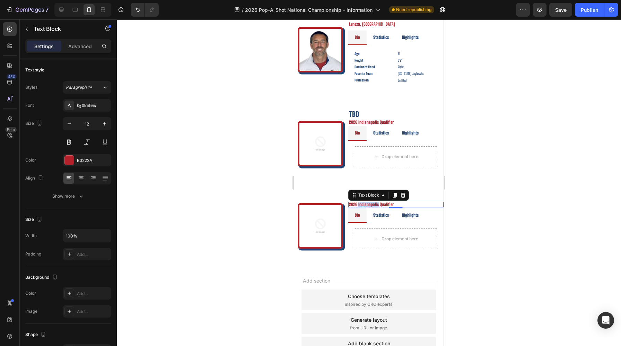
click at [369, 206] on p "2026 Indianapolis Qualifier" at bounding box center [396, 204] width 94 height 4
click at [506, 200] on div at bounding box center [369, 182] width 504 height 326
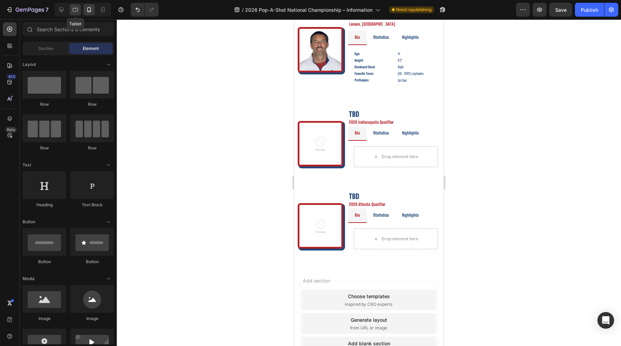
click at [75, 6] on icon at bounding box center [75, 9] width 7 height 7
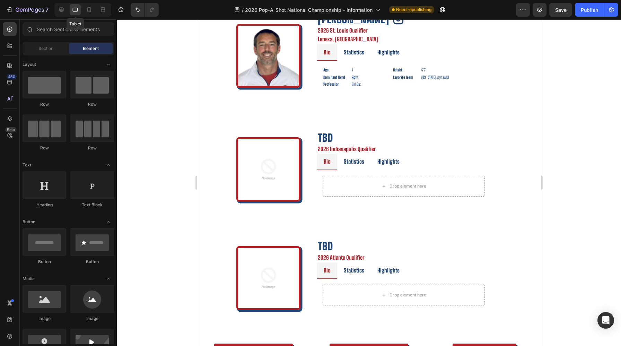
scroll to position [364, 0]
click at [67, 7] on div at bounding box center [82, 10] width 57 height 14
click at [61, 9] on icon at bounding box center [61, 9] width 7 height 7
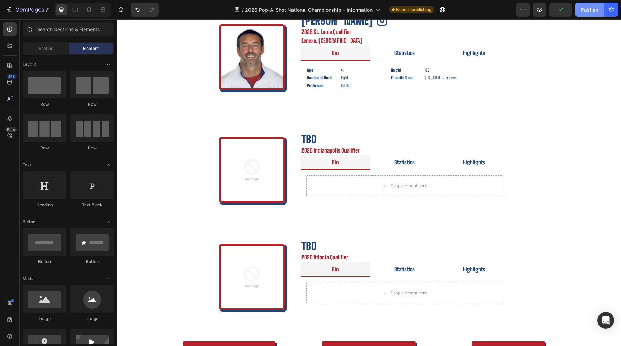
click at [591, 6] on div "Publish" at bounding box center [589, 9] width 17 height 7
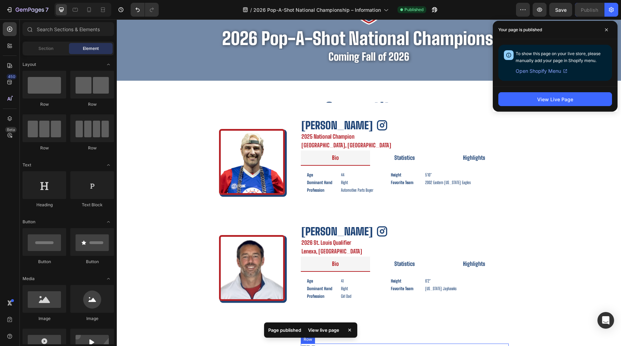
scroll to position [151, 0]
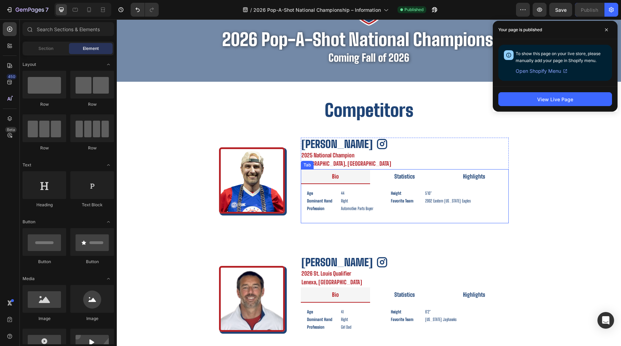
click at [428, 178] on li "Statistics" at bounding box center [404, 176] width 69 height 15
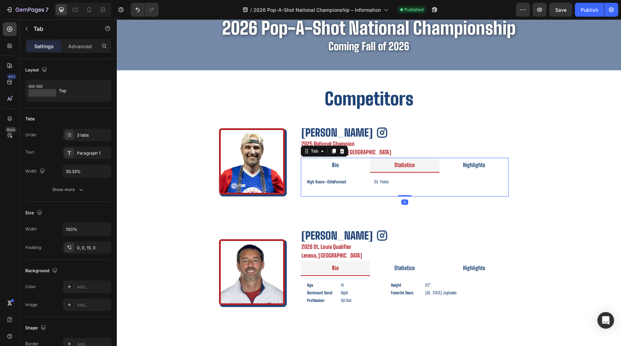
scroll to position [163, 0]
click at [371, 181] on div "High Score – Elite Format Text Block 151 Points Text Block Row" at bounding box center [404, 182] width 197 height 8
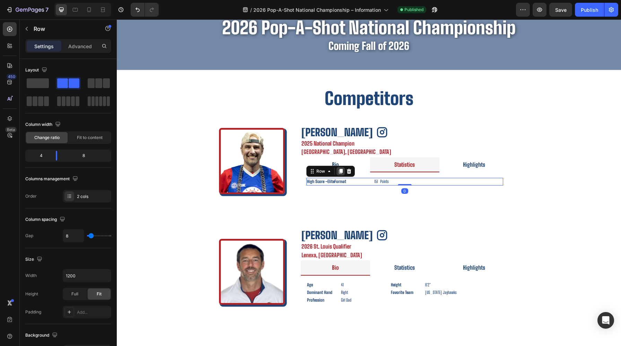
click at [340, 171] on icon at bounding box center [340, 171] width 4 height 5
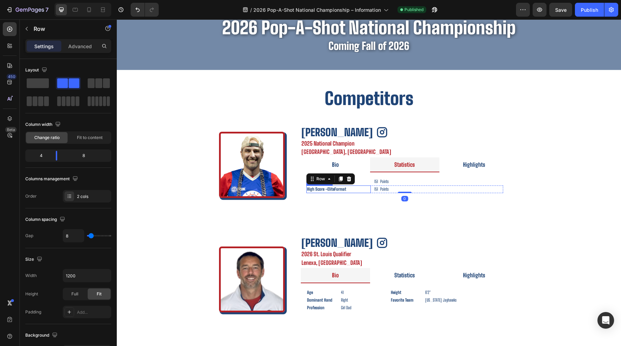
click at [332, 189] on link "Elite" at bounding box center [330, 188] width 7 height 5
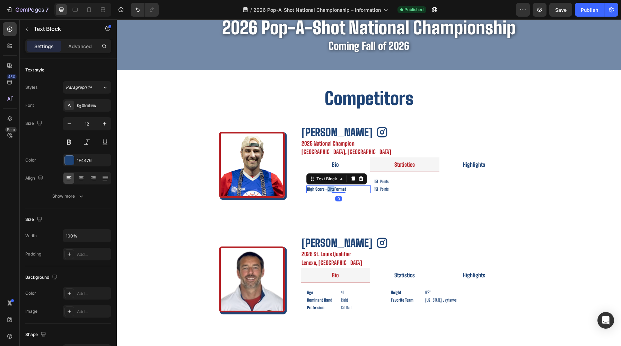
click at [332, 189] on link "Elite" at bounding box center [330, 188] width 7 height 5
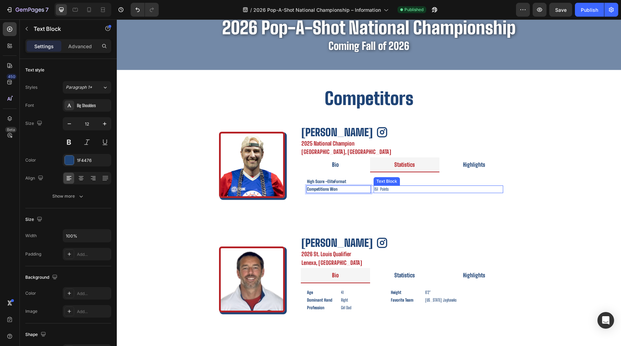
click at [389, 190] on p "151 Points" at bounding box center [438, 189] width 128 height 6
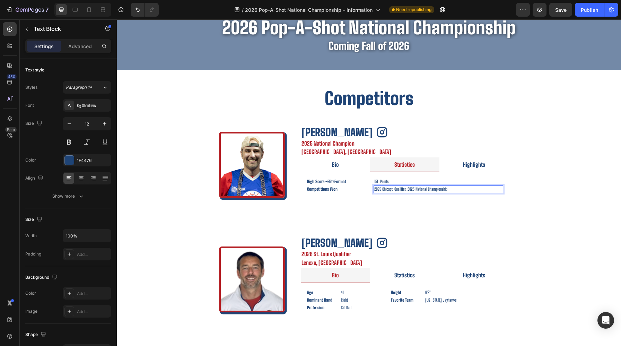
click at [389, 190] on p "2025 Chicago Qualifier, 2025 National Championship" at bounding box center [438, 189] width 128 height 6
copy p "2025 Chicago Qualifier, 2025 National Championship"
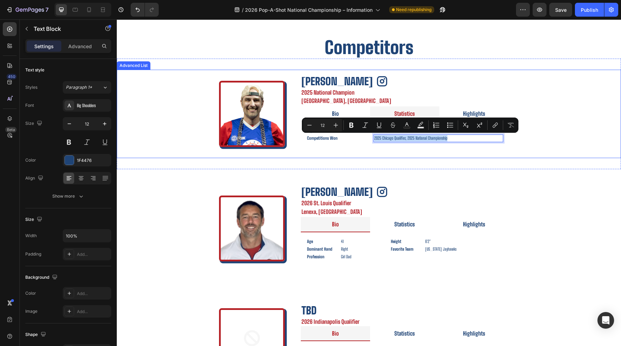
scroll to position [217, 0]
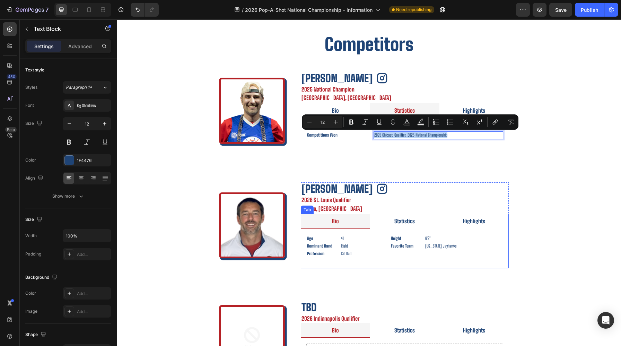
click at [375, 225] on li "Statistics" at bounding box center [404, 221] width 69 height 15
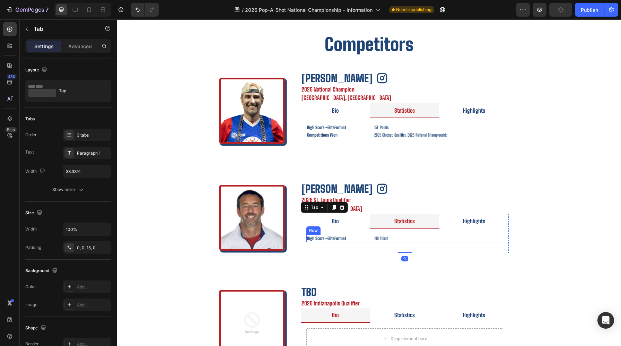
click at [371, 238] on div "High Score – Elite Format Text Block 198 Points Text Block Row" at bounding box center [404, 239] width 197 height 8
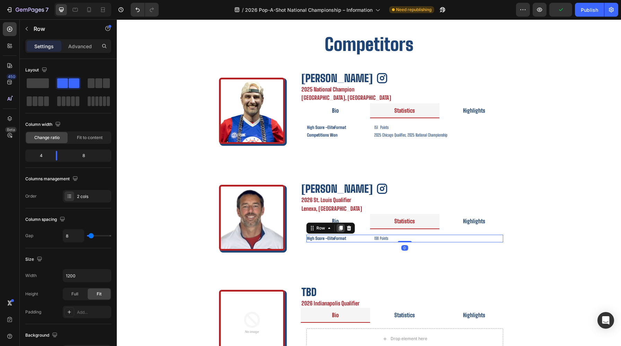
click at [338, 228] on icon at bounding box center [340, 228] width 4 height 5
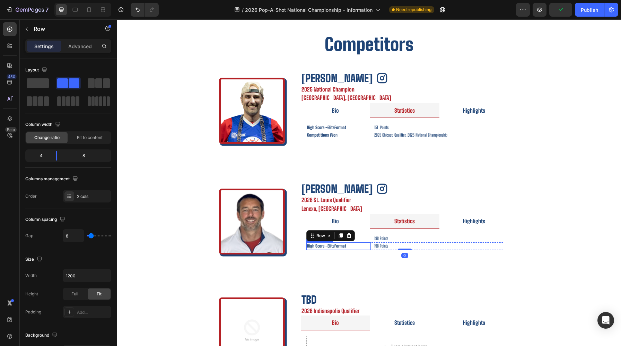
click at [330, 248] on link "Elite" at bounding box center [330, 245] width 7 height 5
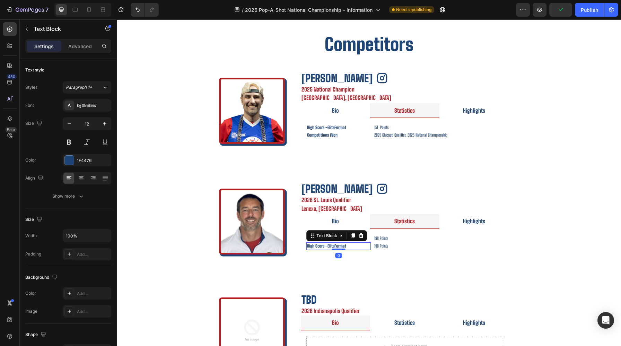
click at [330, 248] on link "Elite" at bounding box center [330, 245] width 7 height 5
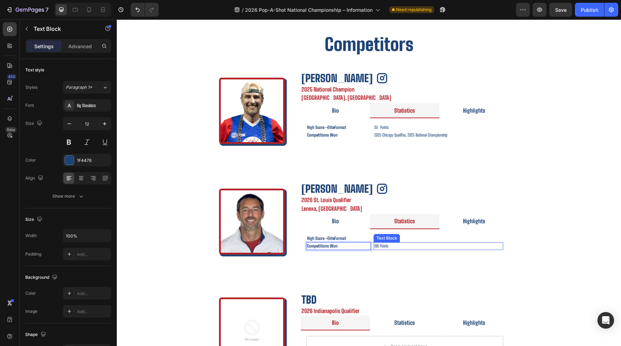
click at [394, 246] on p "198 Points" at bounding box center [438, 246] width 128 height 6
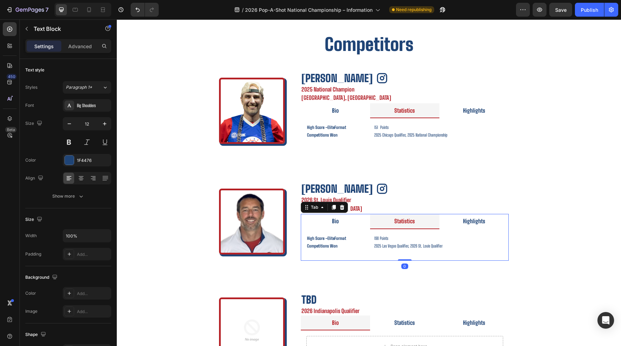
click at [481, 258] on div "Bio Statistics Highlights Age Text Block 41 Text Block Height Text Block 6'2" T…" at bounding box center [405, 237] width 208 height 46
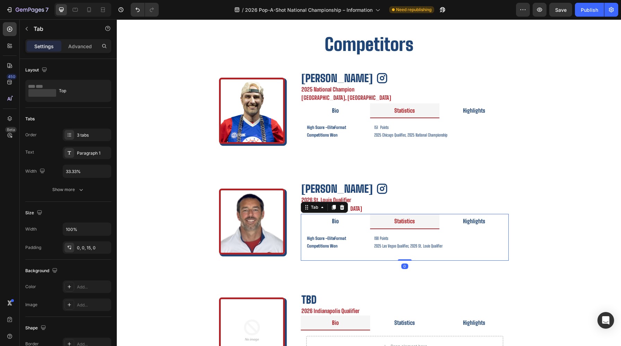
click at [348, 219] on li "Bio" at bounding box center [335, 221] width 69 height 15
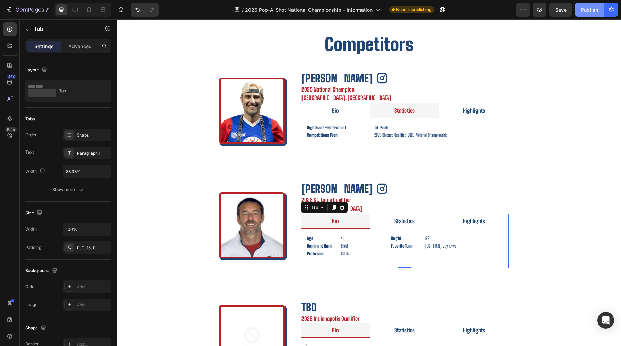
click at [583, 14] on button "Publish" at bounding box center [589, 10] width 29 height 14
